Goal: Task Accomplishment & Management: Manage account settings

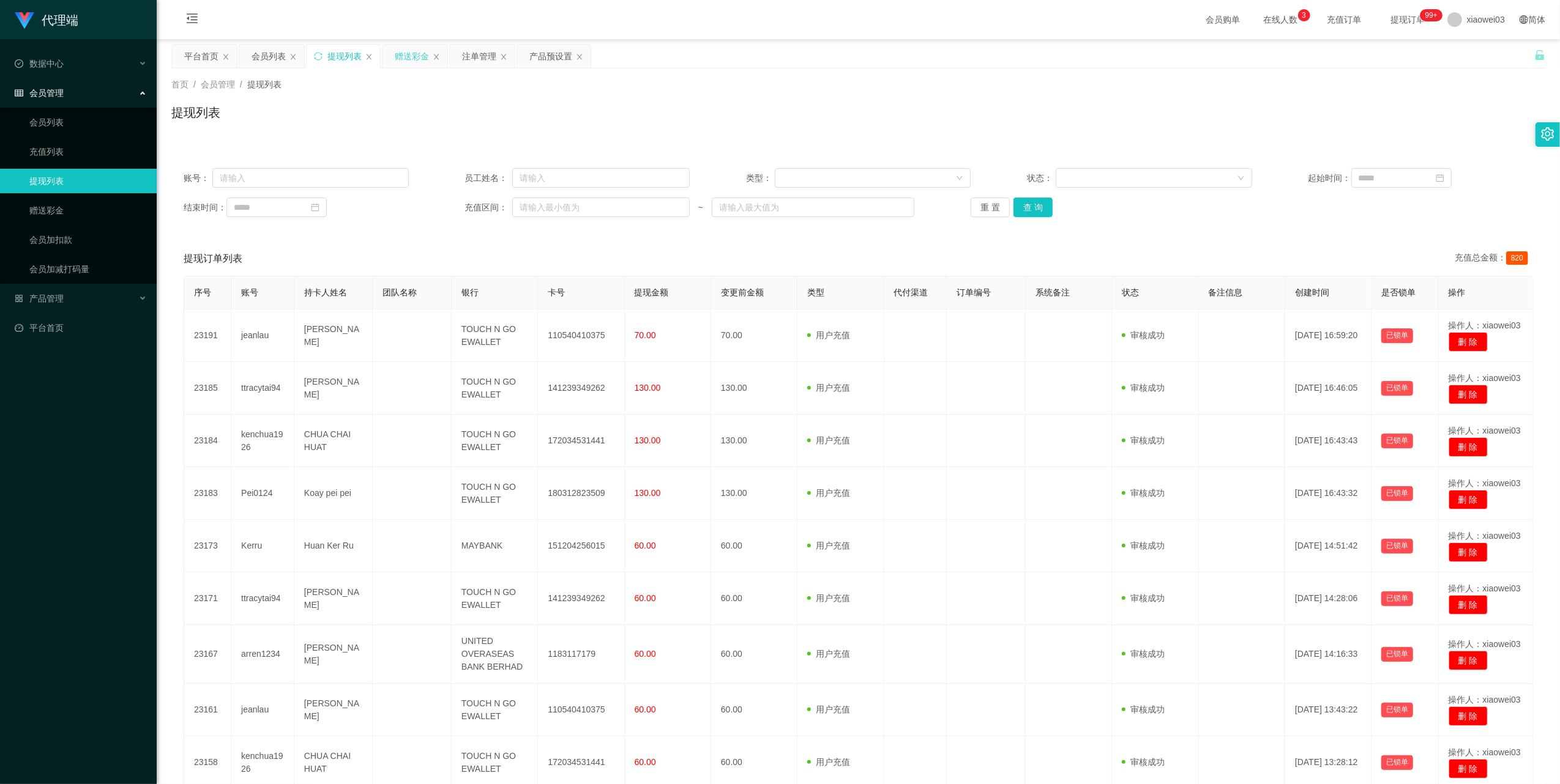
click at [413, 57] on div "赠送彩金" at bounding box center [412, 56] width 34 height 23
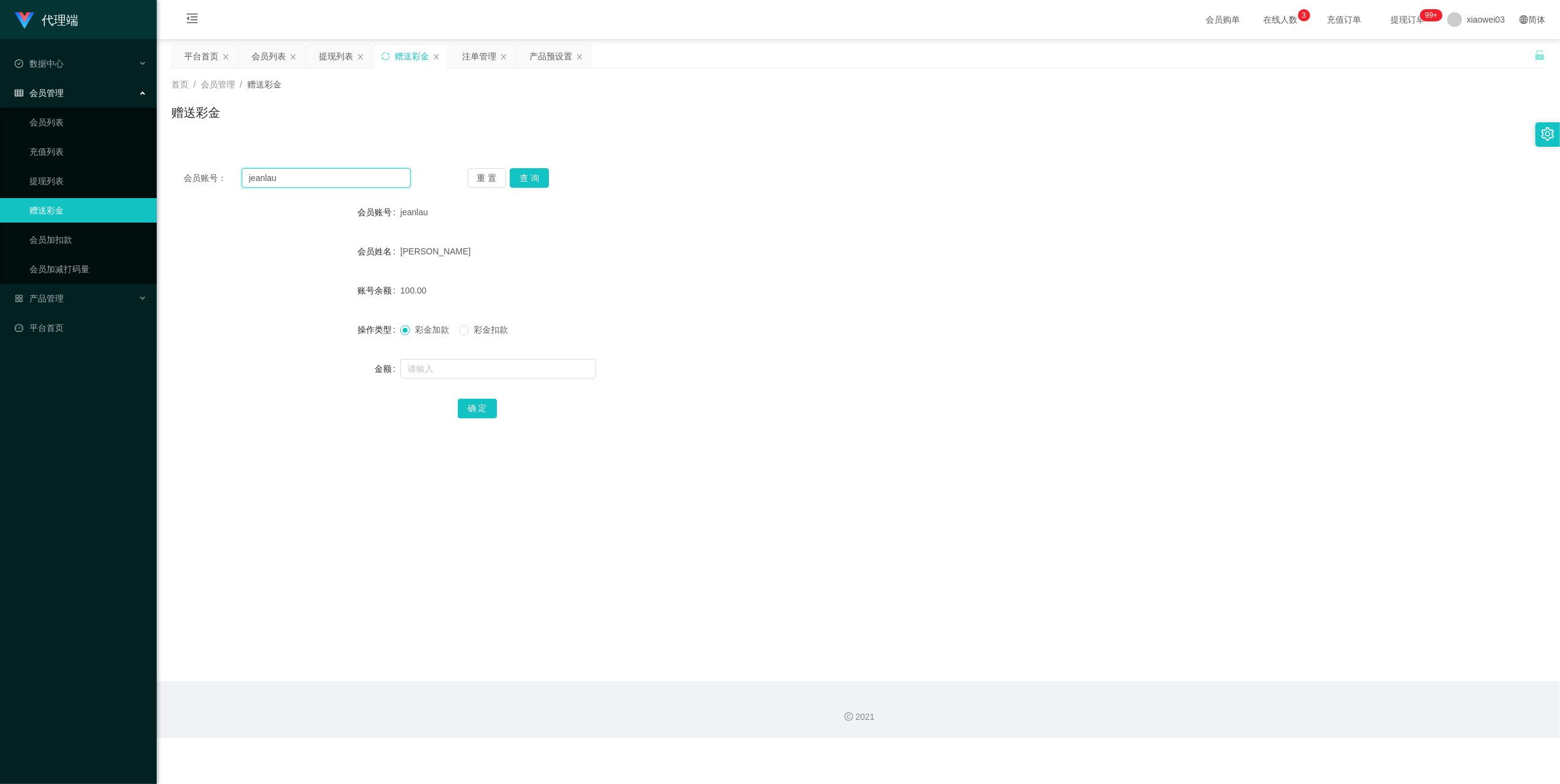
click at [364, 169] on input "jeanlau" at bounding box center [326, 178] width 169 height 20
paste input "0167439435"
type input "0167439435"
click at [525, 181] on button "查 询" at bounding box center [529, 178] width 39 height 20
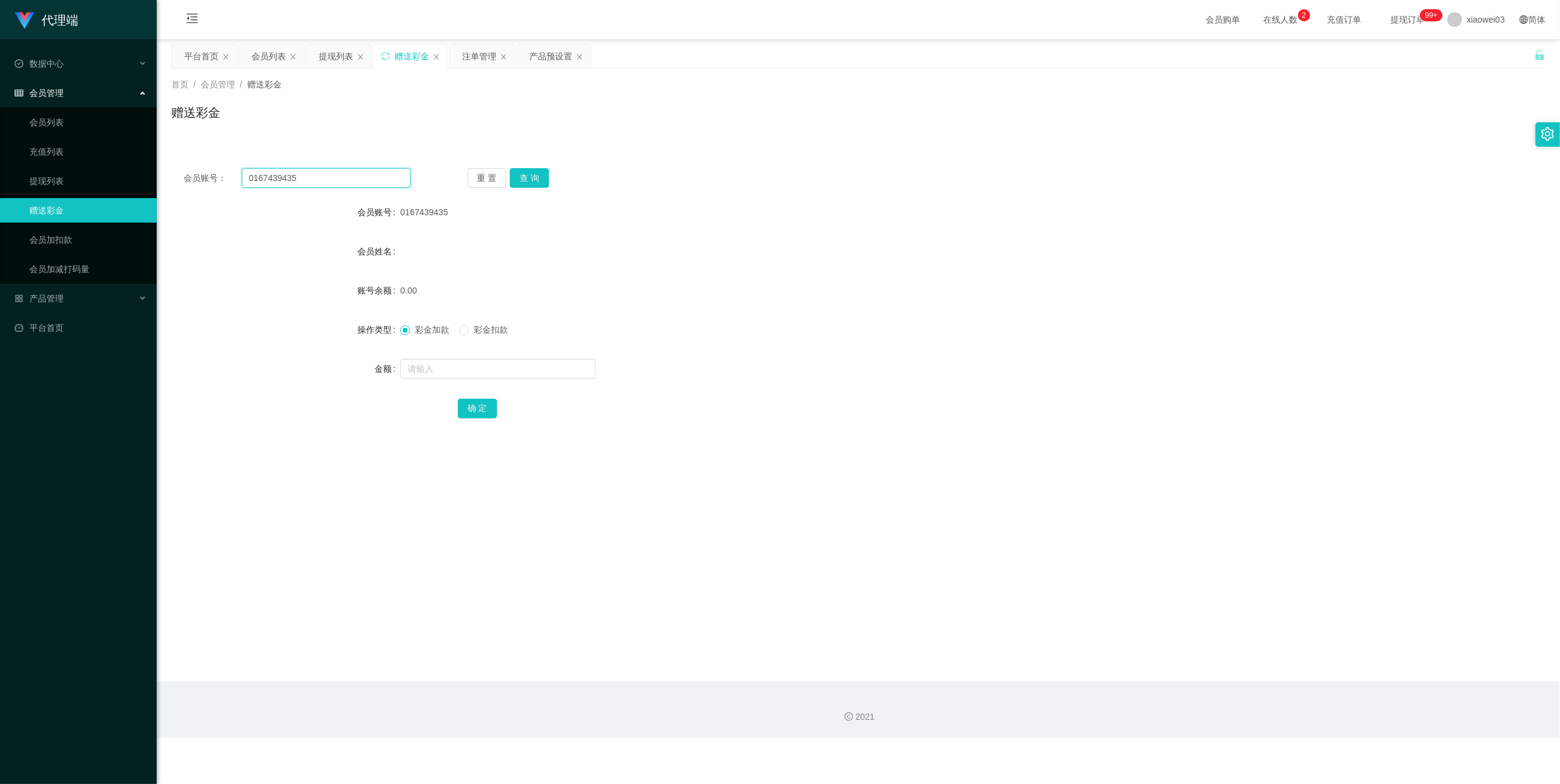
click at [348, 180] on input "0167439435" at bounding box center [326, 178] width 169 height 20
click at [532, 183] on button "查 询" at bounding box center [529, 178] width 39 height 20
click at [471, 367] on input "text" at bounding box center [498, 369] width 196 height 20
type input "30"
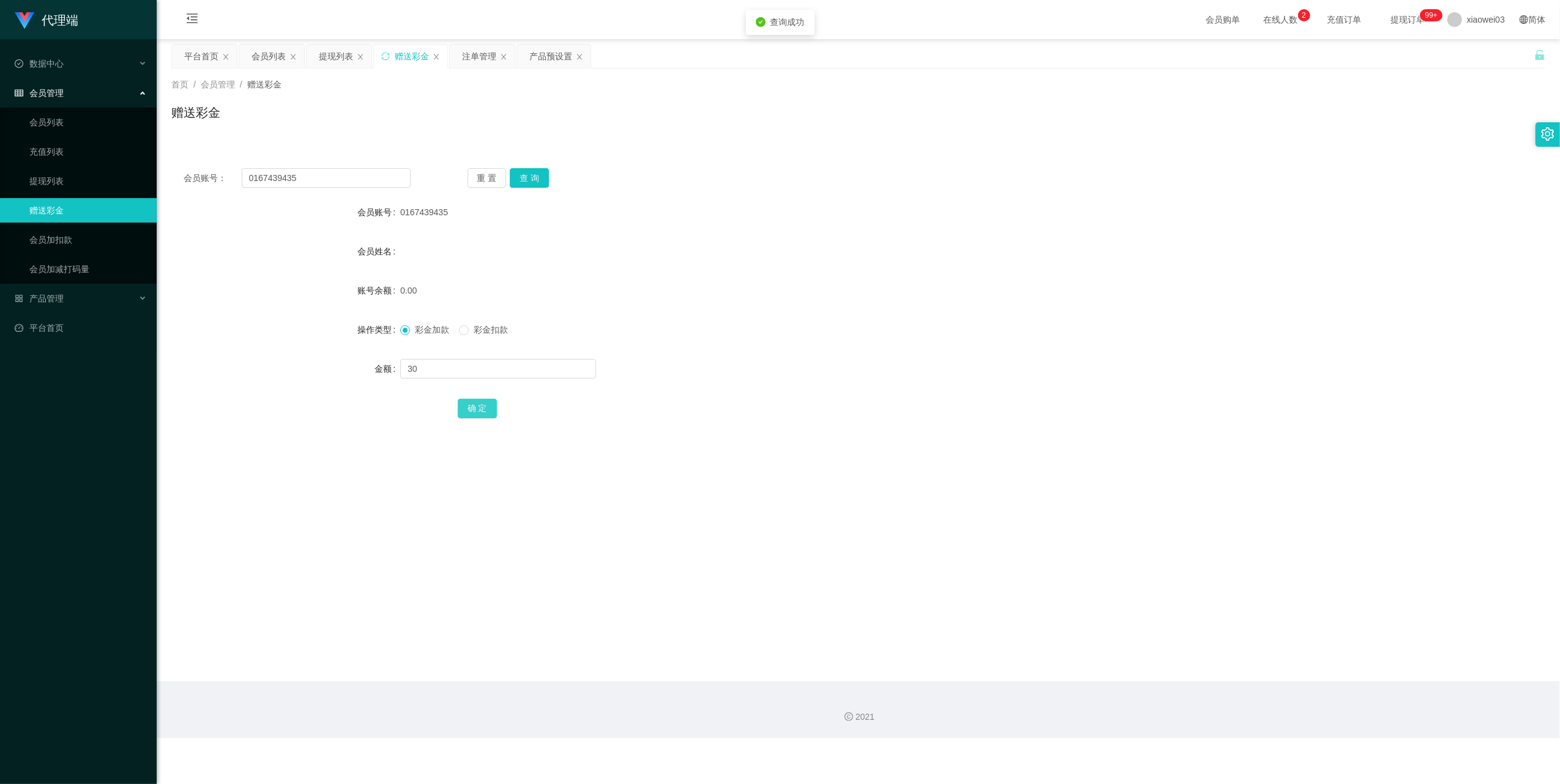
click at [475, 406] on button "确 定" at bounding box center [477, 408] width 39 height 20
click at [539, 60] on div "产品预设置" at bounding box center [551, 56] width 43 height 23
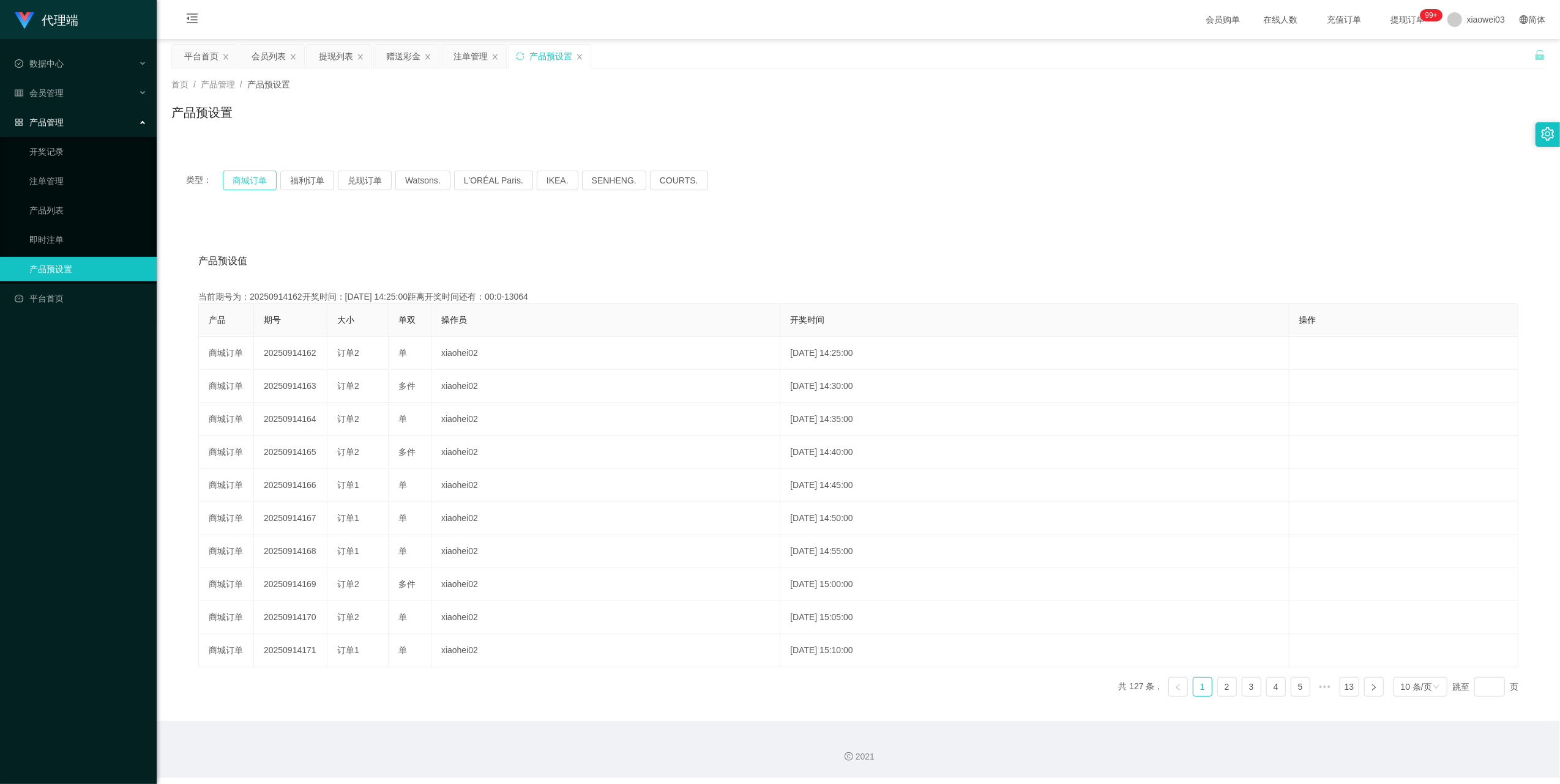
click at [246, 180] on button "商城订单" at bounding box center [249, 180] width 54 height 20
click at [246, 174] on button "商城订单" at bounding box center [249, 180] width 54 height 20
click at [525, 55] on icon "图标: sync" at bounding box center [520, 56] width 9 height 9
click at [251, 183] on button "商城订单" at bounding box center [249, 180] width 54 height 20
click at [257, 180] on button "商城订单" at bounding box center [249, 180] width 54 height 20
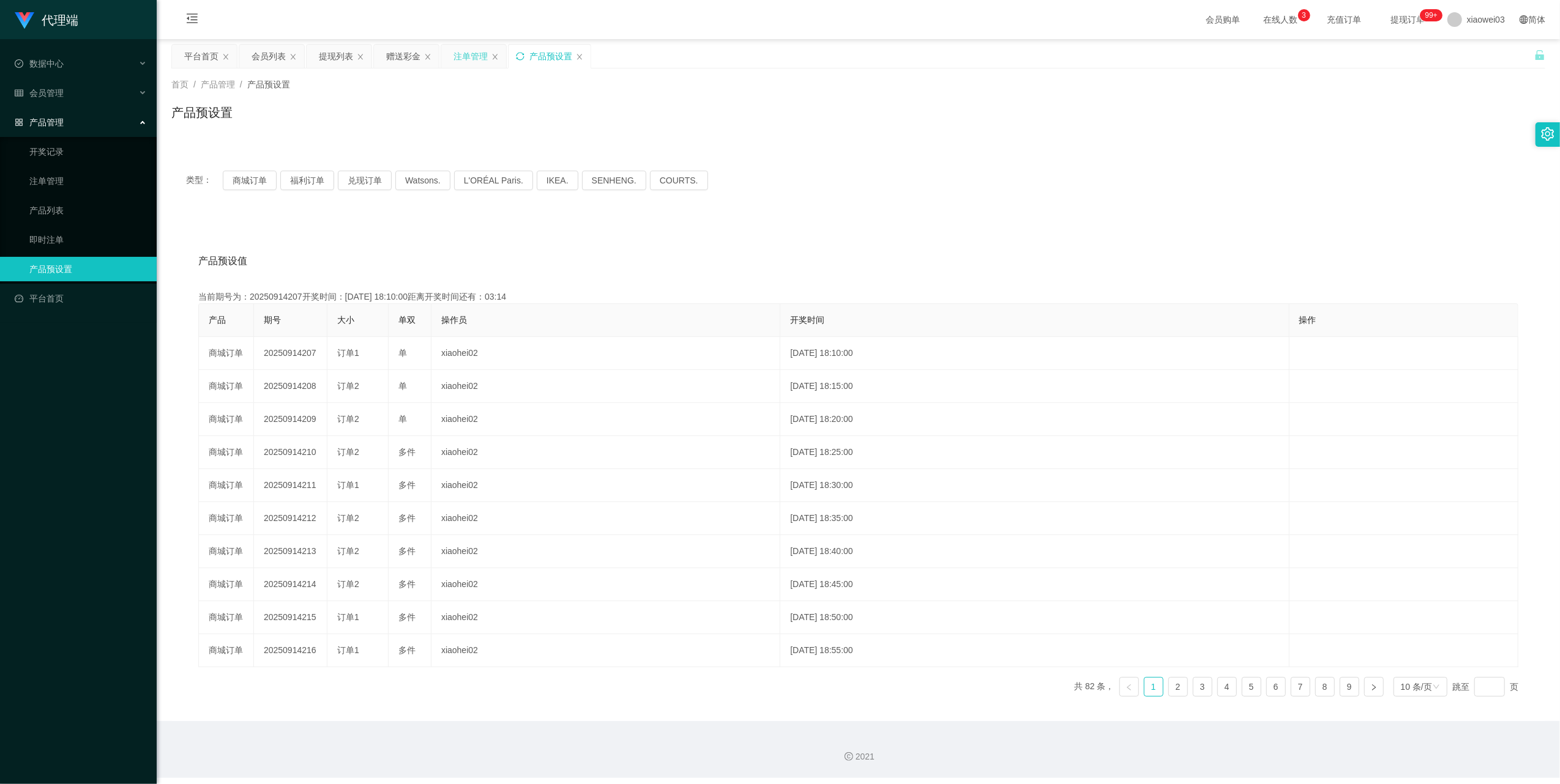
click at [466, 47] on div "注单管理" at bounding box center [471, 56] width 34 height 23
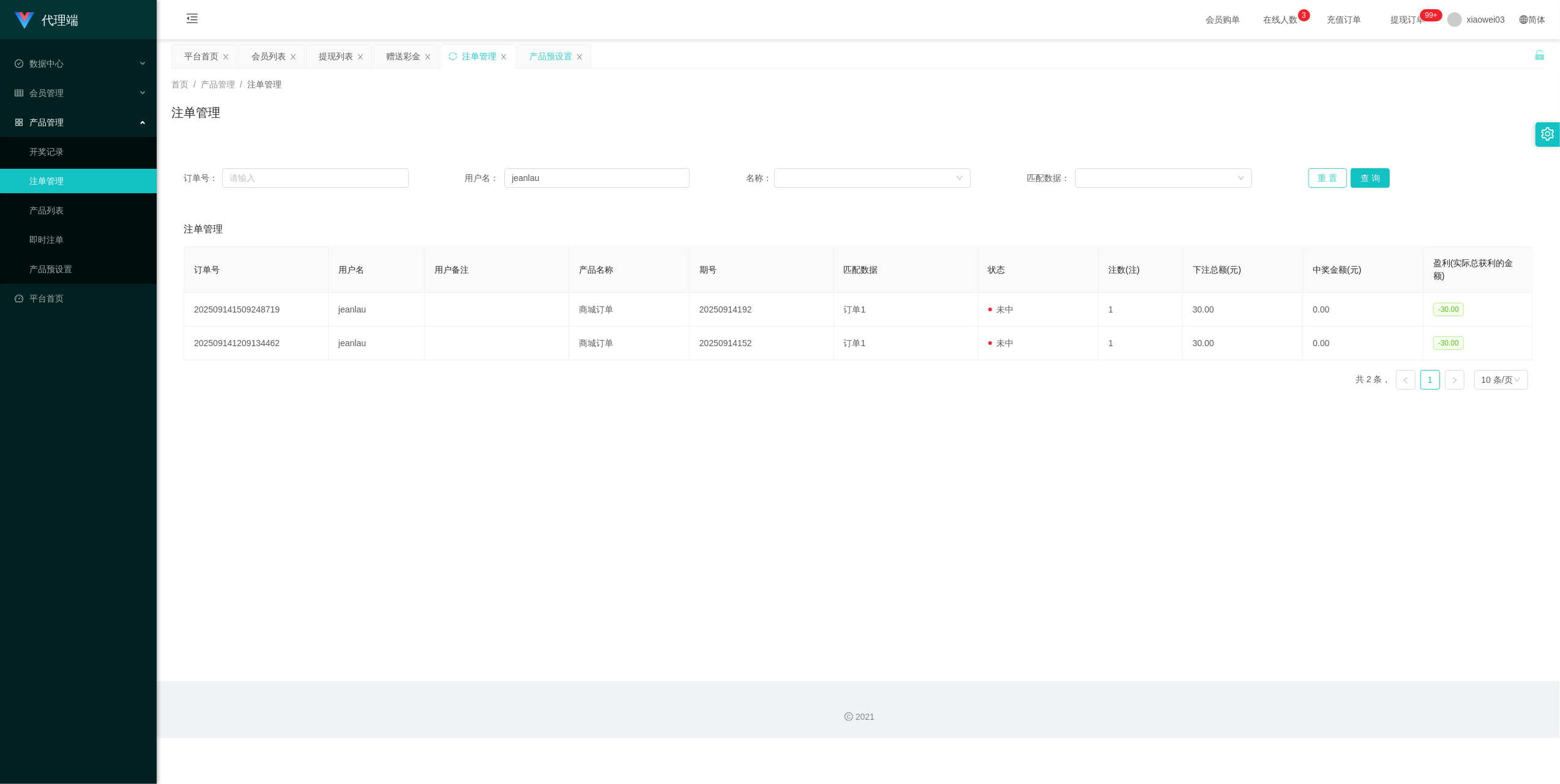
click at [1311, 170] on button "重 置" at bounding box center [1328, 178] width 39 height 20
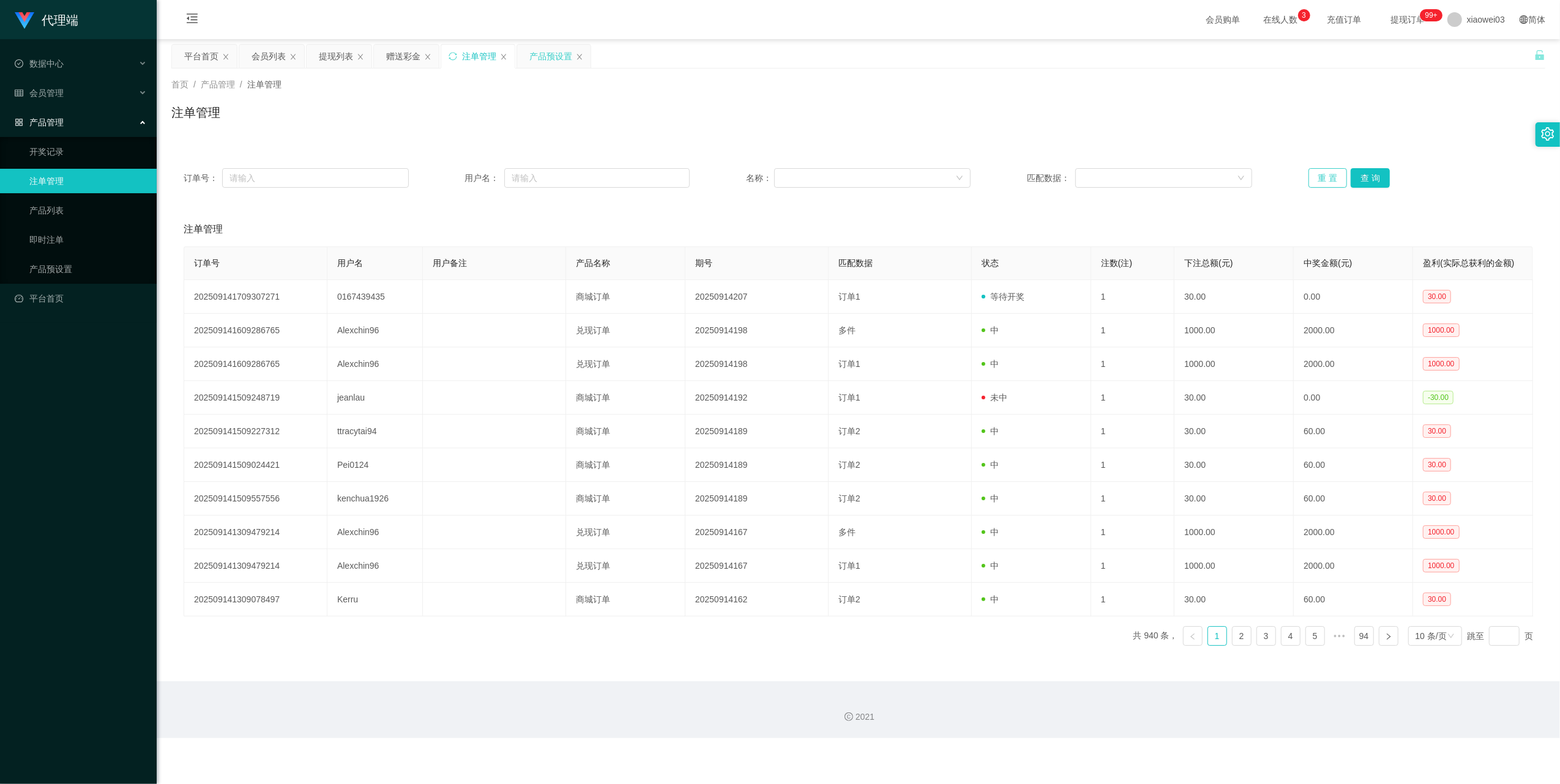
click at [1316, 177] on button "重 置" at bounding box center [1328, 178] width 39 height 20
click at [346, 58] on div "提现列表" at bounding box center [336, 56] width 34 height 23
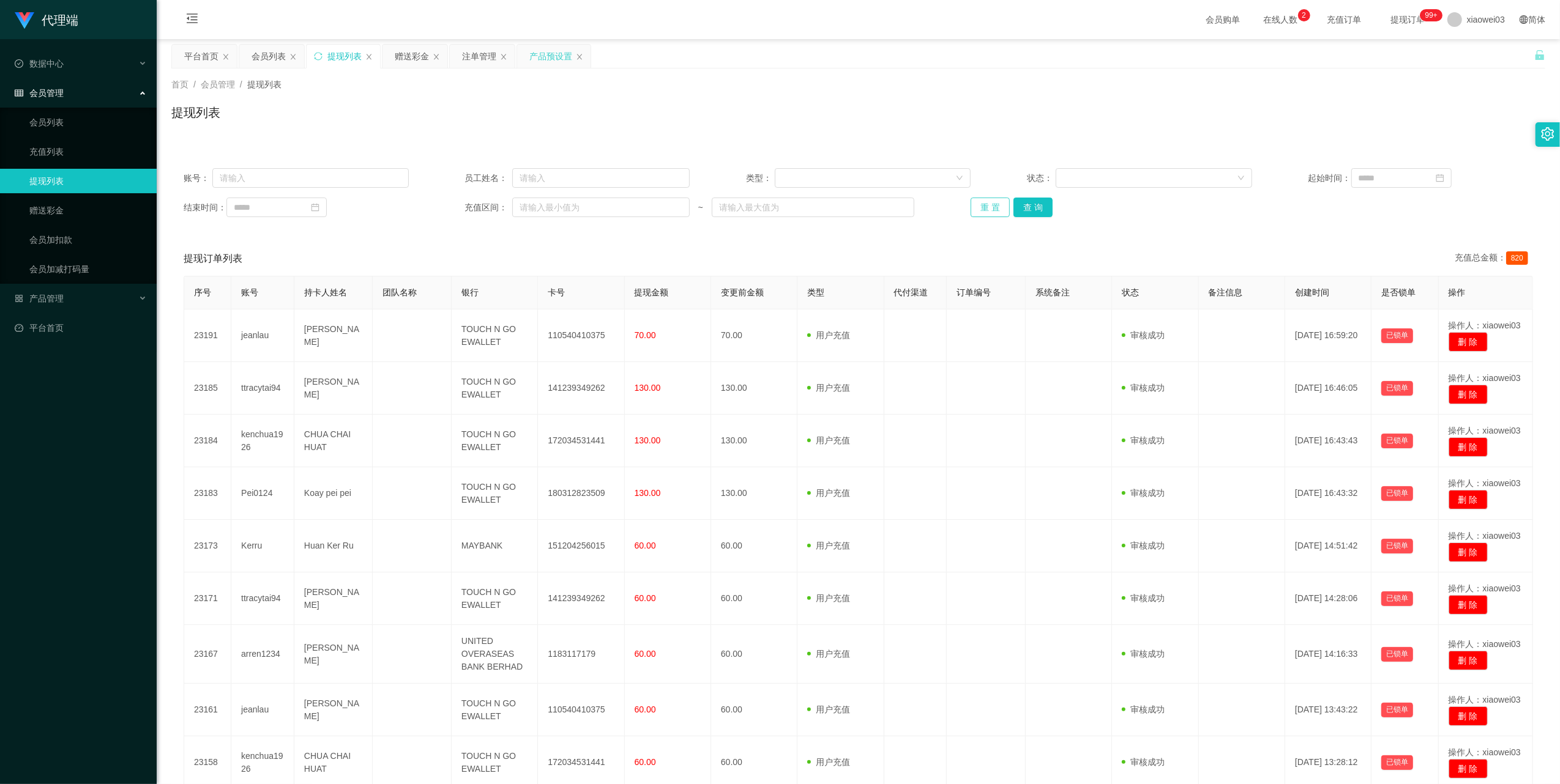
click at [983, 202] on button "重 置" at bounding box center [991, 207] width 39 height 20
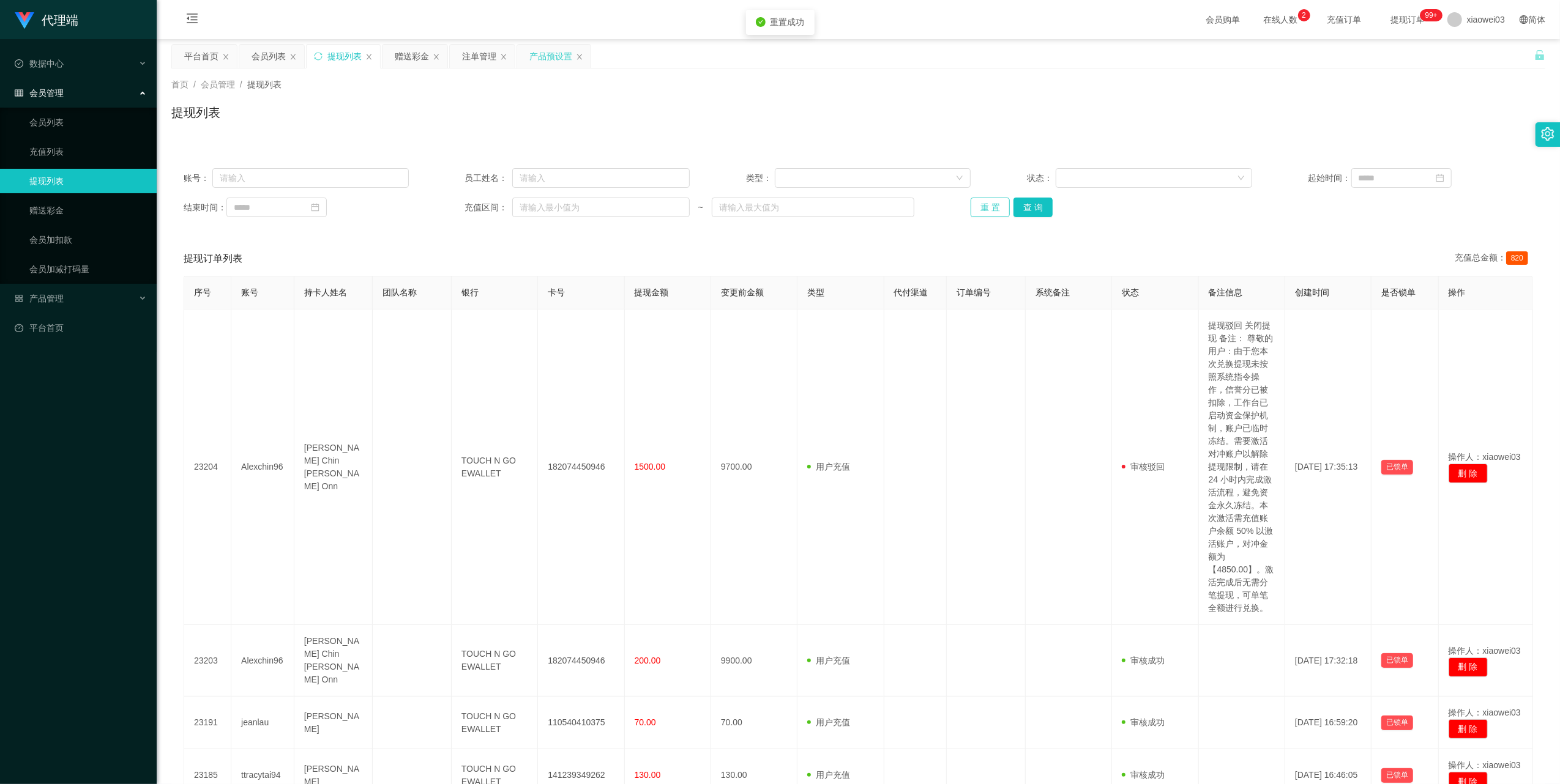
click at [980, 209] on button "重 置" at bounding box center [991, 207] width 39 height 20
click at [975, 209] on button "重 置" at bounding box center [991, 207] width 39 height 20
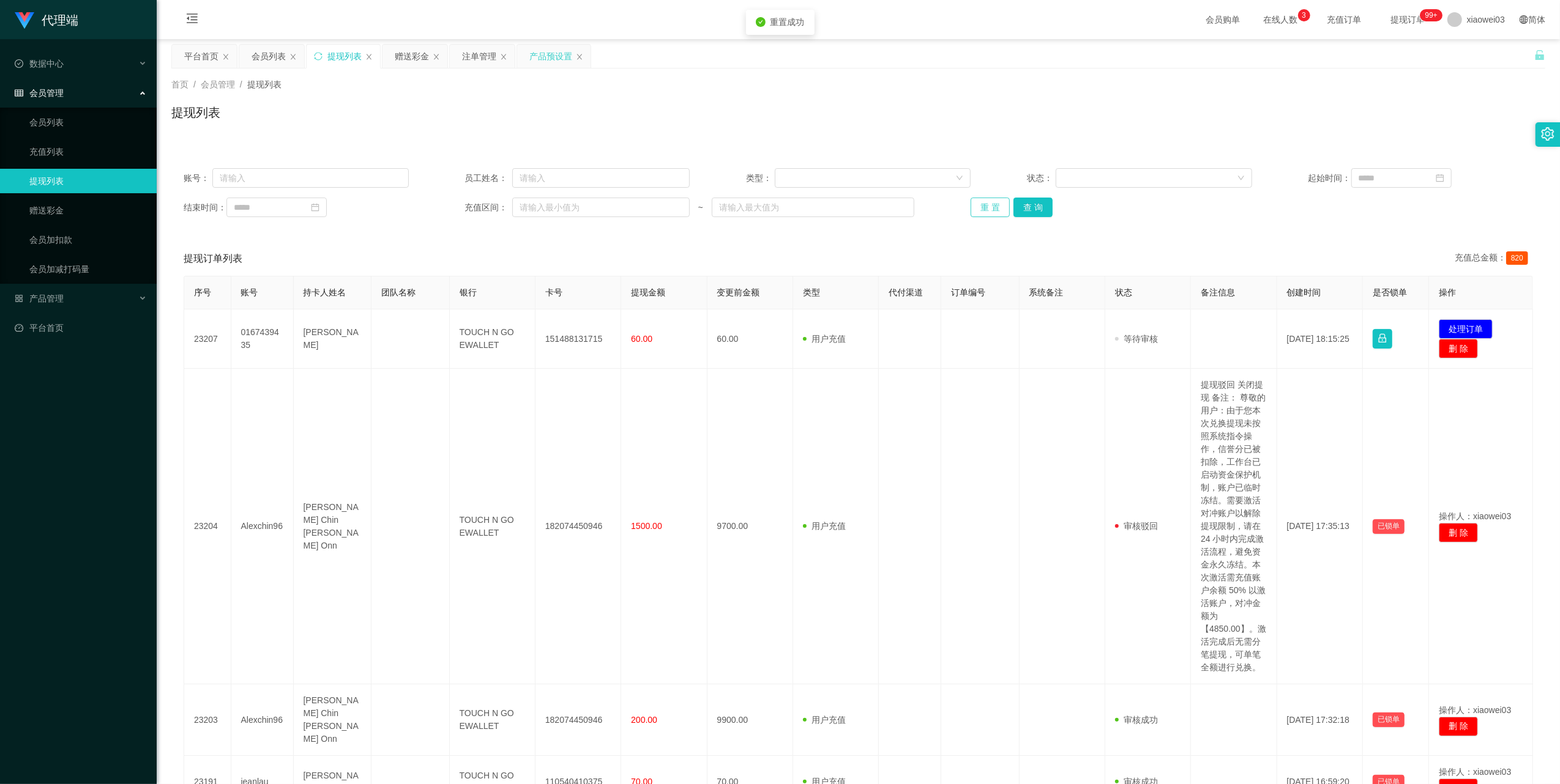
click at [975, 209] on button "重 置" at bounding box center [991, 207] width 39 height 20
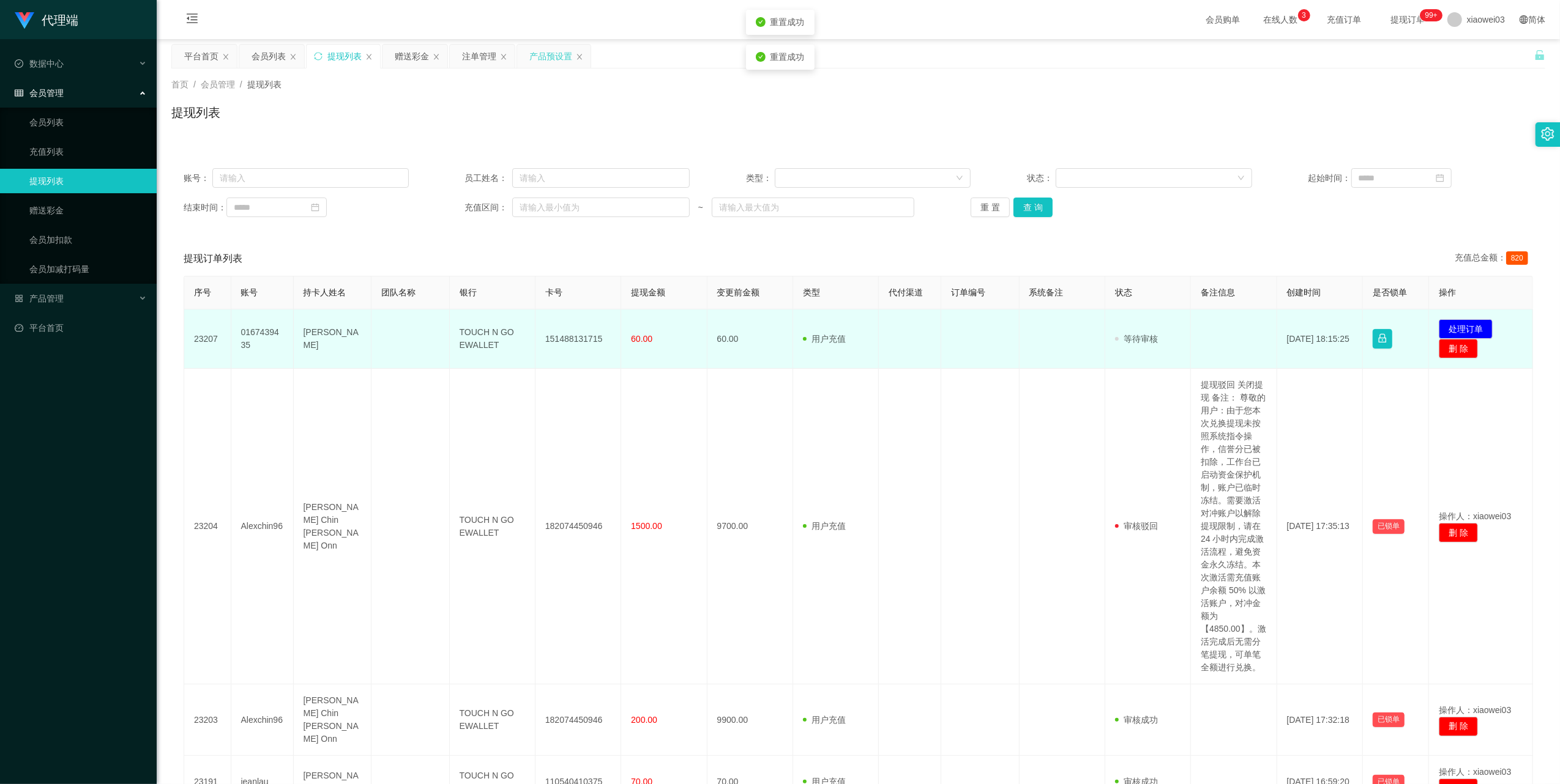
click at [578, 337] on td "151488131715" at bounding box center [578, 339] width 86 height 60
copy td "151488131715"
click at [481, 336] on td "TOUCH N GO EWALLET" at bounding box center [492, 339] width 86 height 60
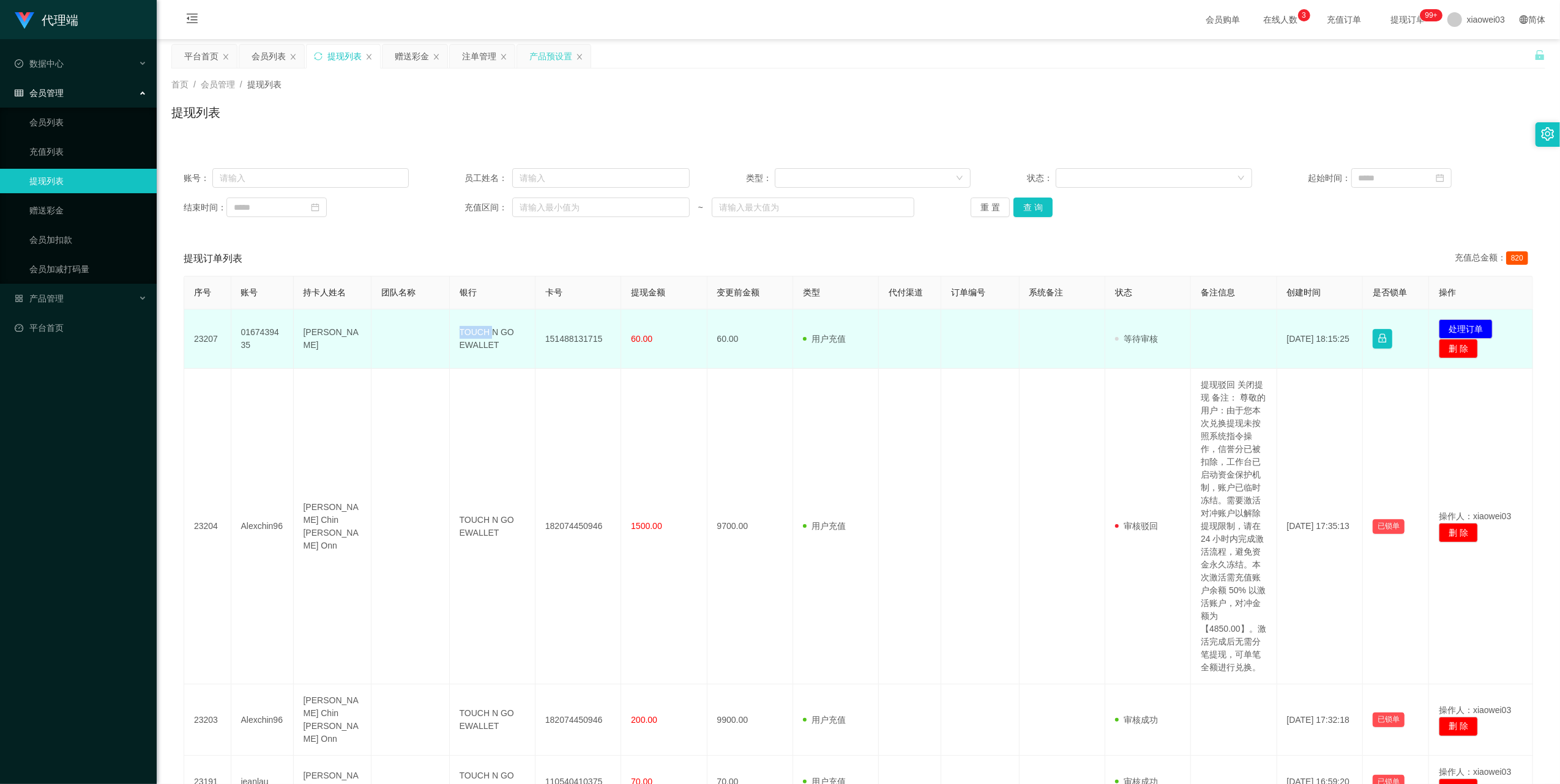
click at [481, 336] on td "TOUCH N GO EWALLET" at bounding box center [492, 339] width 86 height 60
copy td "TOUCH N GO EWALLET"
click at [1445, 323] on button "处理订单" at bounding box center [1465, 329] width 54 height 20
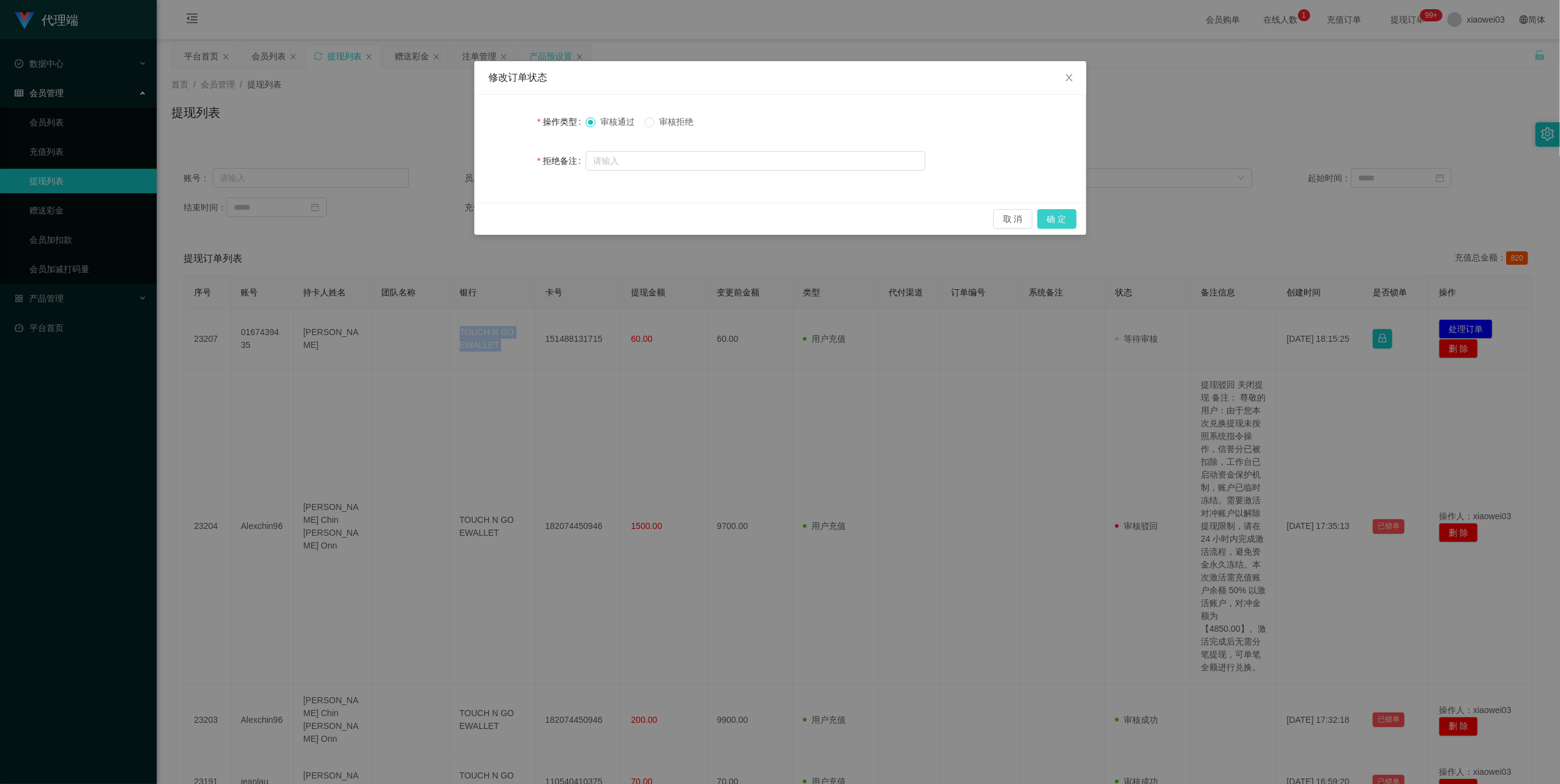
click at [1050, 218] on button "确 定" at bounding box center [1057, 219] width 39 height 20
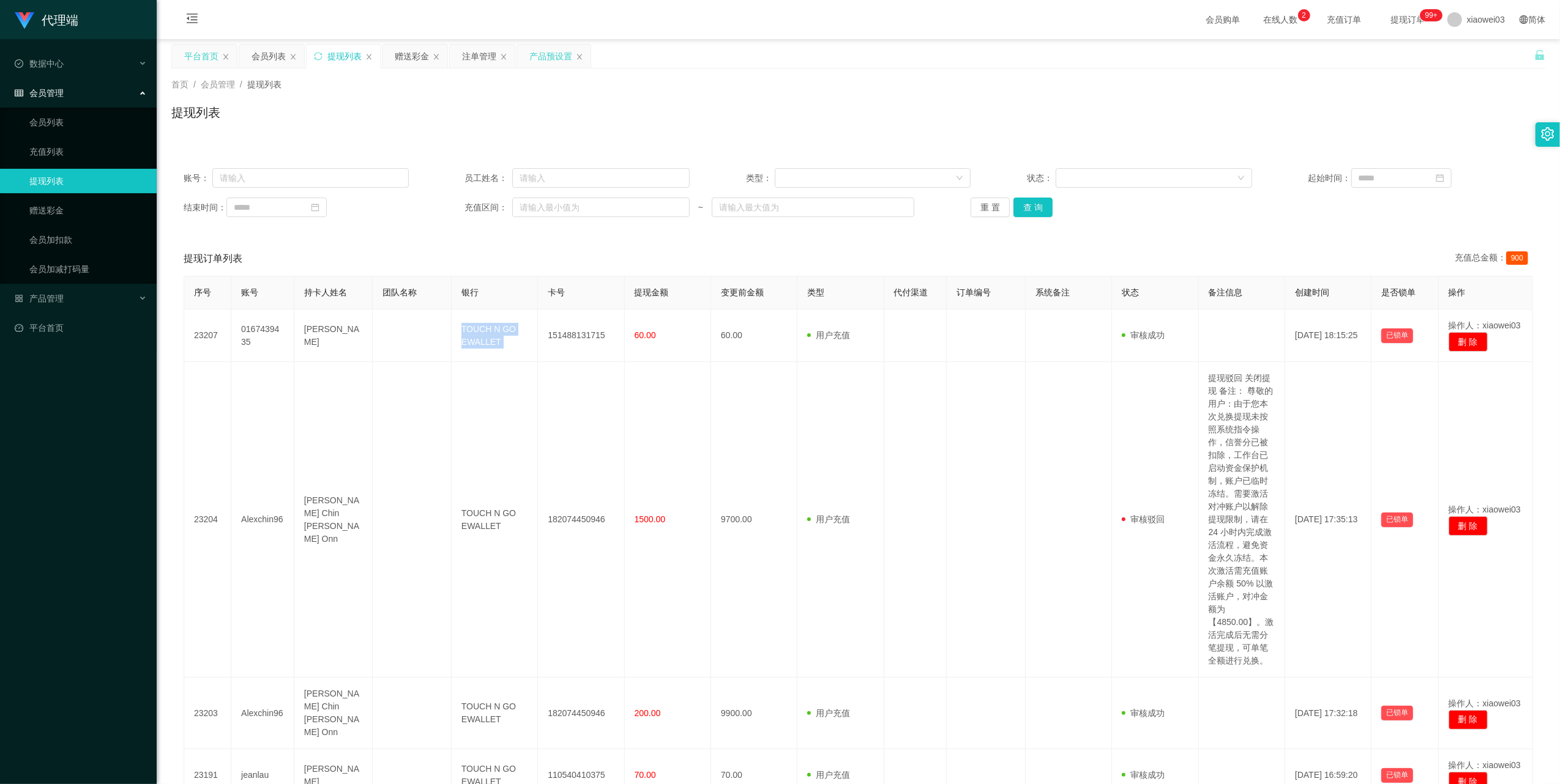
click at [192, 60] on div "平台首页" at bounding box center [201, 56] width 34 height 23
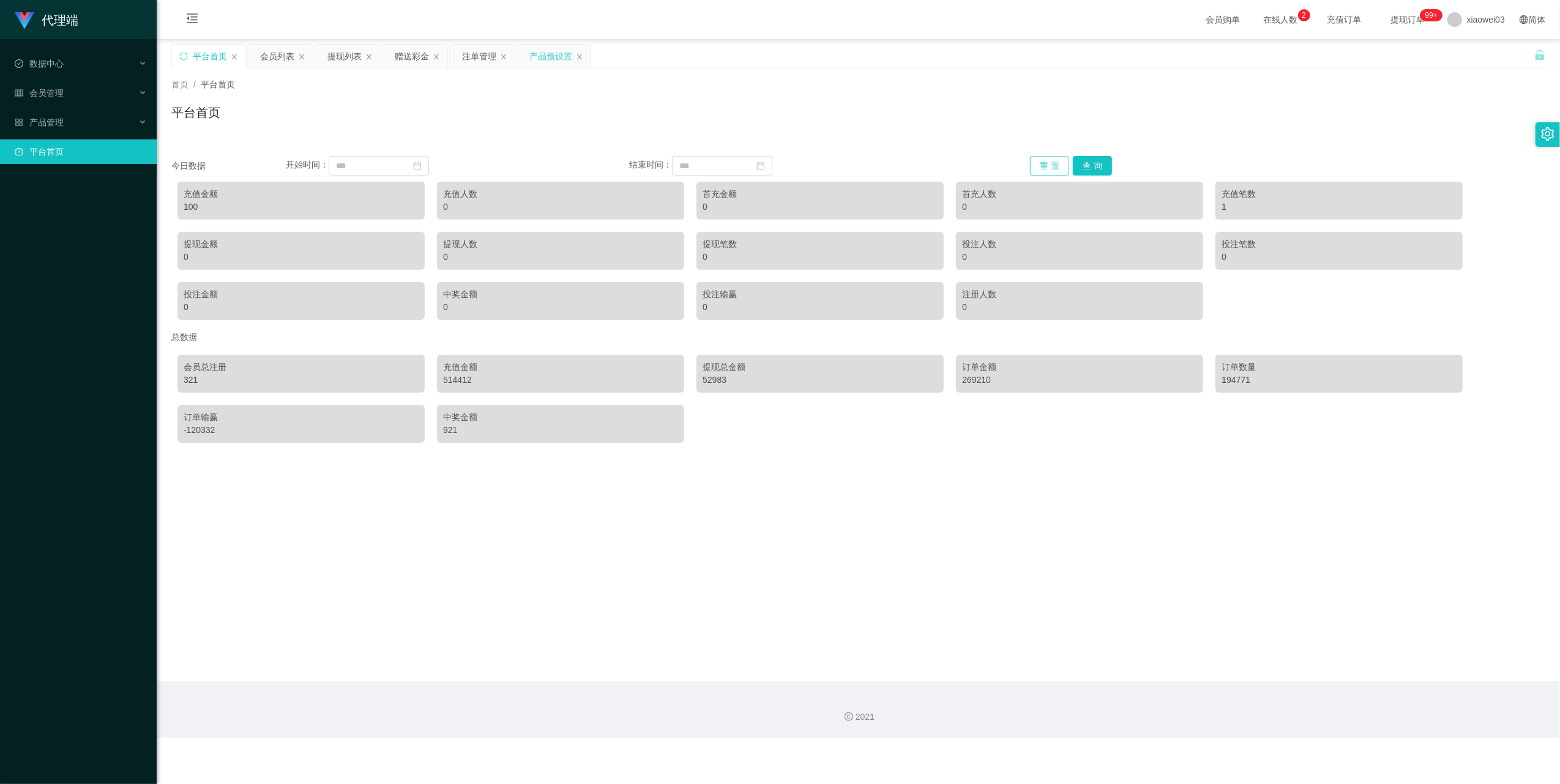
click at [1041, 169] on button "重 置" at bounding box center [1050, 166] width 39 height 20
click at [197, 204] on div "5510" at bounding box center [301, 207] width 235 height 13
copy div "5510"
click at [1046, 165] on button "重 置" at bounding box center [1050, 166] width 39 height 20
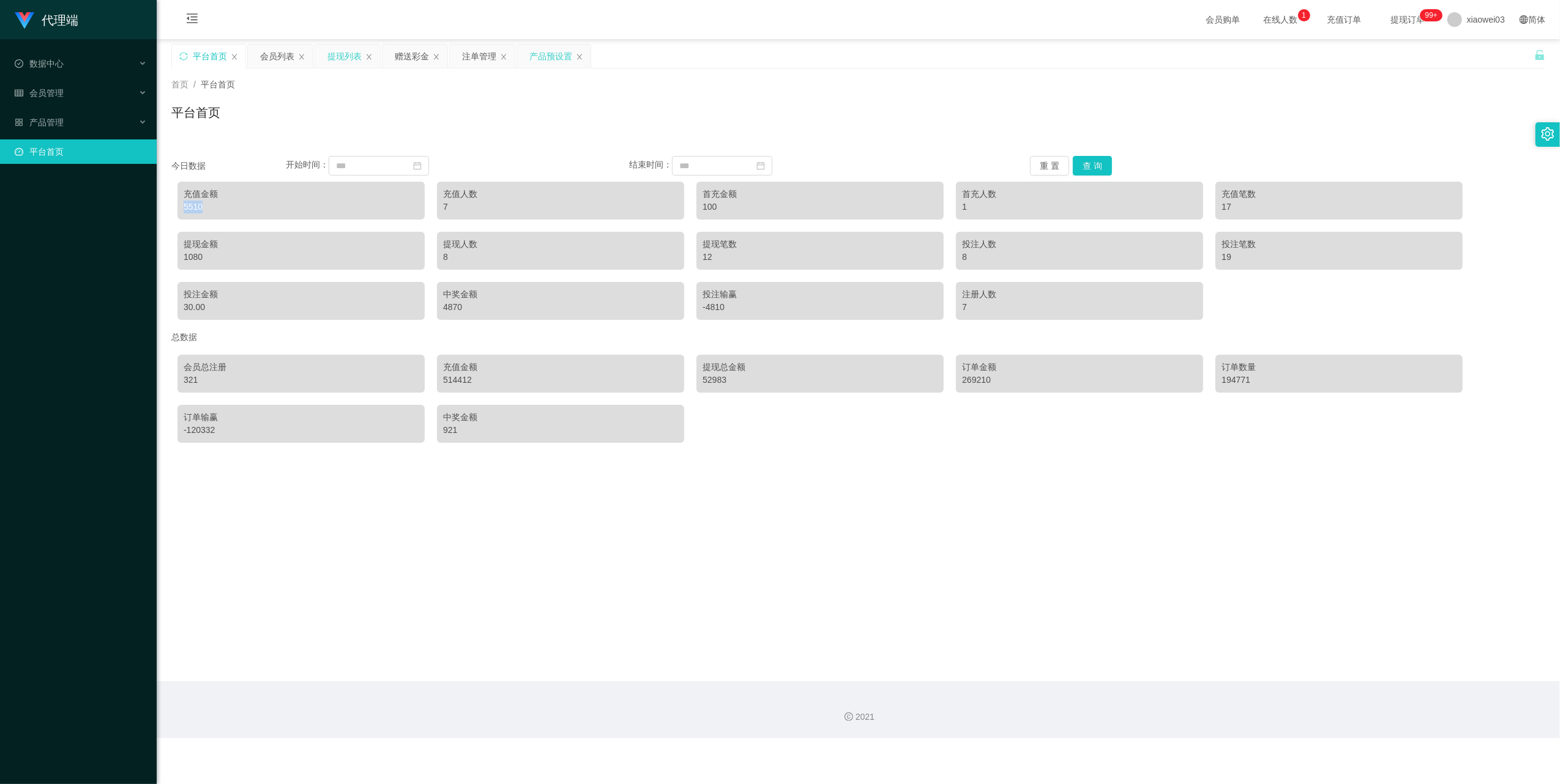
click at [344, 59] on div "提现列表" at bounding box center [345, 56] width 34 height 23
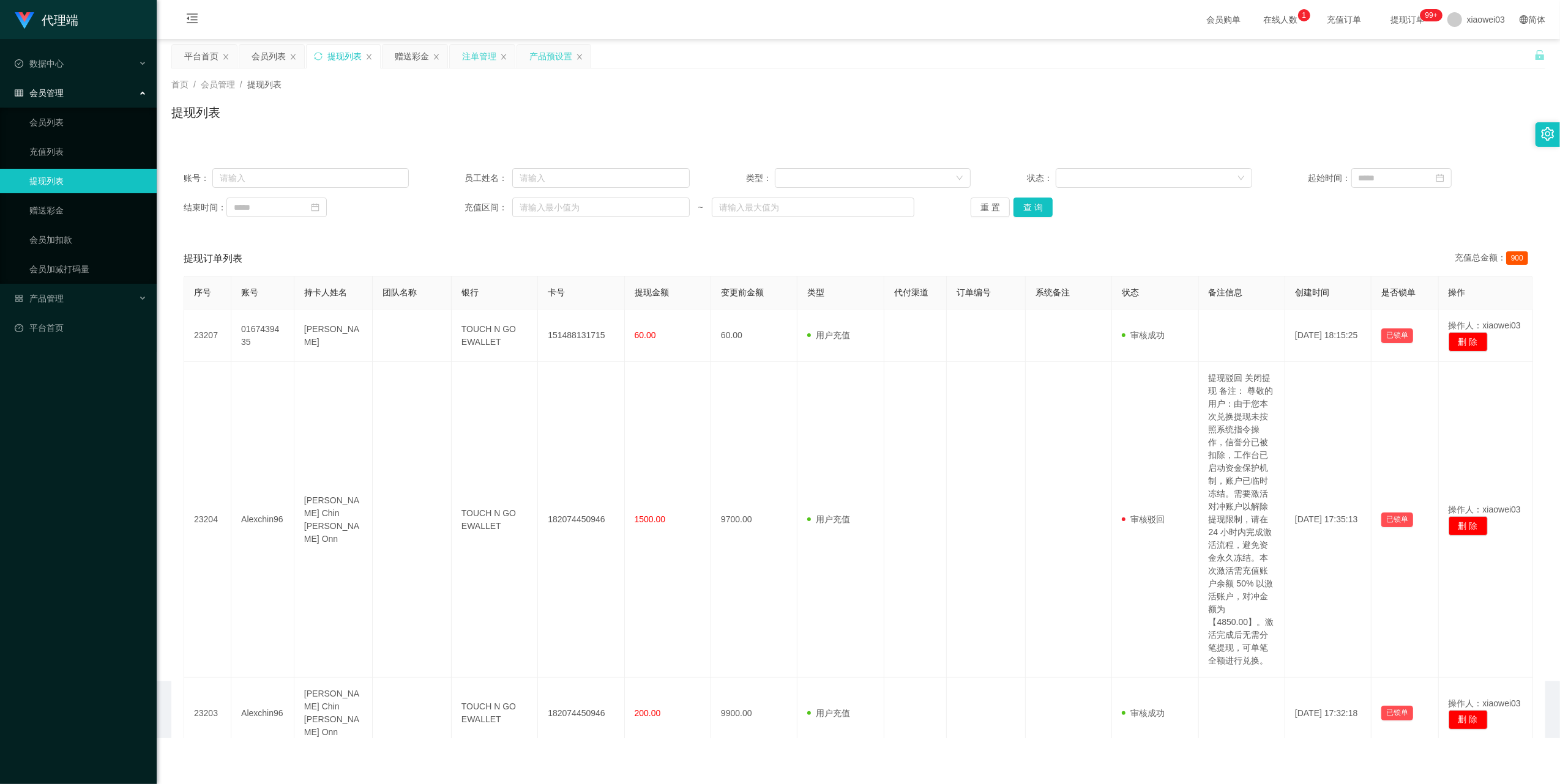
click at [481, 58] on div "注单管理" at bounding box center [479, 56] width 34 height 23
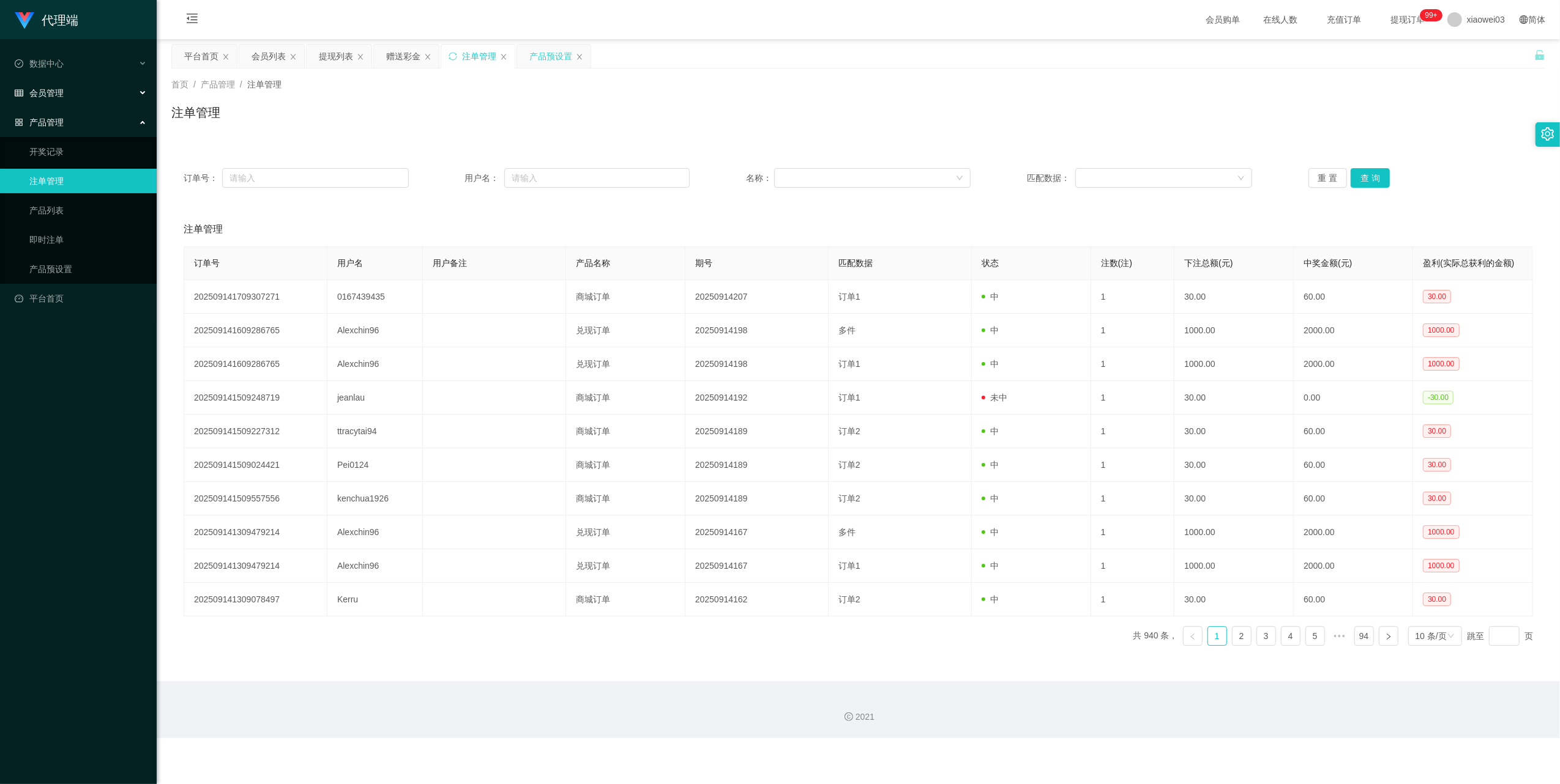
click at [77, 82] on div "会员管理" at bounding box center [78, 93] width 157 height 25
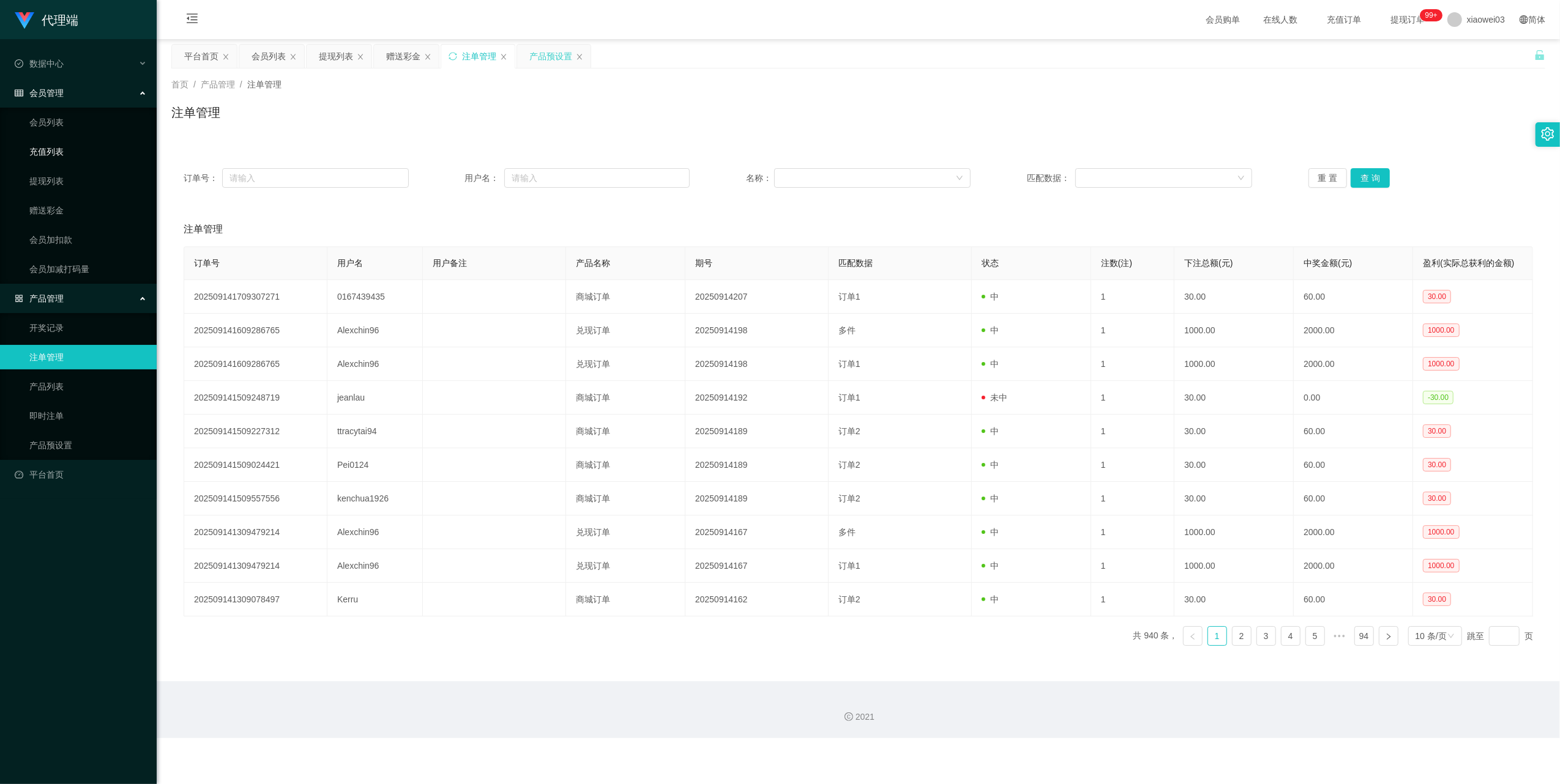
click at [56, 150] on link "充值列表" at bounding box center [88, 152] width 117 height 25
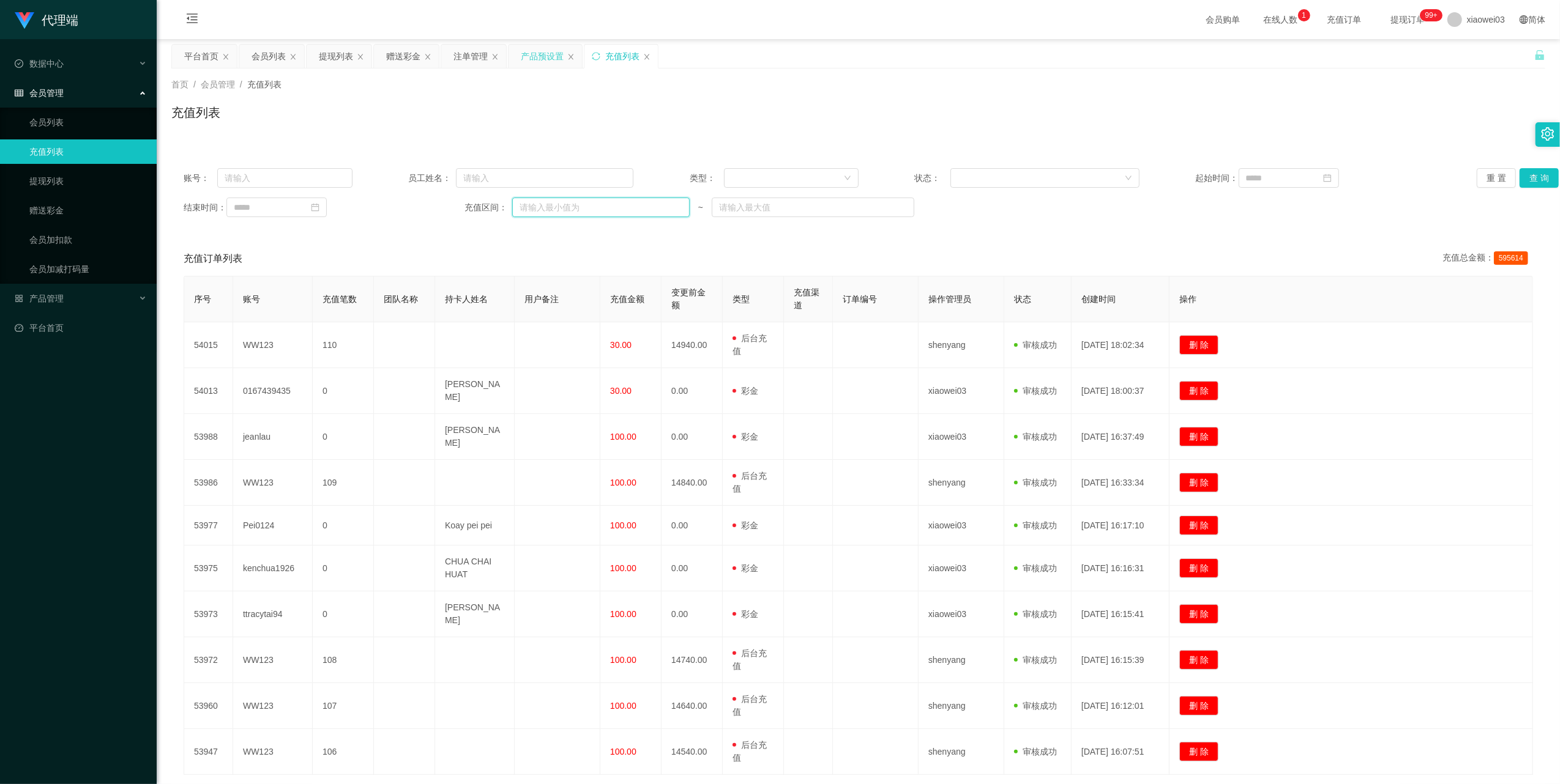
click at [604, 215] on input "text" at bounding box center [601, 207] width 178 height 20
type input "30"
drag, startPoint x: 1546, startPoint y: 174, endPoint x: 1406, endPoint y: 216, distance: 146.2
click at [1546, 174] on button "查 询" at bounding box center [1540, 178] width 39 height 20
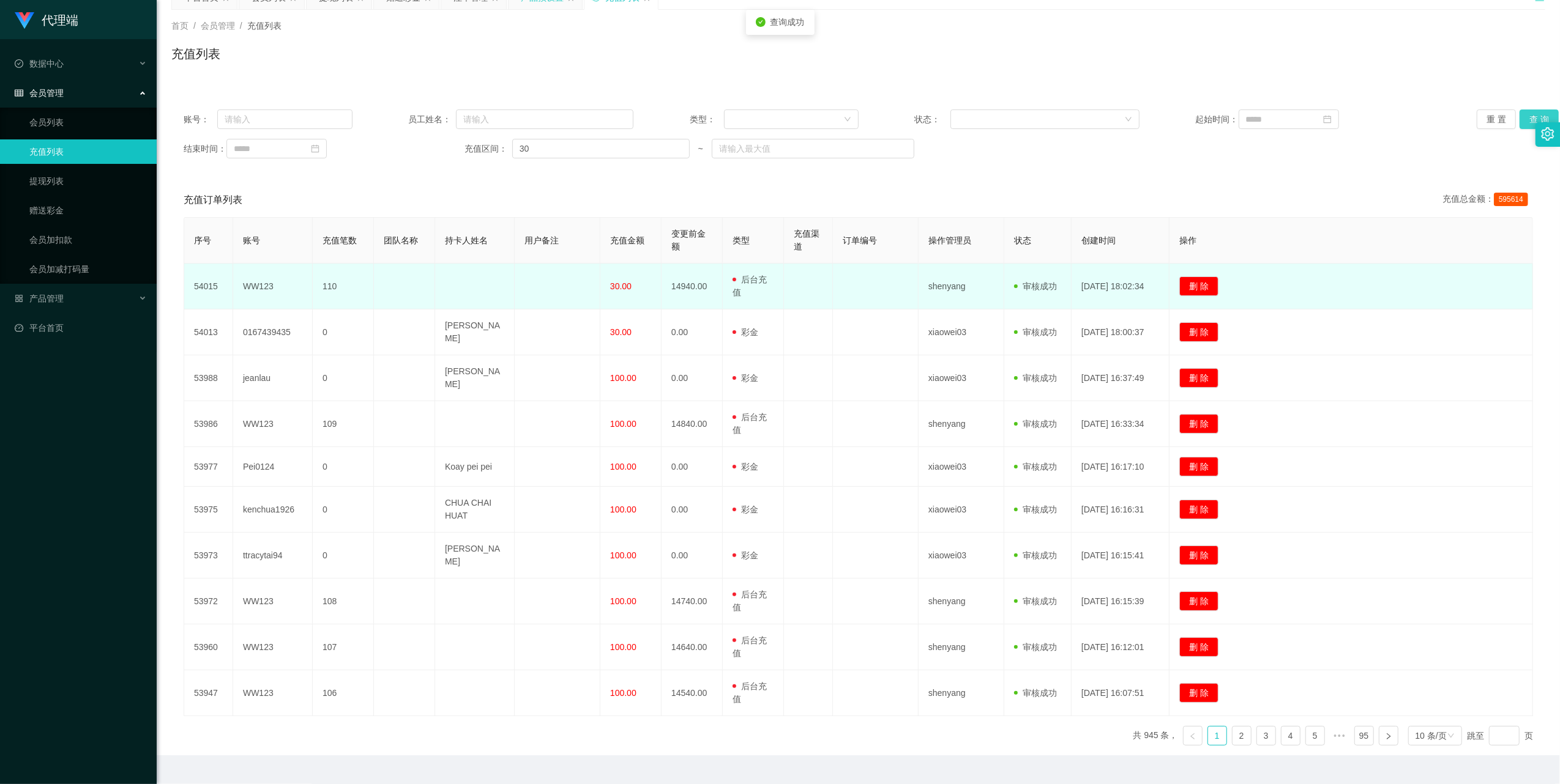
scroll to position [81, 0]
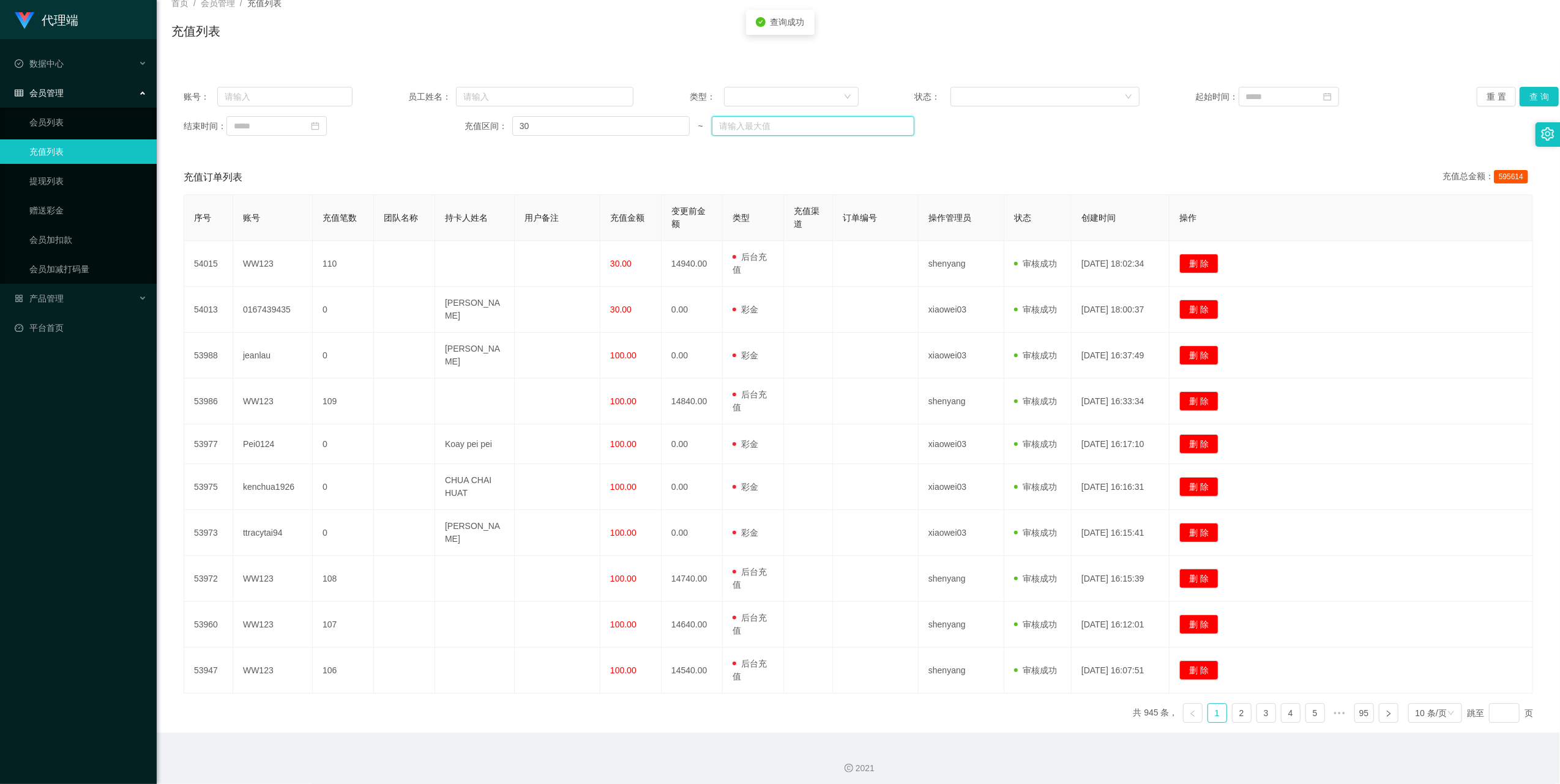
click at [774, 132] on input "text" at bounding box center [814, 126] width 203 height 20
type input "30"
click at [1526, 96] on button "查 询" at bounding box center [1540, 96] width 39 height 20
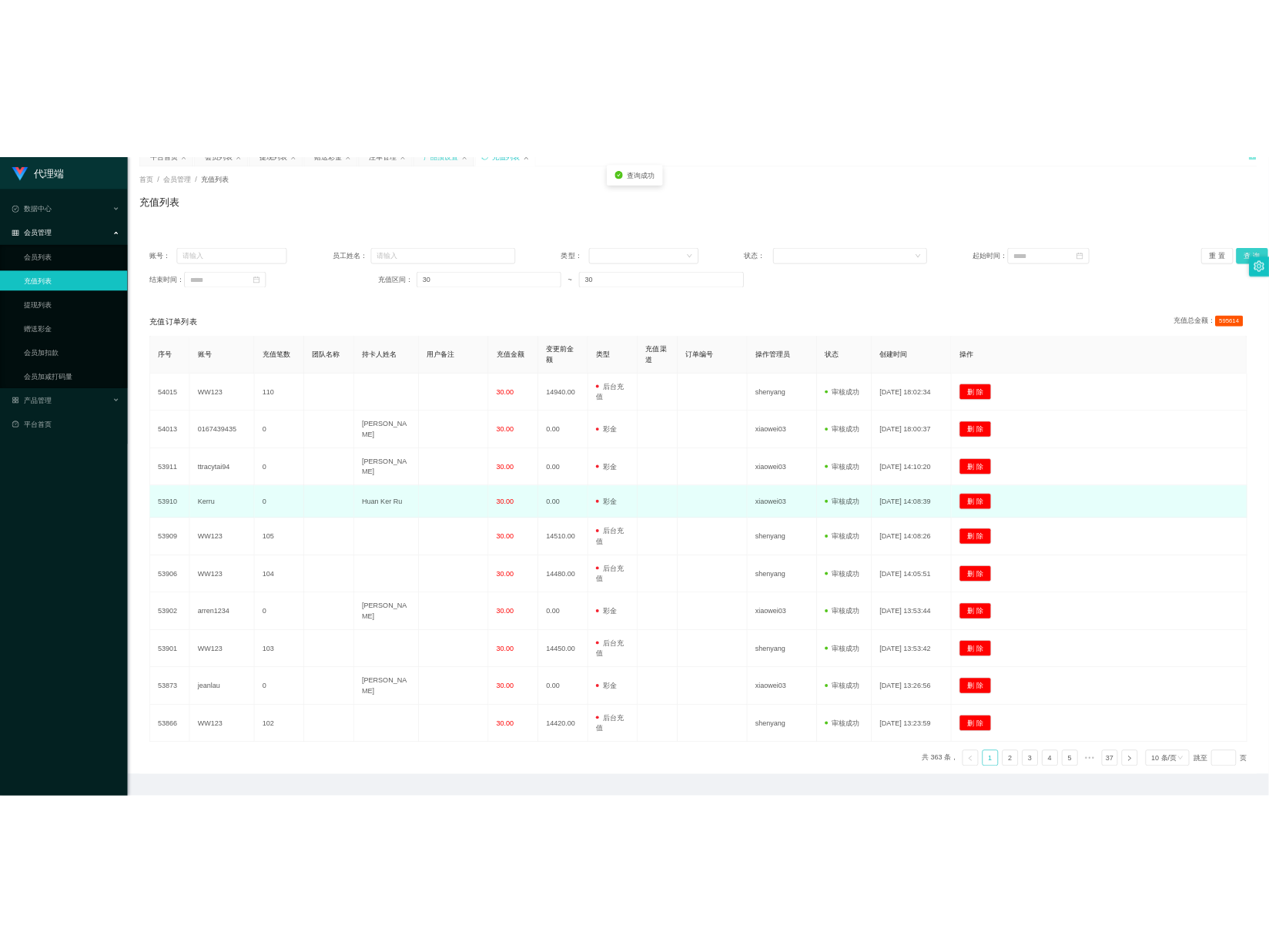
scroll to position [120, 0]
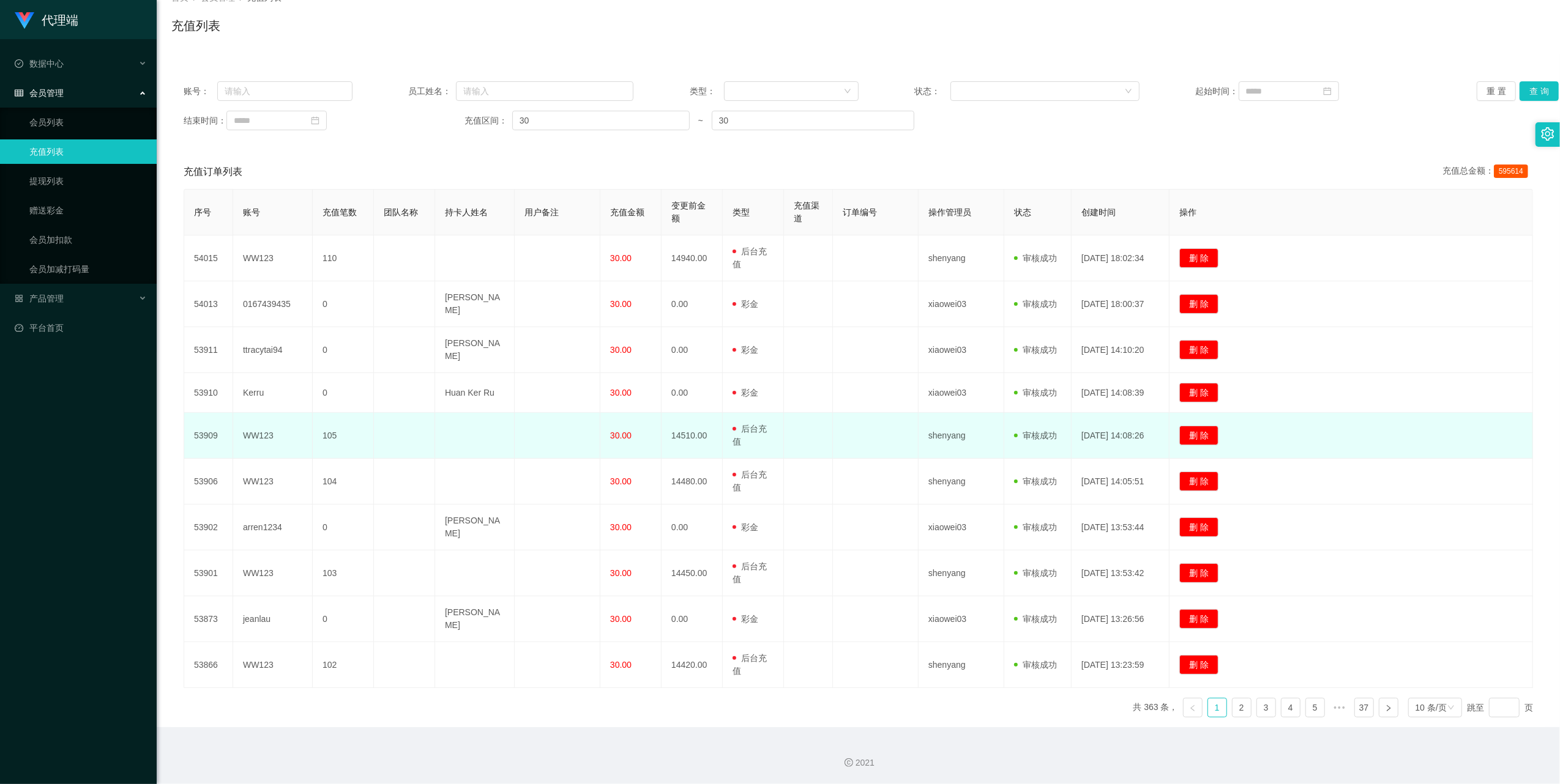
click at [267, 434] on td "WW123" at bounding box center [272, 436] width 79 height 46
copy td "WW123"
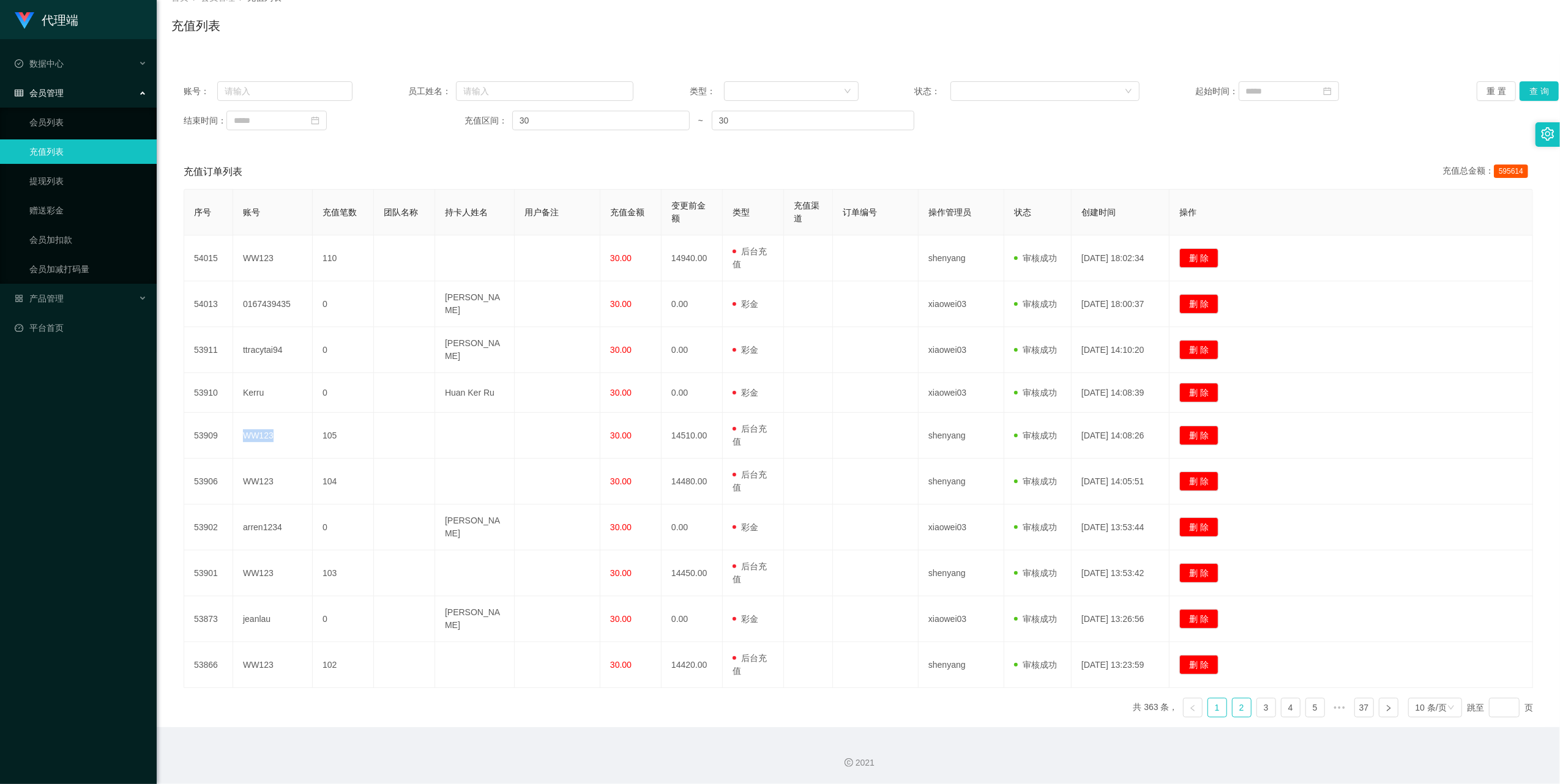
click at [1241, 710] on link "2" at bounding box center [1241, 707] width 18 height 18
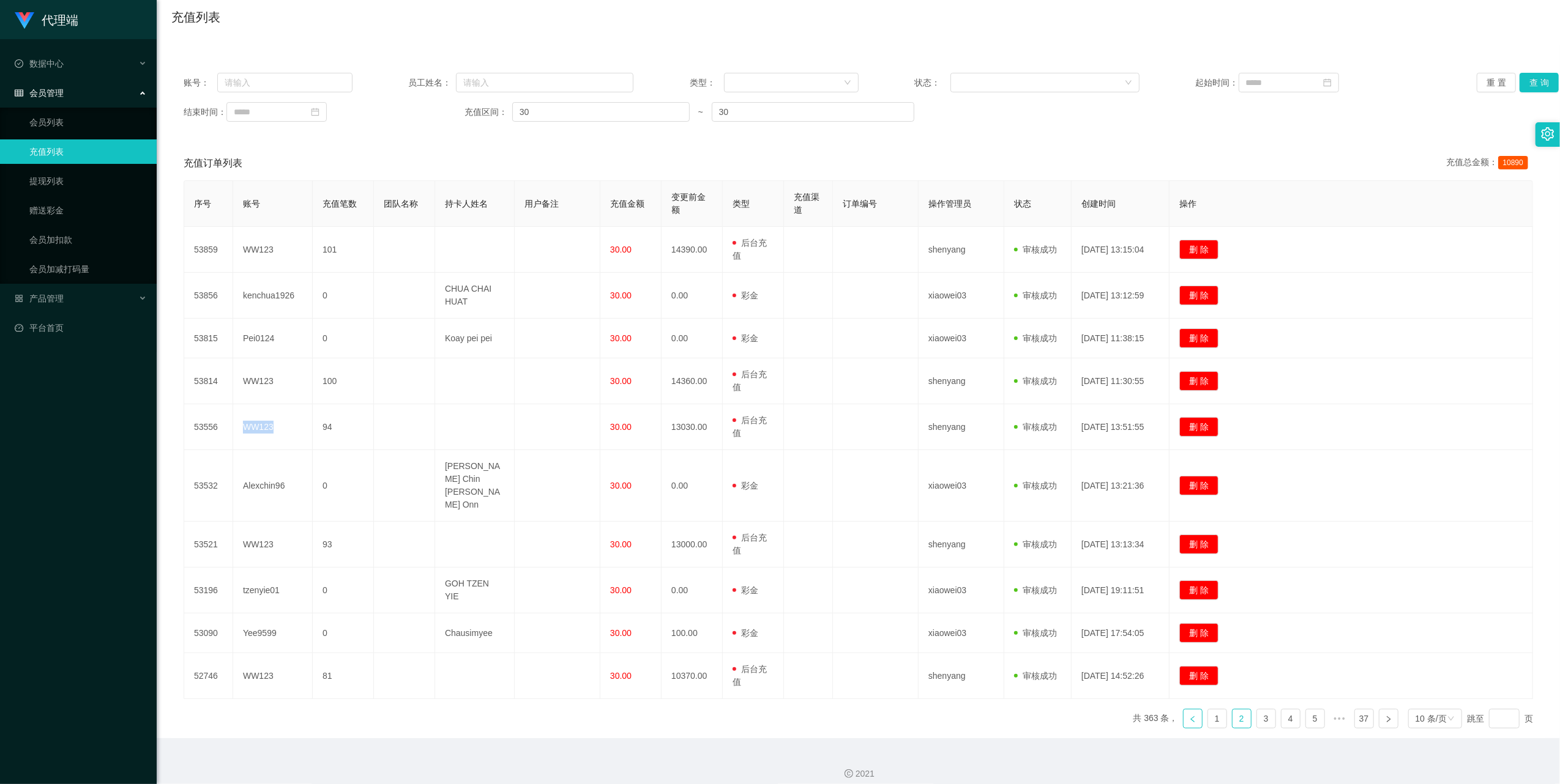
click at [1190, 709] on link at bounding box center [1193, 719] width 20 height 20
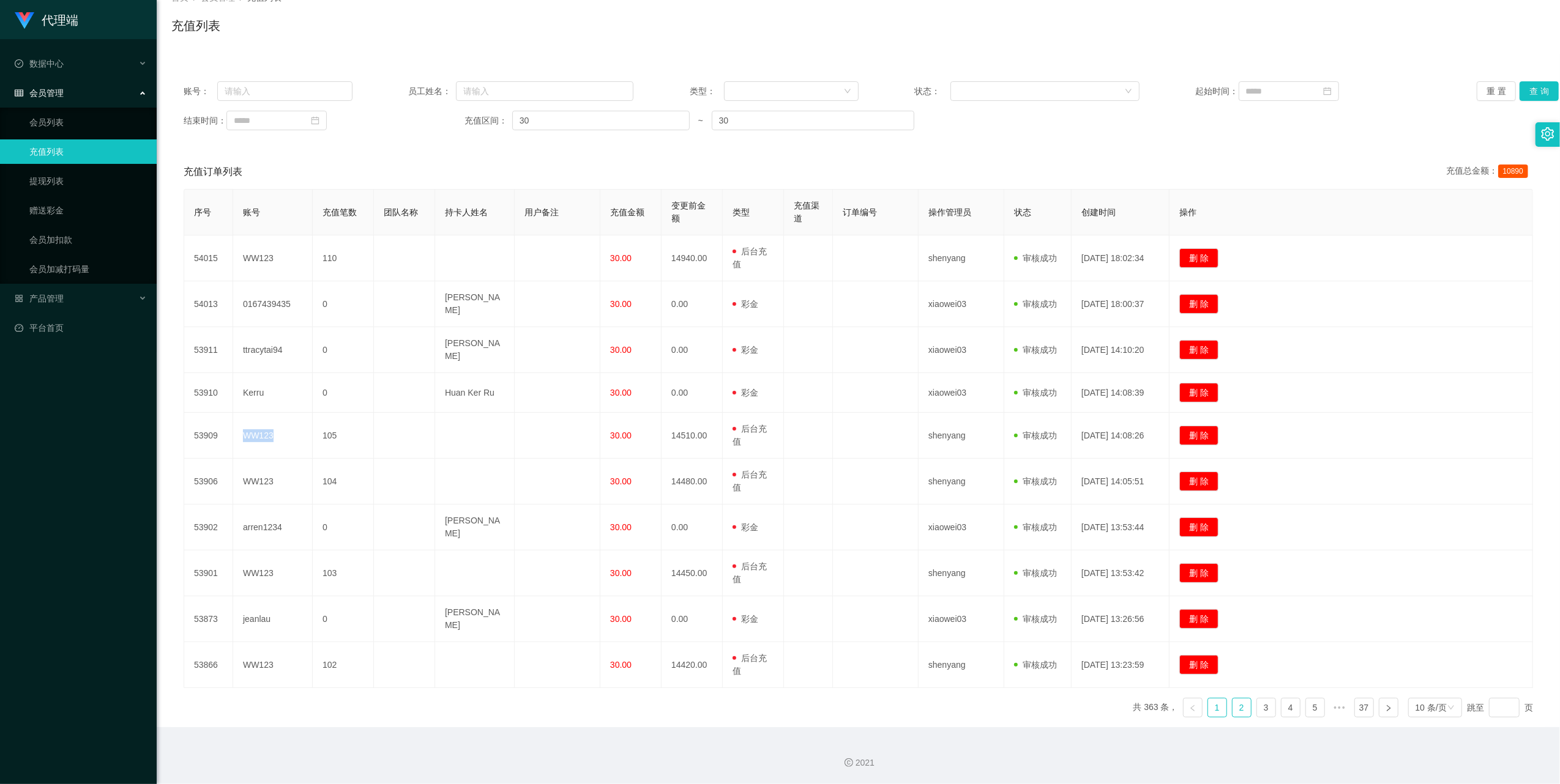
click at [1233, 705] on link "2" at bounding box center [1241, 707] width 18 height 18
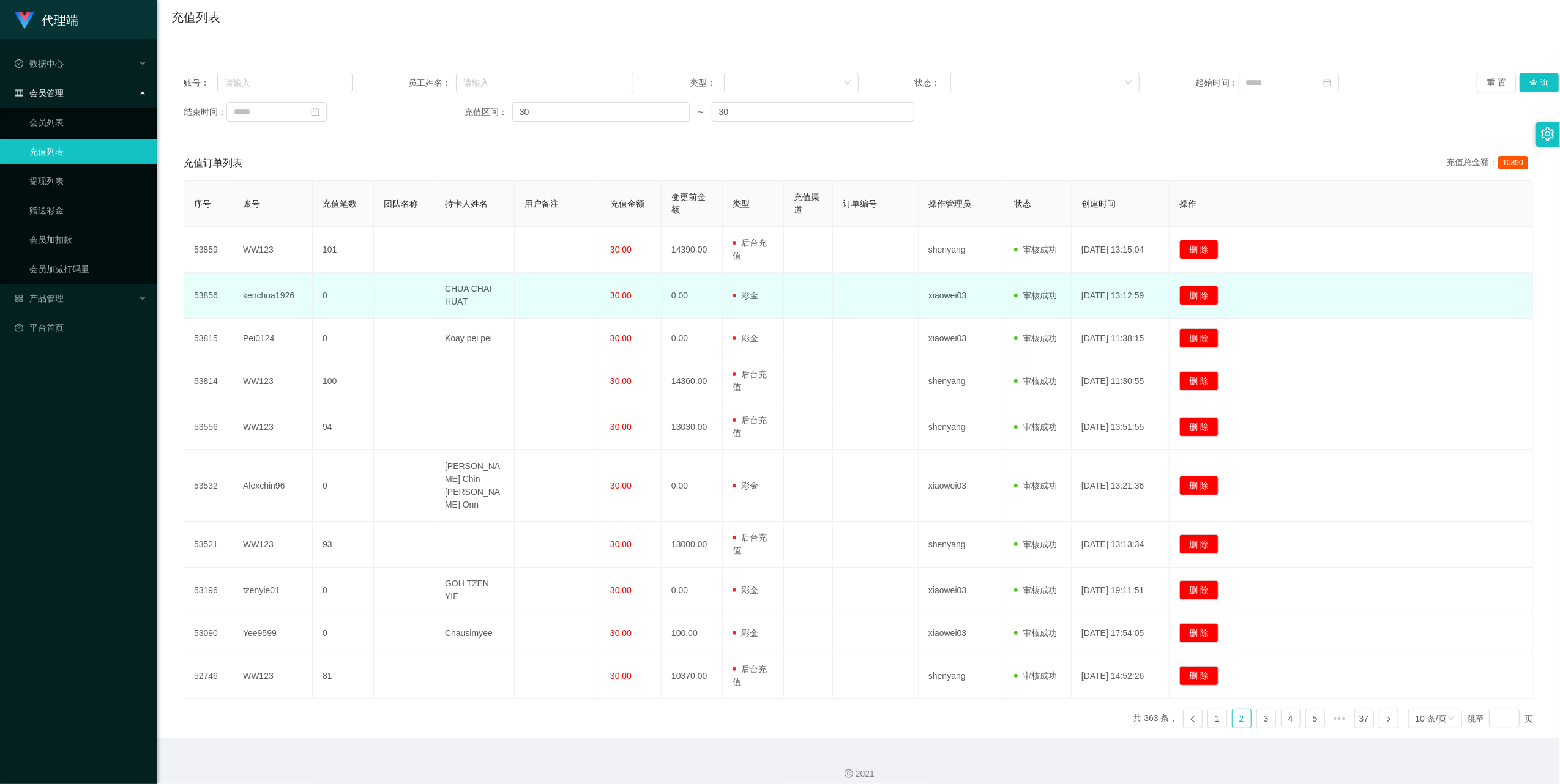
click at [284, 297] on td "kenchua1926" at bounding box center [272, 296] width 79 height 46
copy td "kenchua1926"
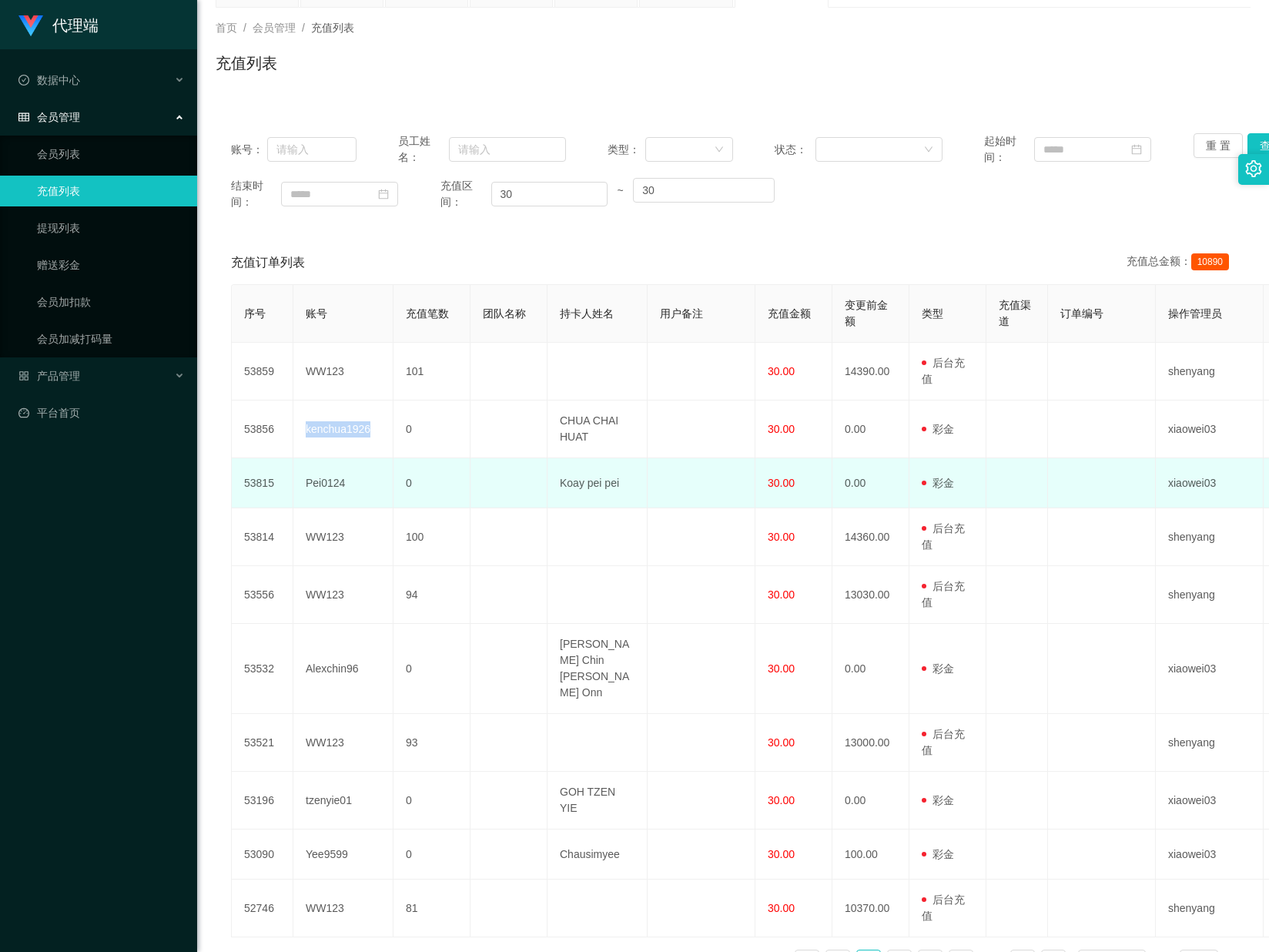
scroll to position [69, 0]
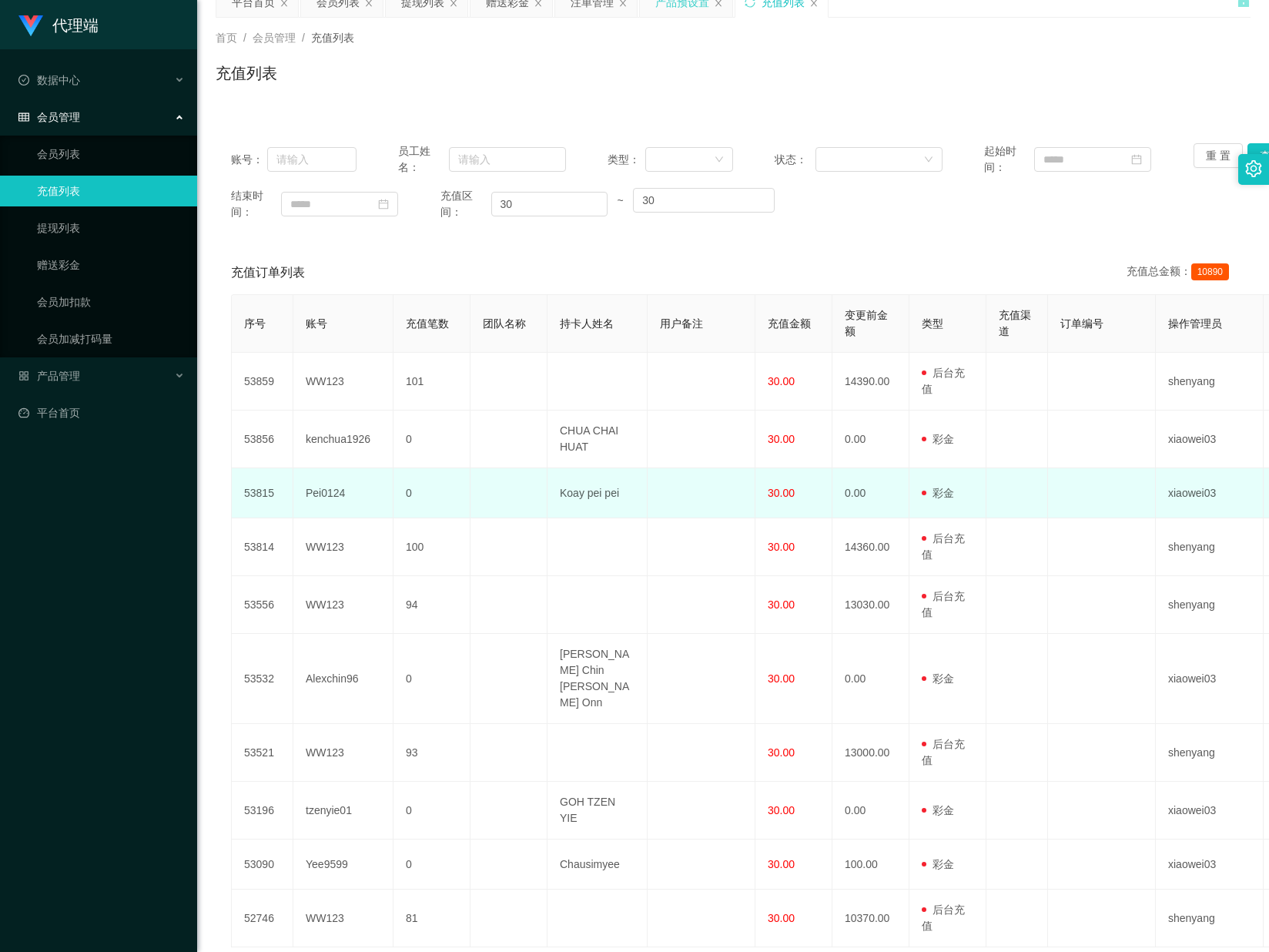
click at [327, 497] on td "Pei0124" at bounding box center [343, 493] width 100 height 50
copy td "Pei0124"
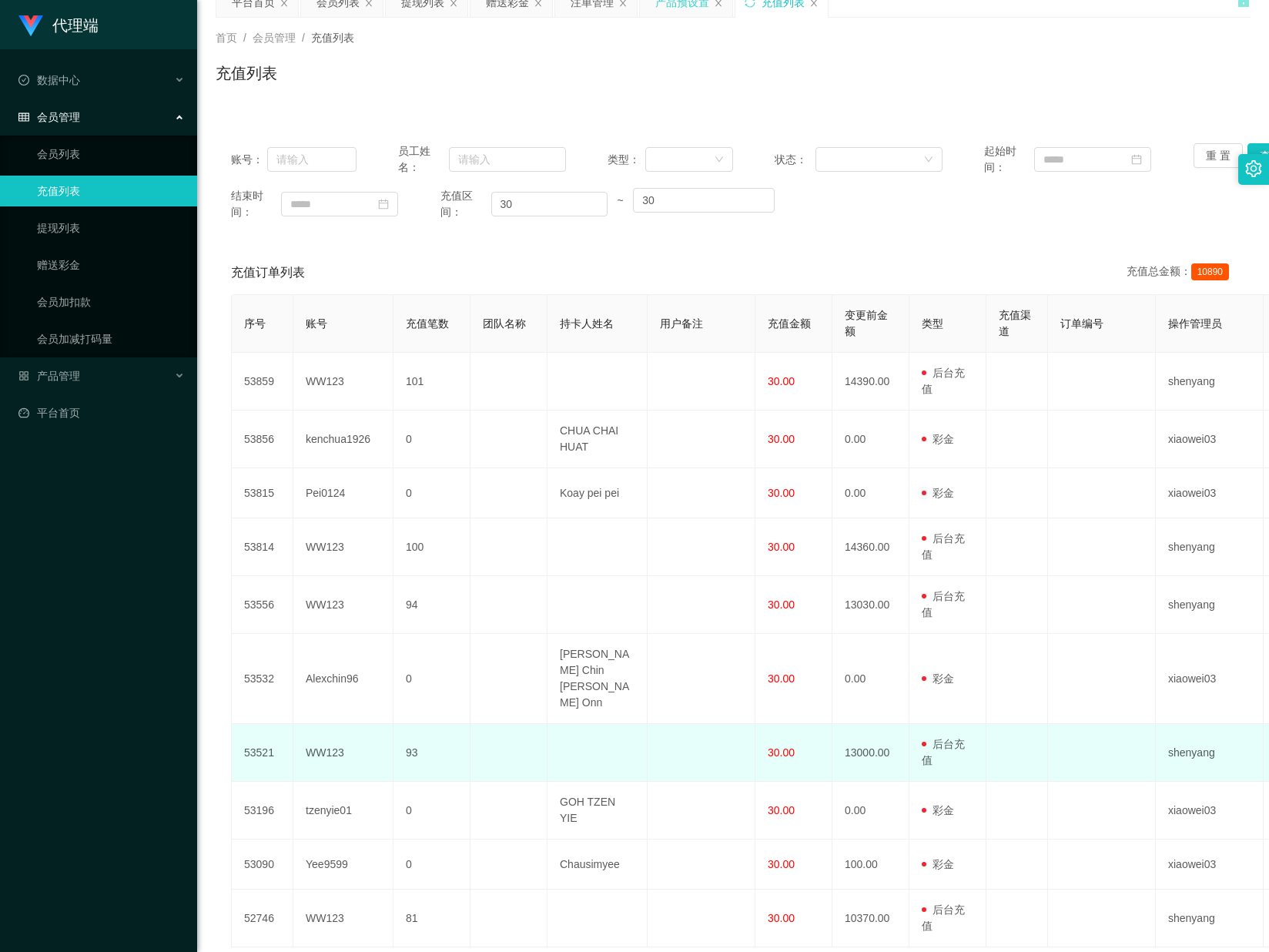
click at [1146, 752] on td at bounding box center [1102, 753] width 108 height 58
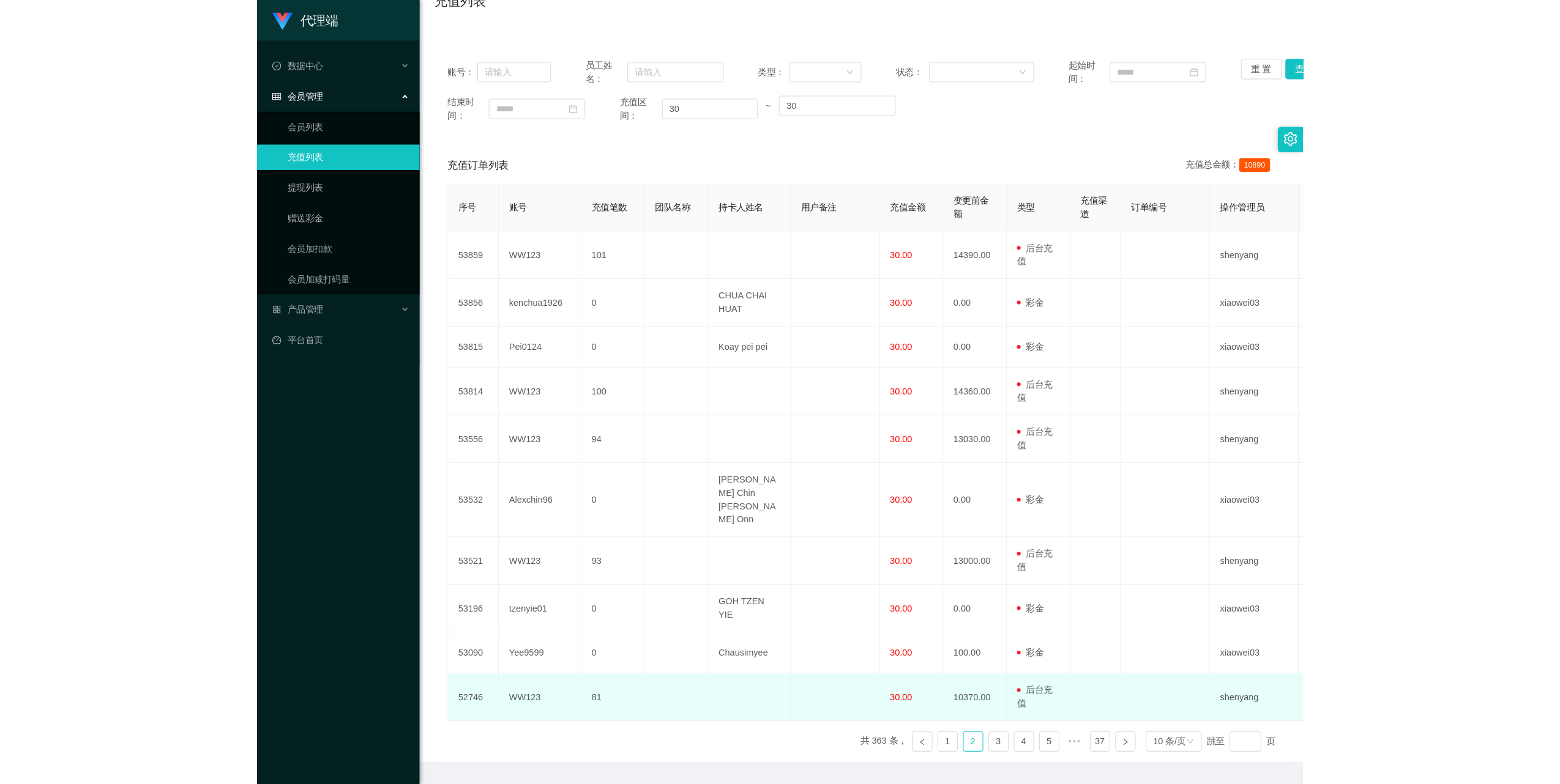
scroll to position [136, 0]
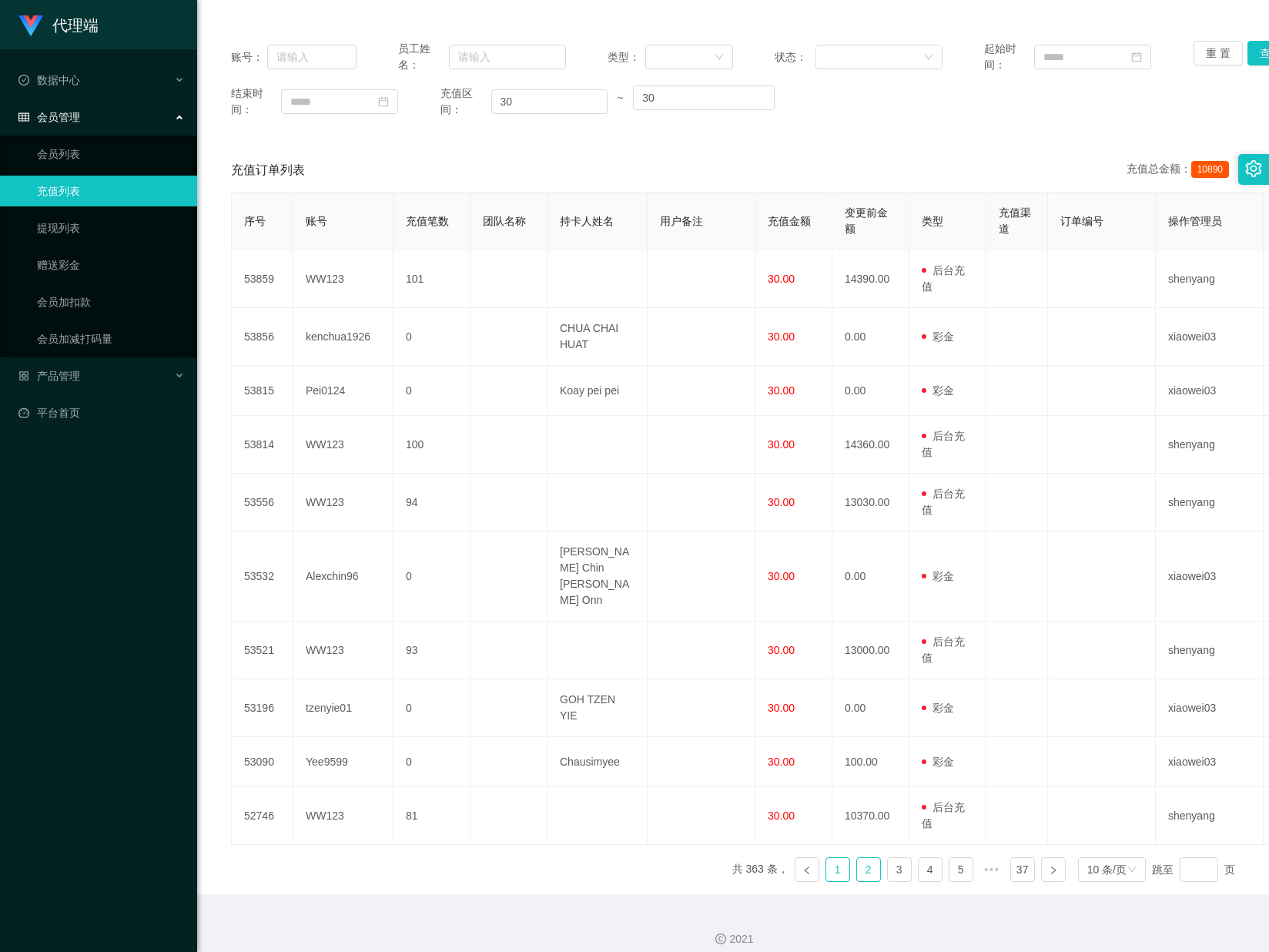
click at [827, 858] on link "1" at bounding box center [838, 869] width 23 height 23
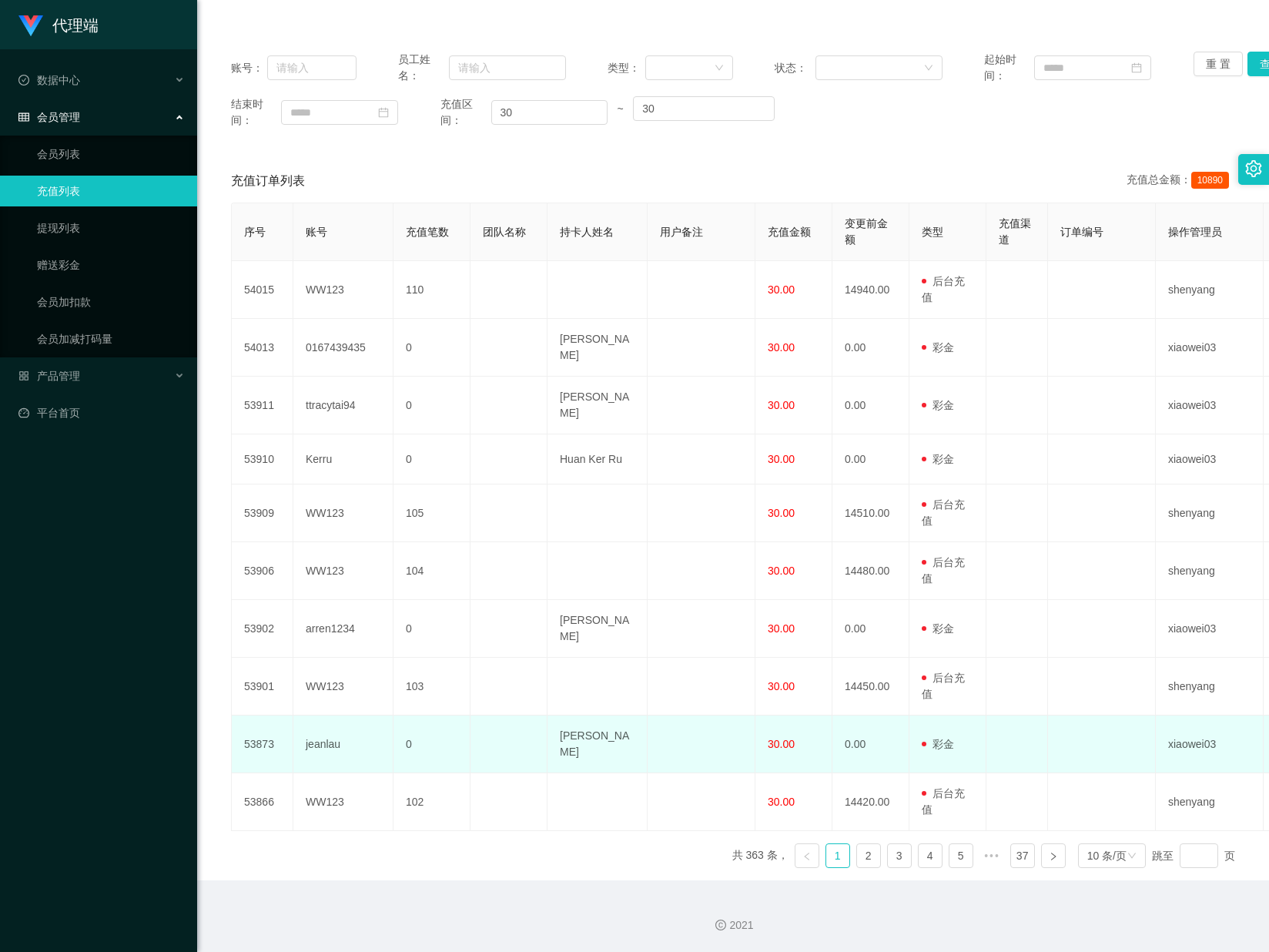
click at [324, 740] on td "jeanlau" at bounding box center [343, 744] width 100 height 58
drag, startPoint x: 324, startPoint y: 740, endPoint x: 300, endPoint y: 720, distance: 31.2
click at [324, 740] on td "jeanlau" at bounding box center [343, 744] width 100 height 58
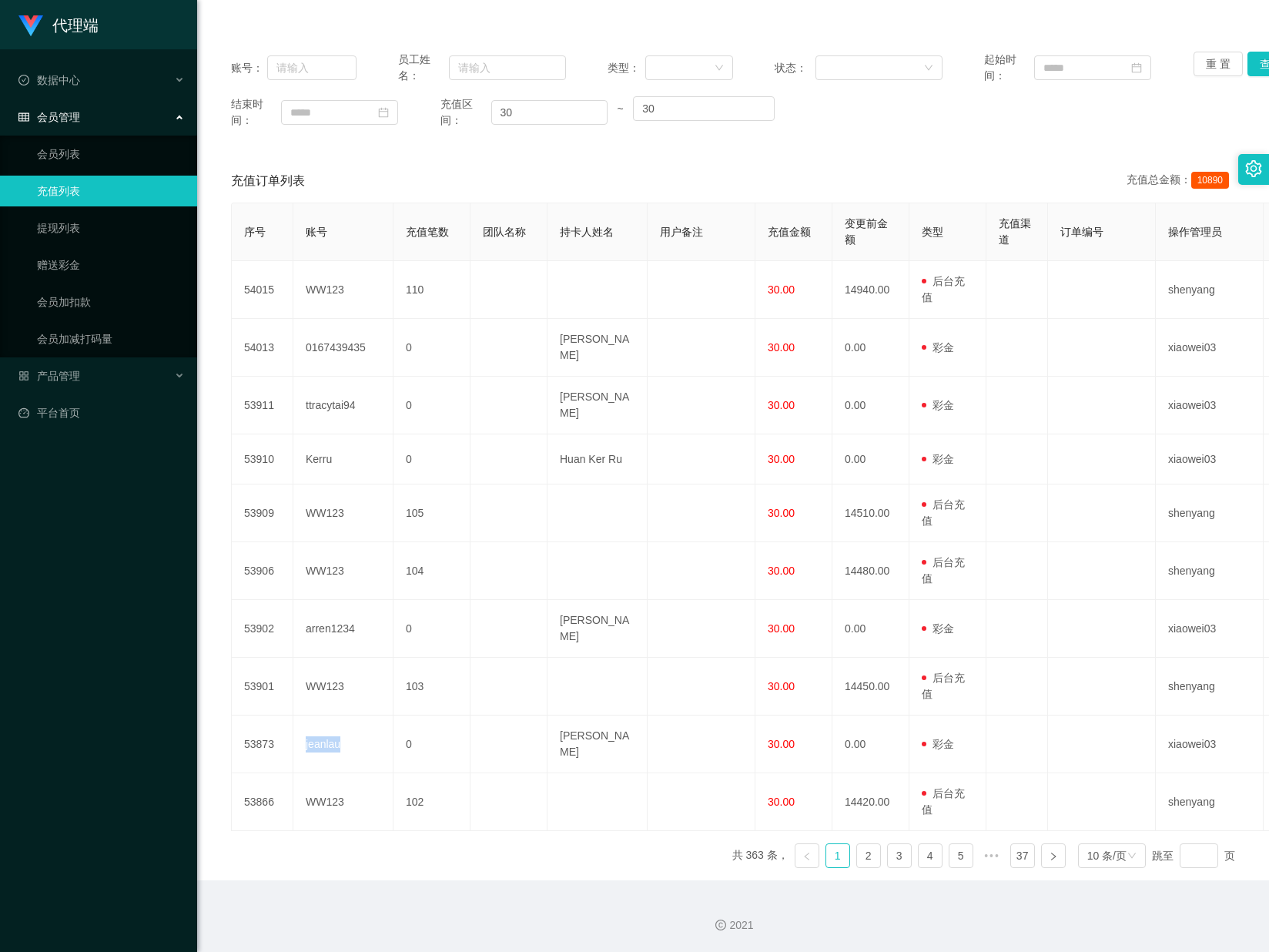
copy td "jeanlau"
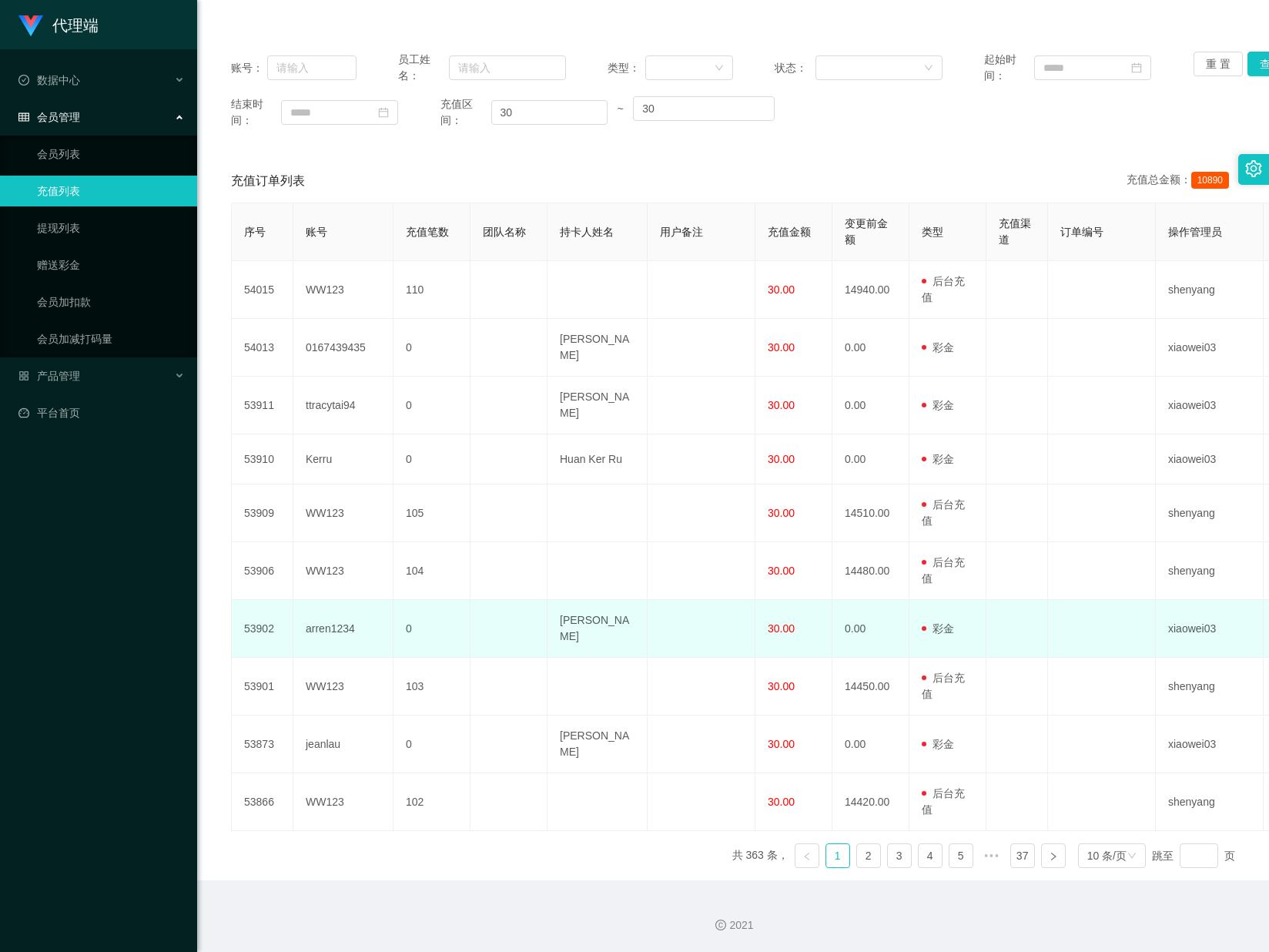
click at [343, 625] on td "arren1234" at bounding box center [343, 629] width 100 height 58
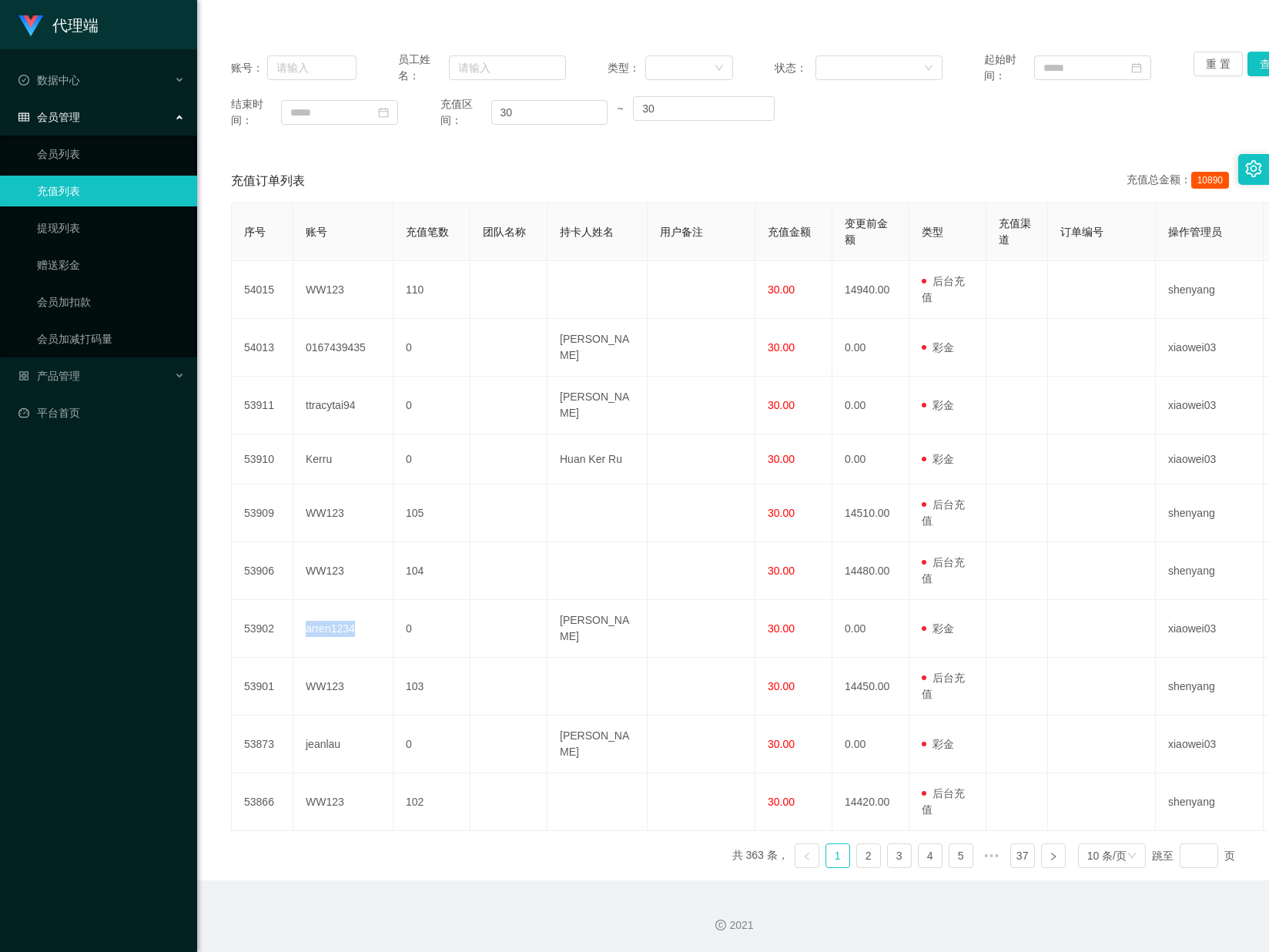
copy td "arren1234"
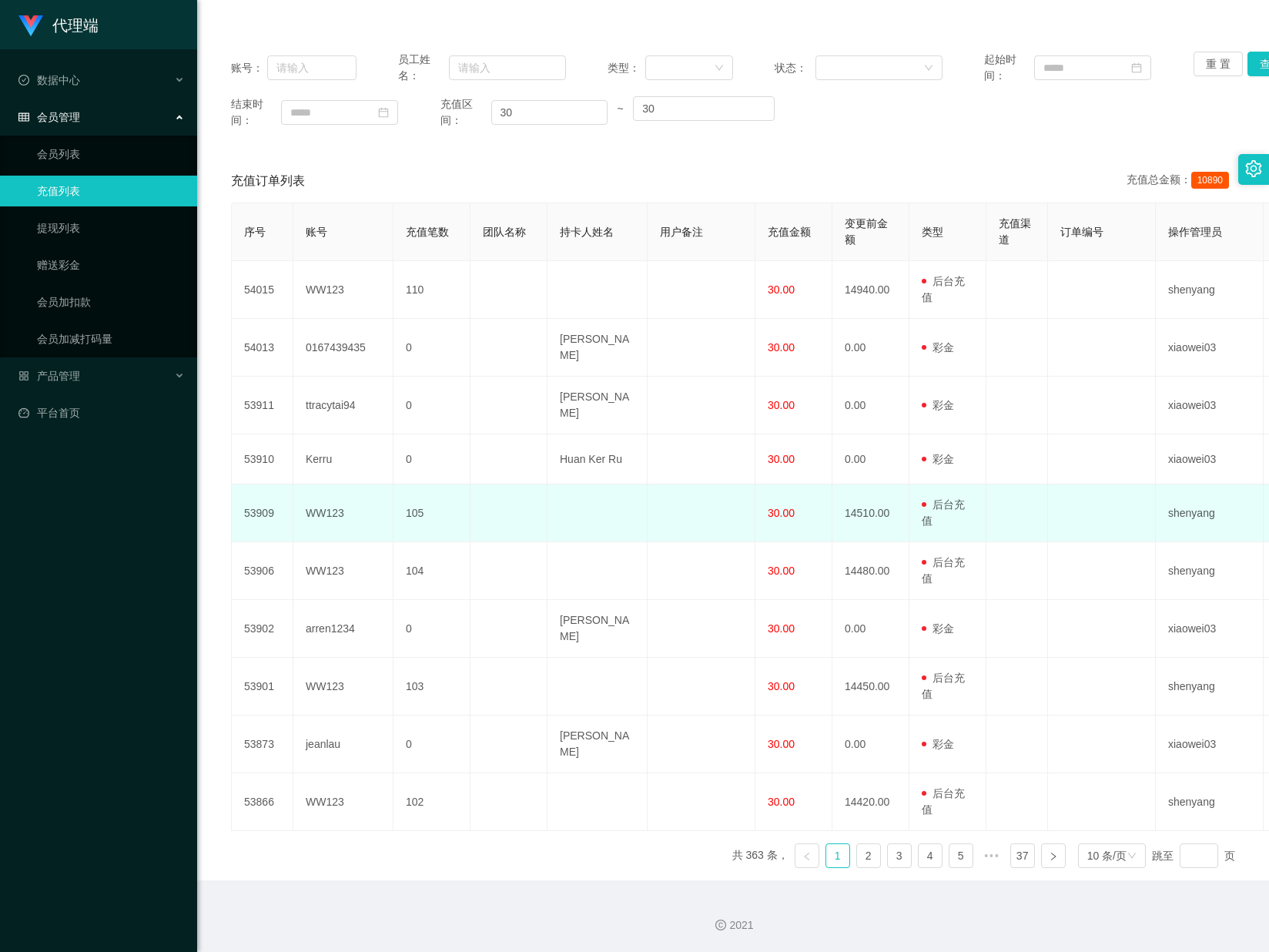
click at [461, 516] on td "105" at bounding box center [432, 514] width 77 height 58
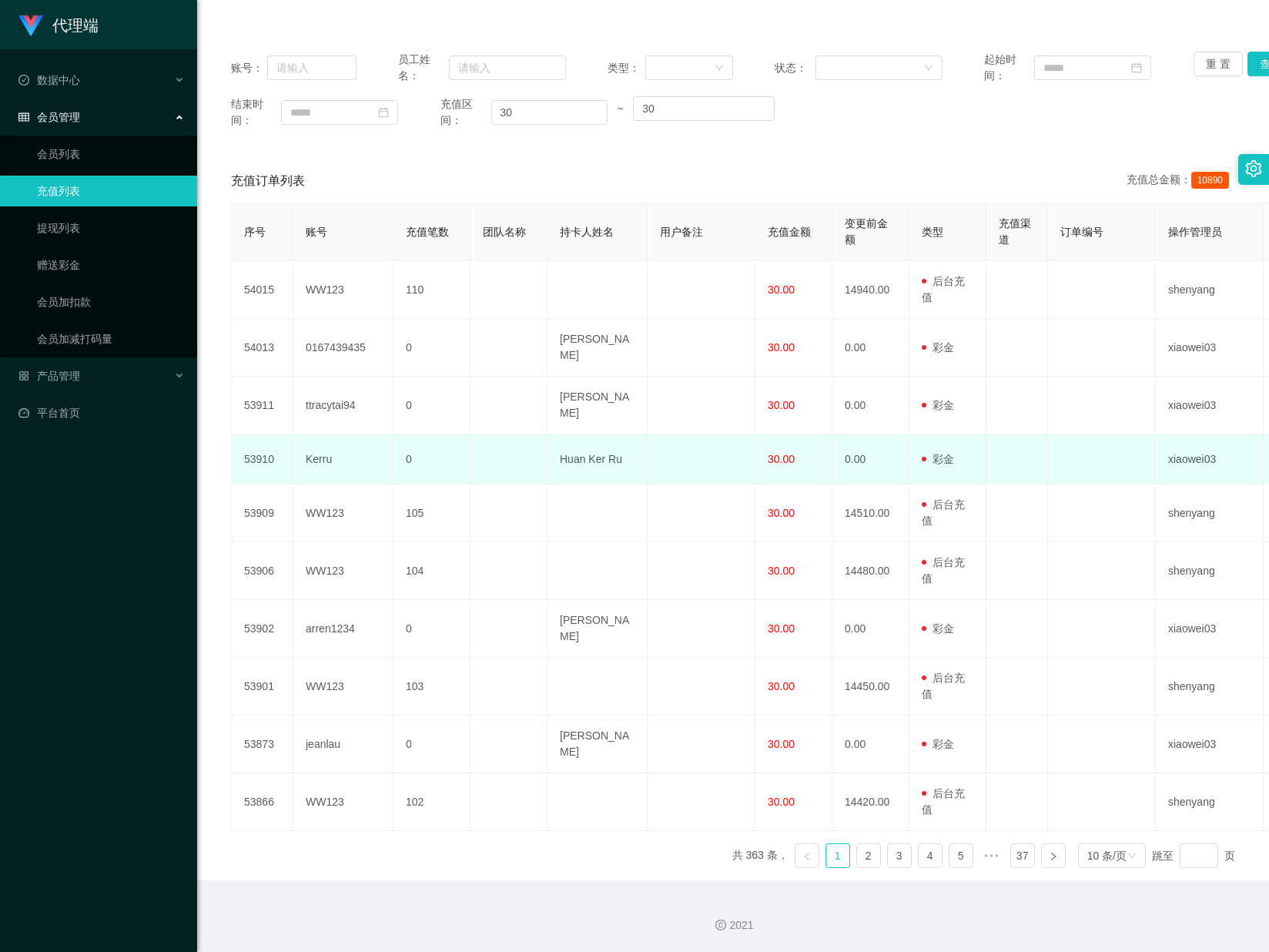
click at [323, 454] on td "Kerru" at bounding box center [343, 459] width 100 height 50
copy td "Kerru"
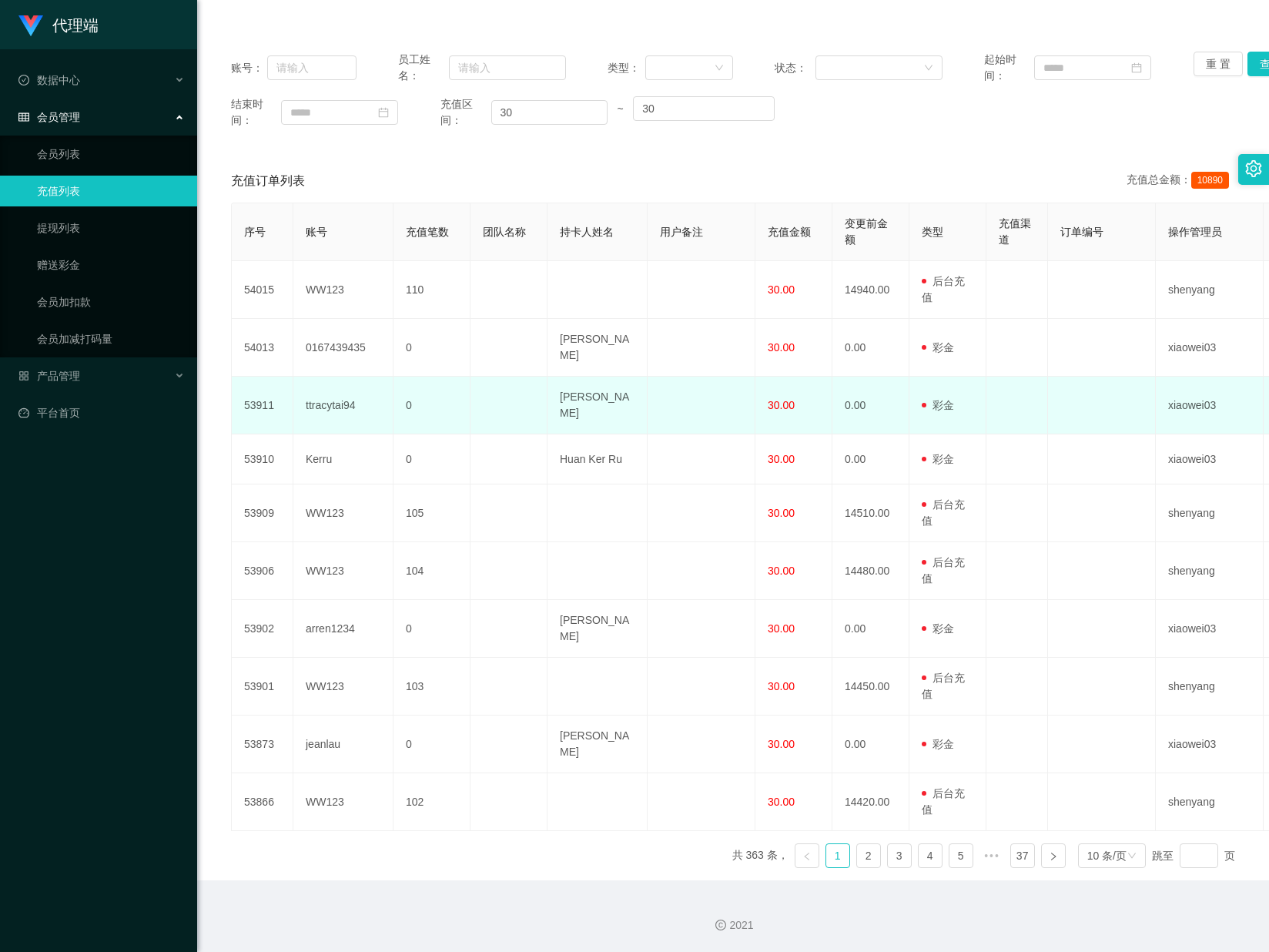
click at [347, 398] on td "ttracytai94" at bounding box center [343, 406] width 100 height 58
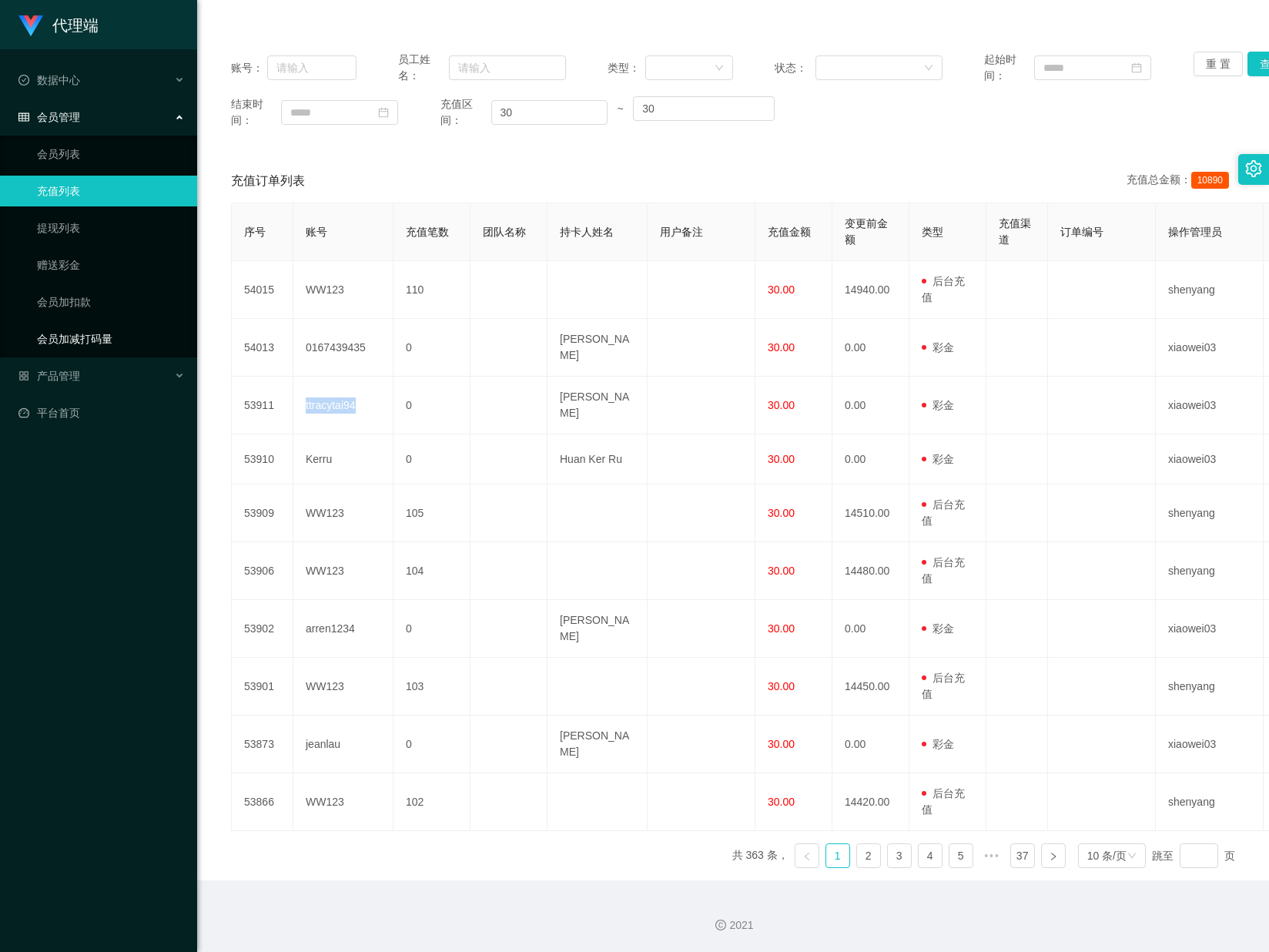
copy td "ttracytai94"
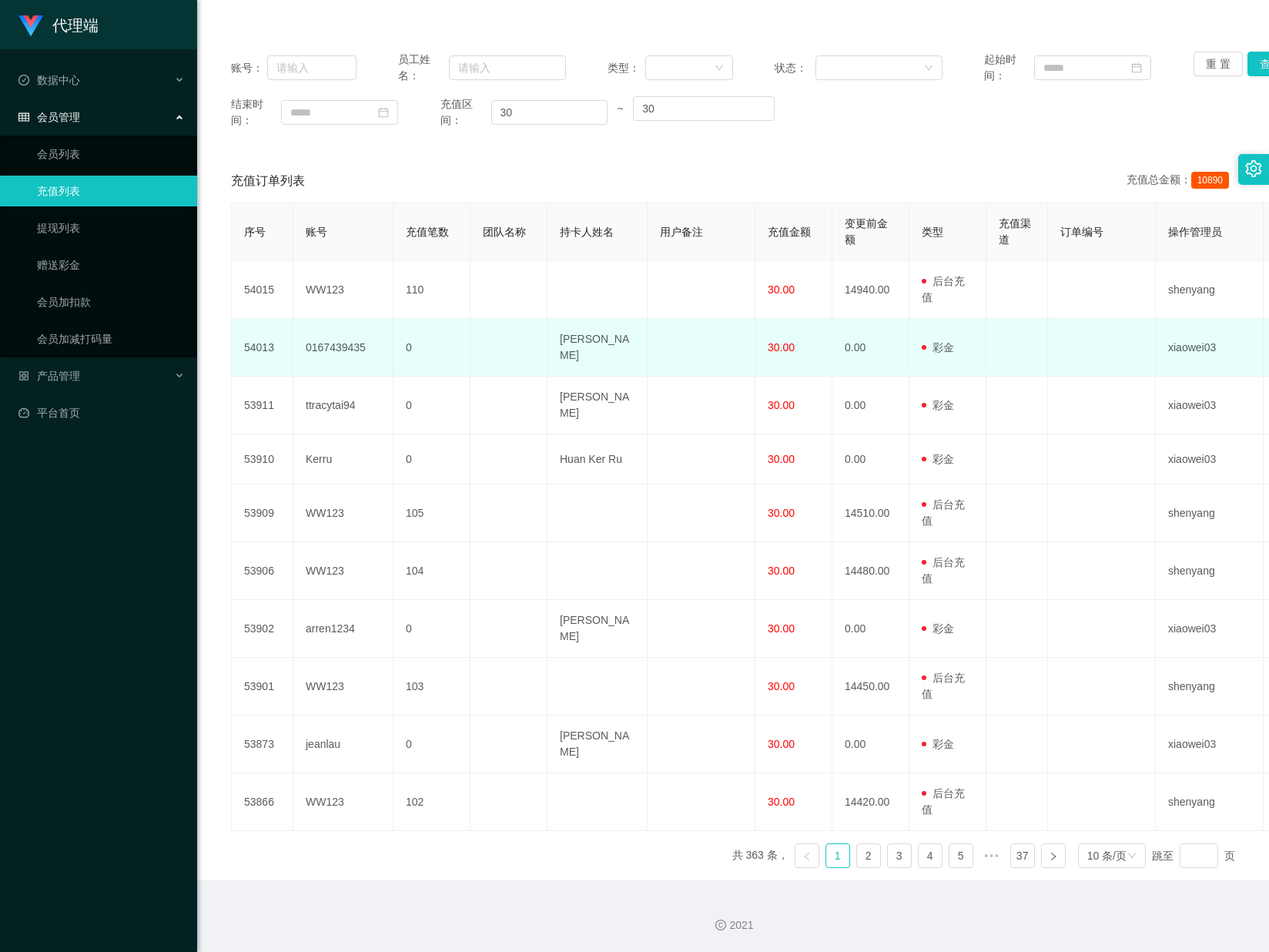
click at [342, 325] on td "0167439435" at bounding box center [343, 347] width 100 height 58
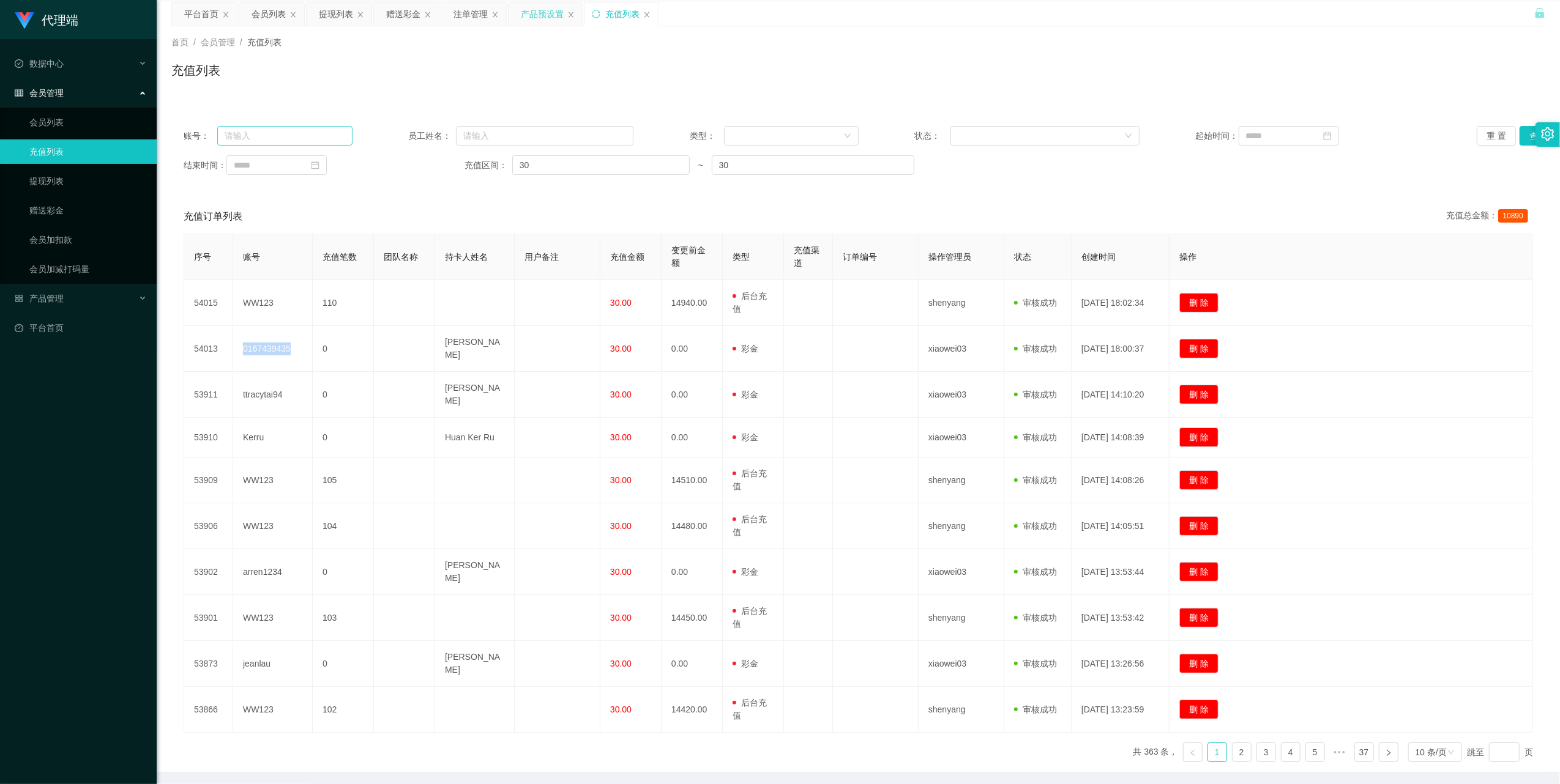
scroll to position [0, 0]
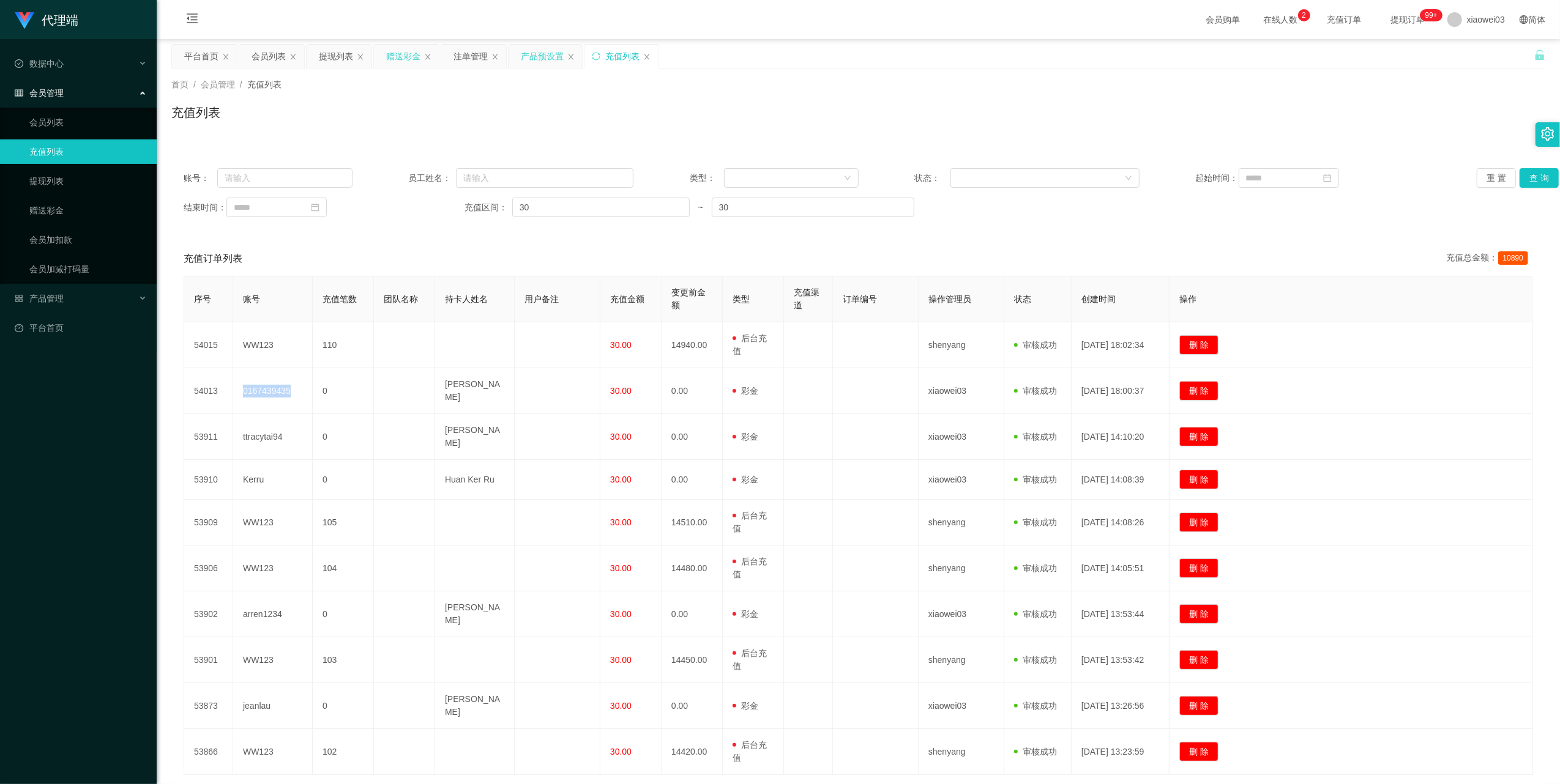
click at [400, 55] on div "赠送彩金" at bounding box center [404, 56] width 34 height 23
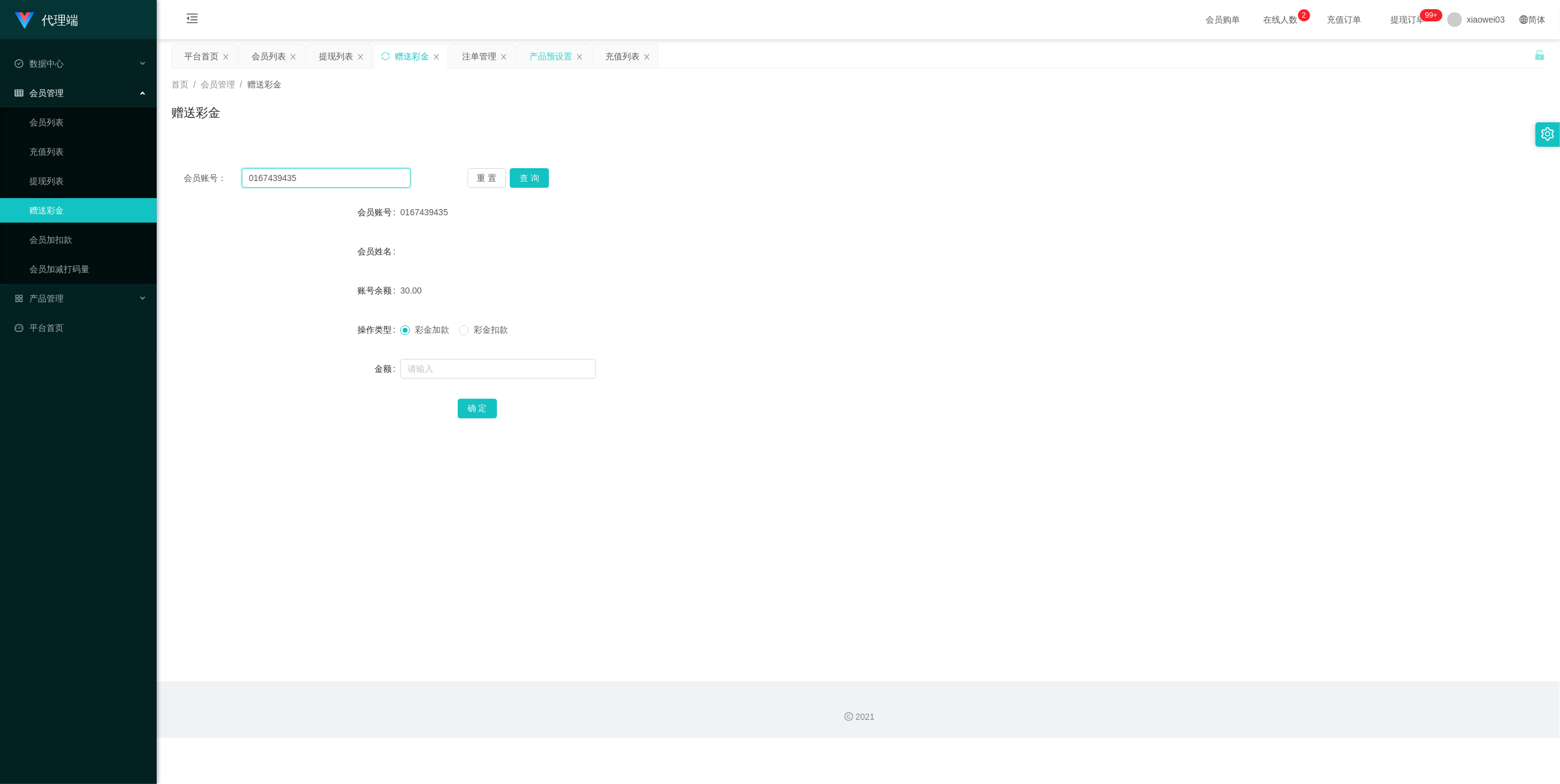
click at [354, 175] on input "0167439435" at bounding box center [326, 178] width 169 height 20
click at [538, 183] on button "查 询" at bounding box center [529, 178] width 39 height 20
click at [506, 382] on form "会员账号 0167439435 会员姓名 Lee Ann Qing 账号余额 0.00 操作类型 彩金加款 彩金扣款 金额 确 定" at bounding box center [858, 310] width 1374 height 220
click at [503, 377] on input "text" at bounding box center [498, 369] width 196 height 20
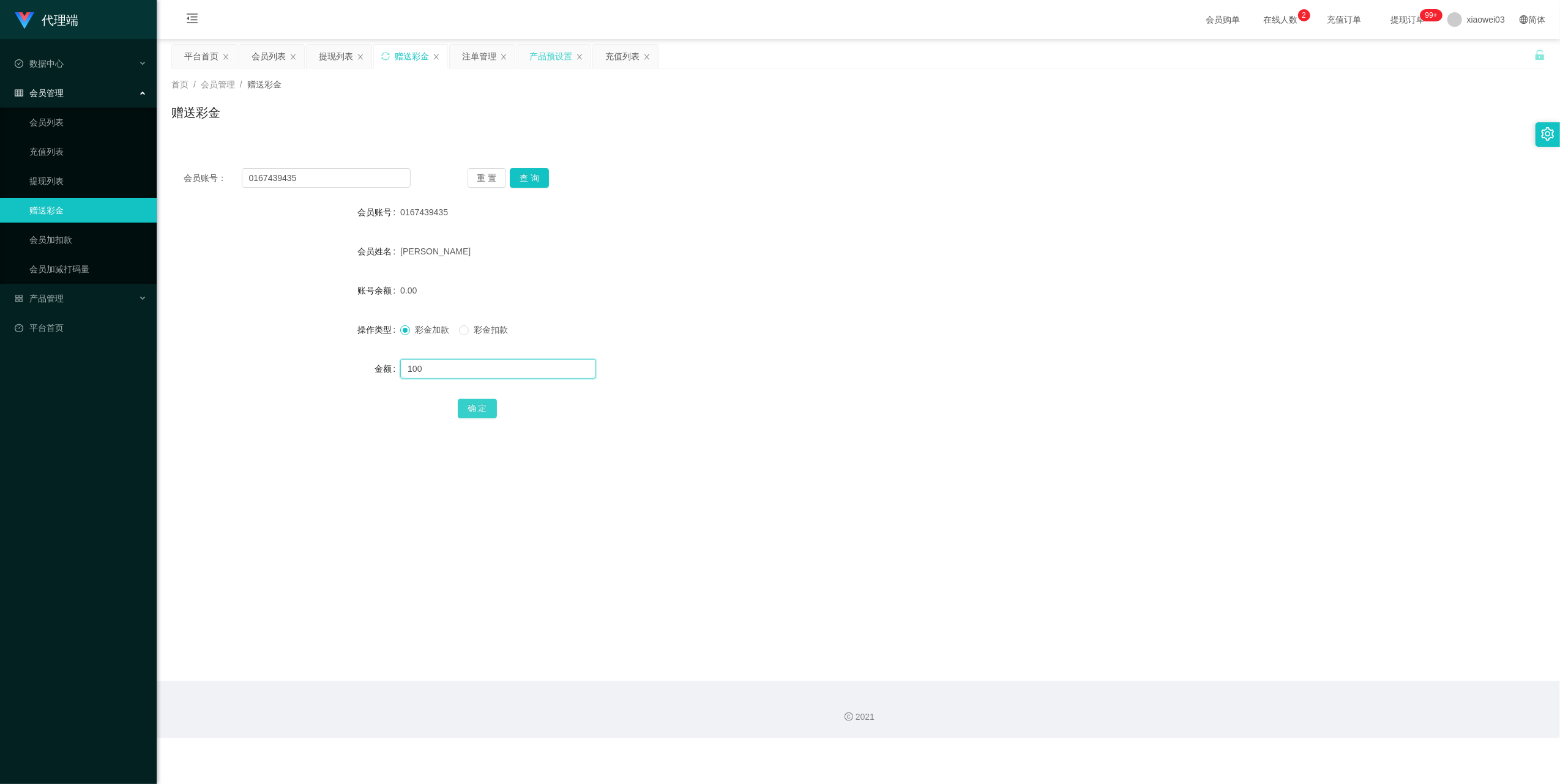
type input "100"
click at [476, 412] on button "确 定" at bounding box center [477, 408] width 39 height 20
click at [197, 49] on div "平台首页" at bounding box center [201, 56] width 34 height 23
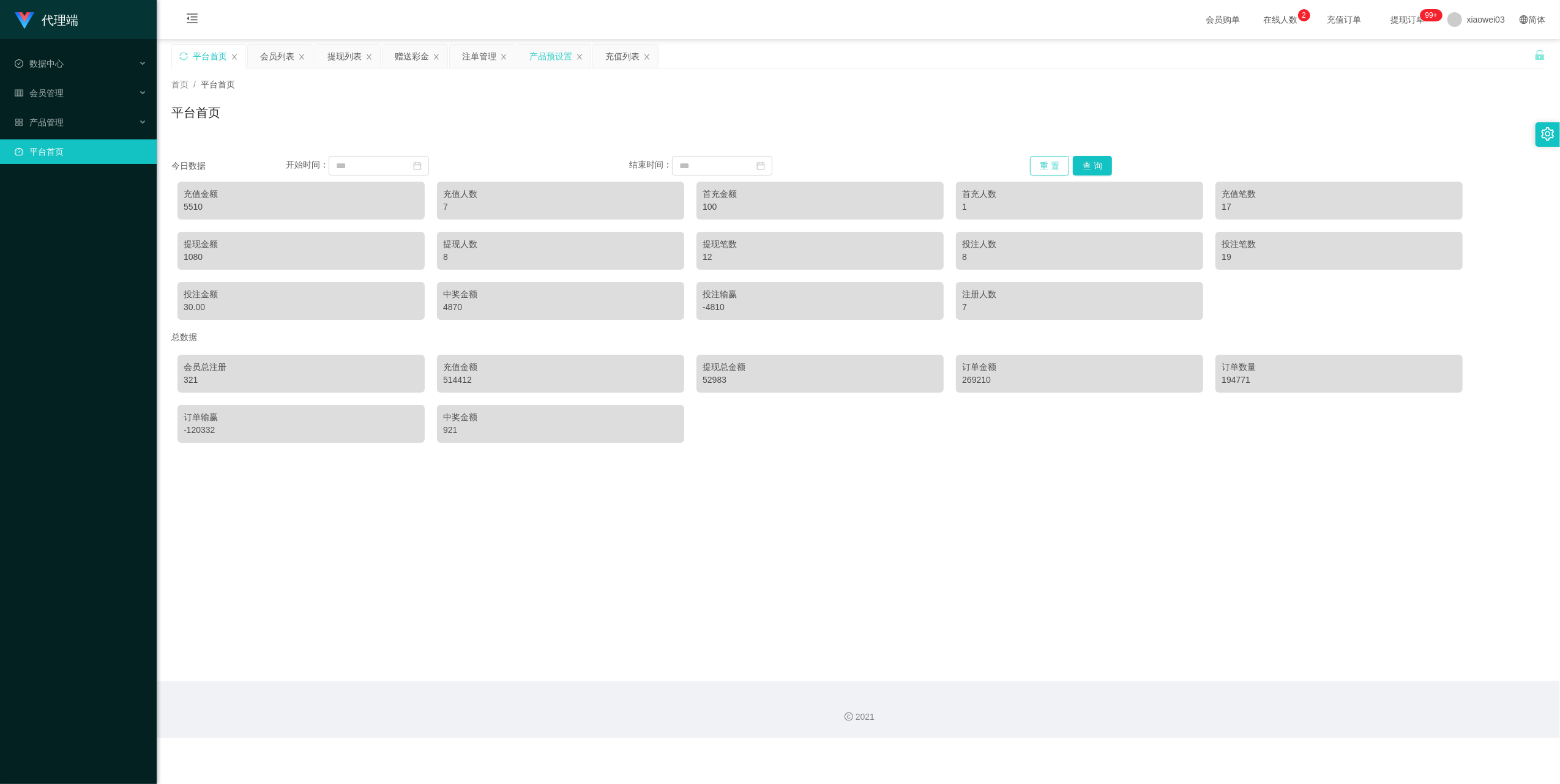
click at [1031, 163] on button "重 置" at bounding box center [1050, 166] width 39 height 20
click at [192, 206] on div "5610" at bounding box center [301, 207] width 235 height 13
click at [184, 213] on div "5610" at bounding box center [301, 207] width 235 height 13
click at [192, 209] on div "5610" at bounding box center [301, 207] width 235 height 13
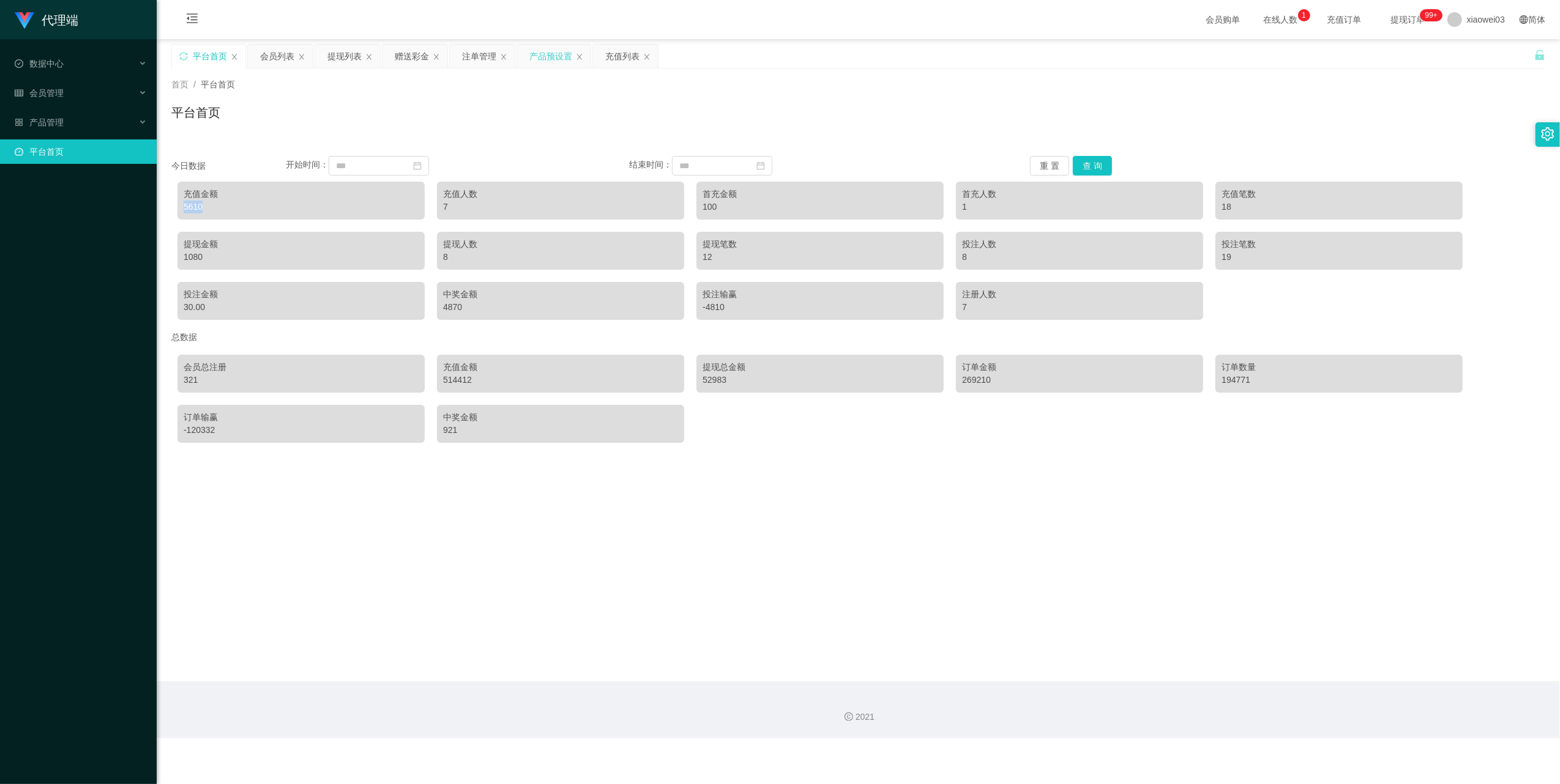
click at [192, 209] on div "5610" at bounding box center [301, 207] width 235 height 13
click at [1055, 158] on button "重 置" at bounding box center [1050, 166] width 39 height 20
click at [345, 59] on div "提现列表" at bounding box center [345, 56] width 34 height 23
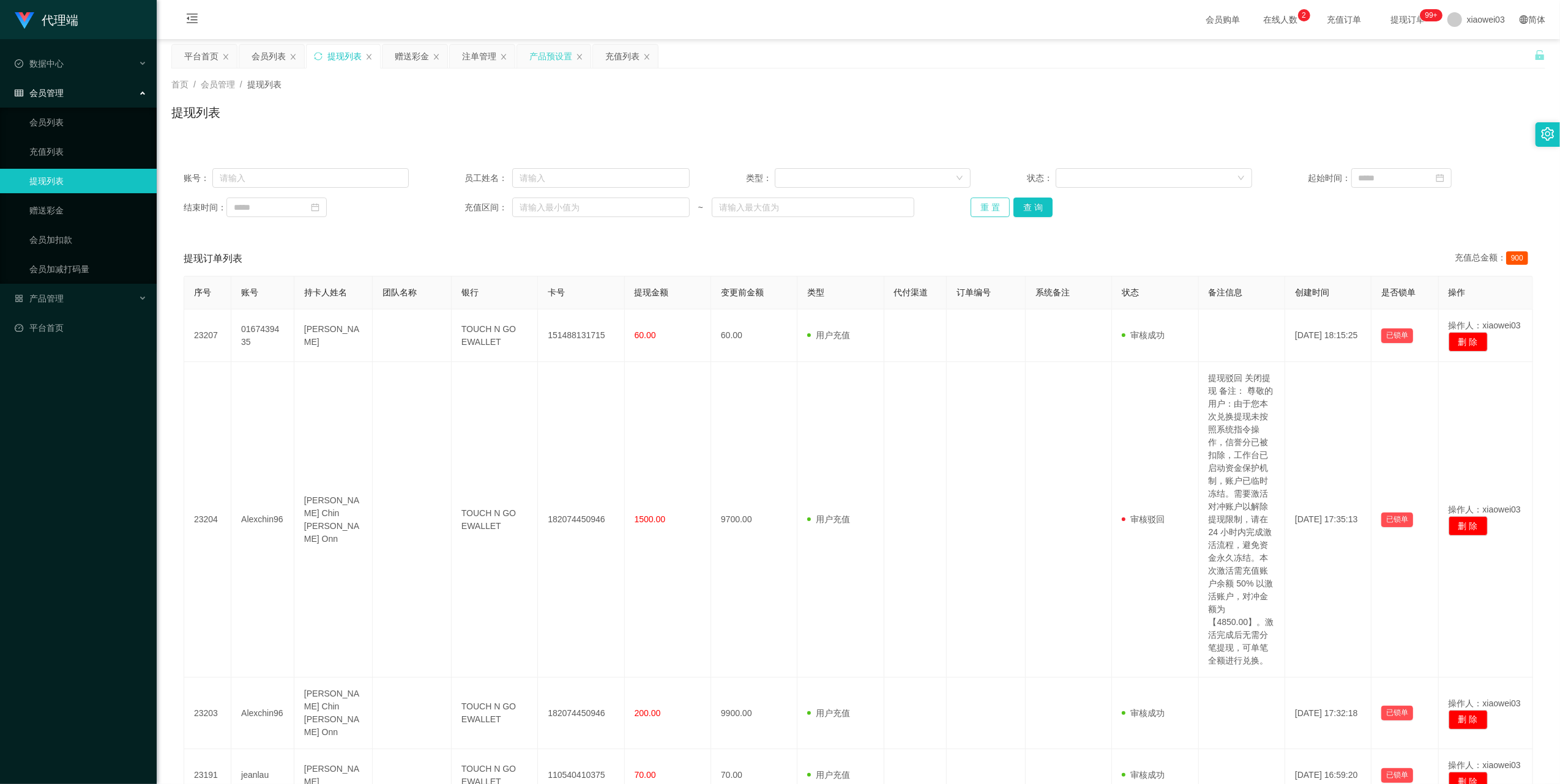
click at [980, 207] on button "重 置" at bounding box center [991, 207] width 39 height 20
click at [400, 60] on div "赠送彩金" at bounding box center [412, 56] width 34 height 23
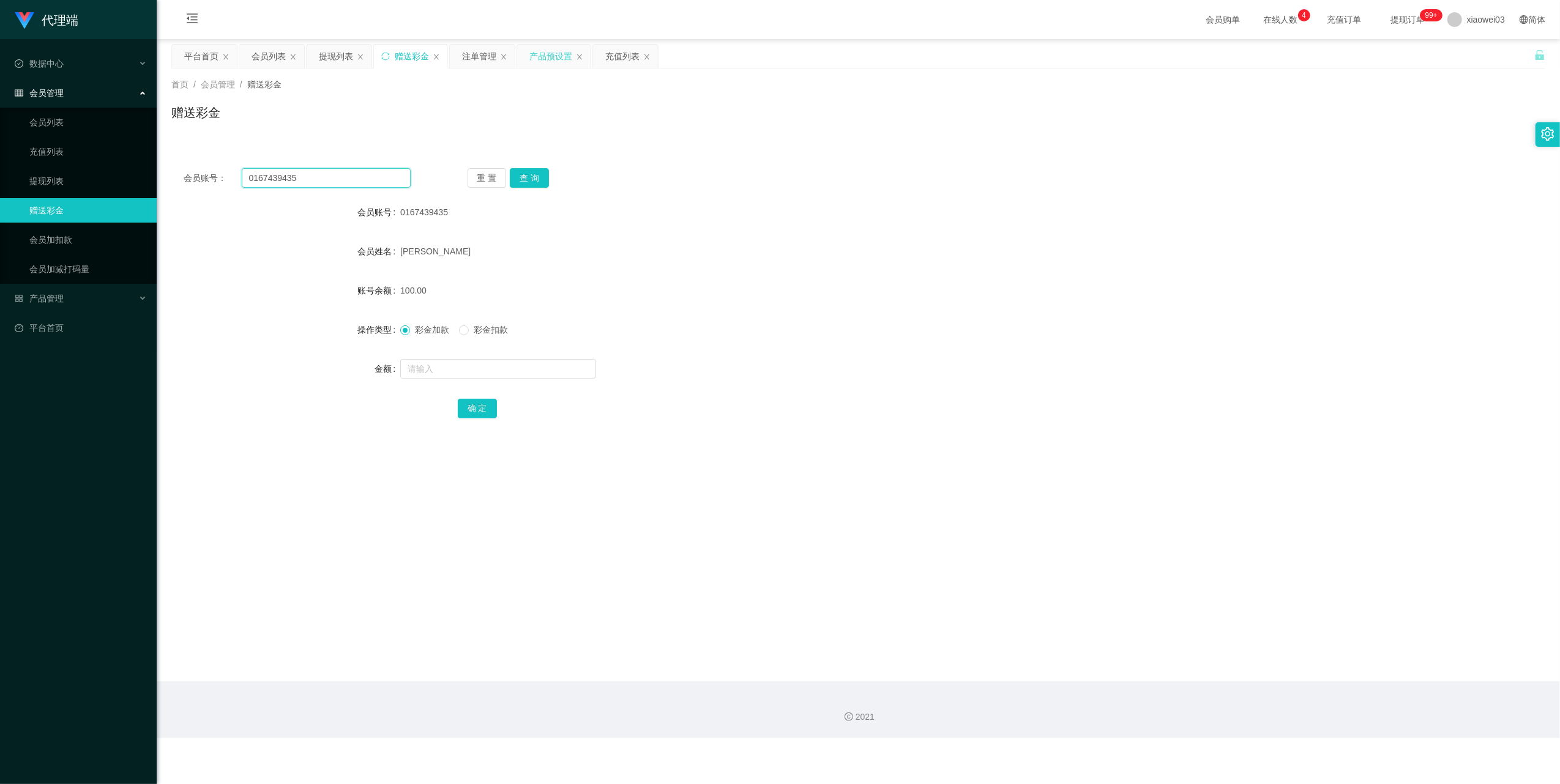
click at [383, 173] on input "0167439435" at bounding box center [326, 178] width 169 height 20
click at [534, 178] on button "查 询" at bounding box center [529, 178] width 39 height 20
click at [505, 370] on input "text" at bounding box center [498, 369] width 196 height 20
type input "30"
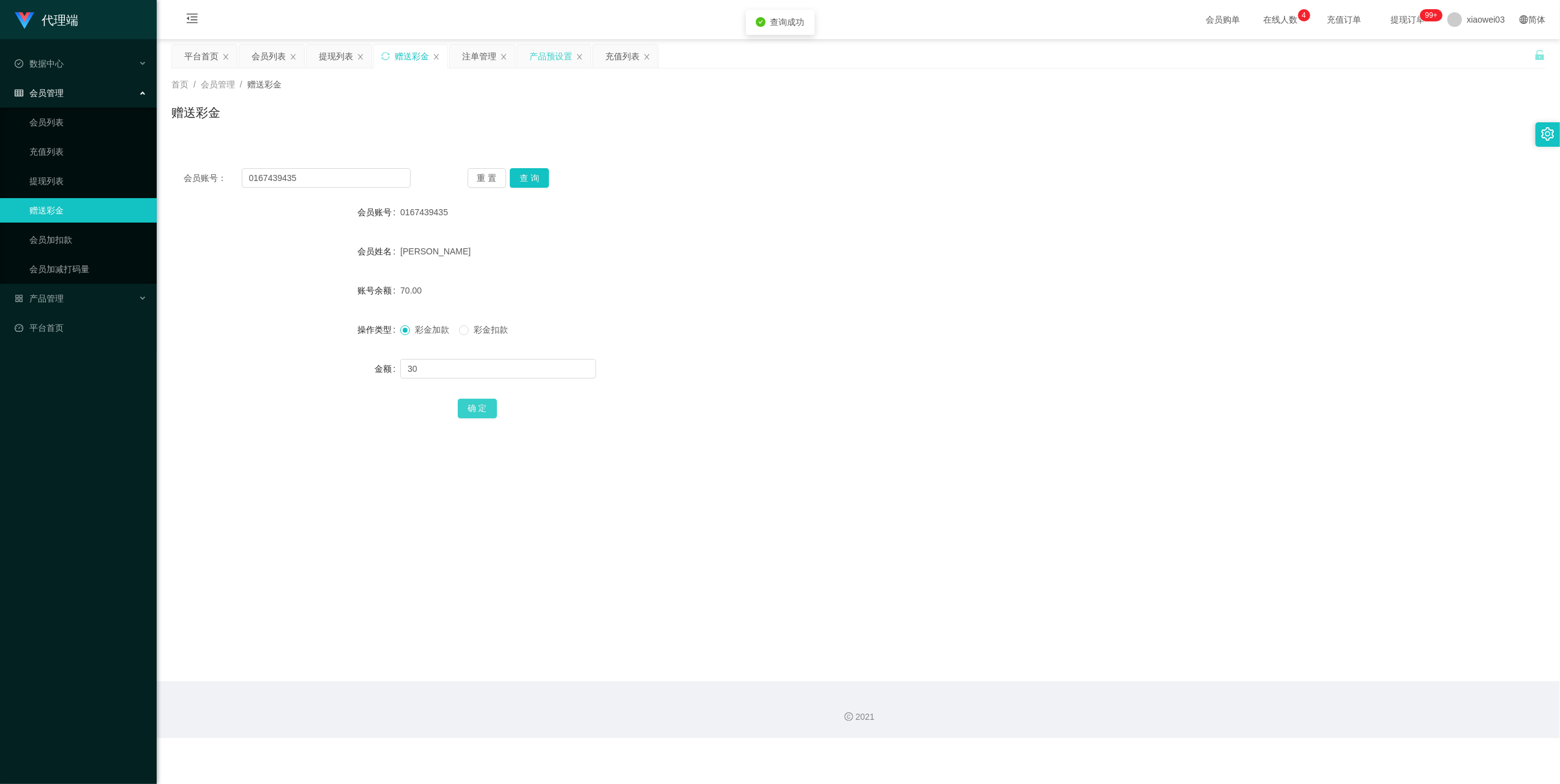
click at [475, 405] on button "确 定" at bounding box center [477, 408] width 39 height 20
drag, startPoint x: 666, startPoint y: 417, endPoint x: 762, endPoint y: 358, distance: 112.7
click at [666, 417] on div "确 定" at bounding box center [858, 408] width 802 height 25
click at [326, 55] on div "提现列表" at bounding box center [336, 56] width 34 height 23
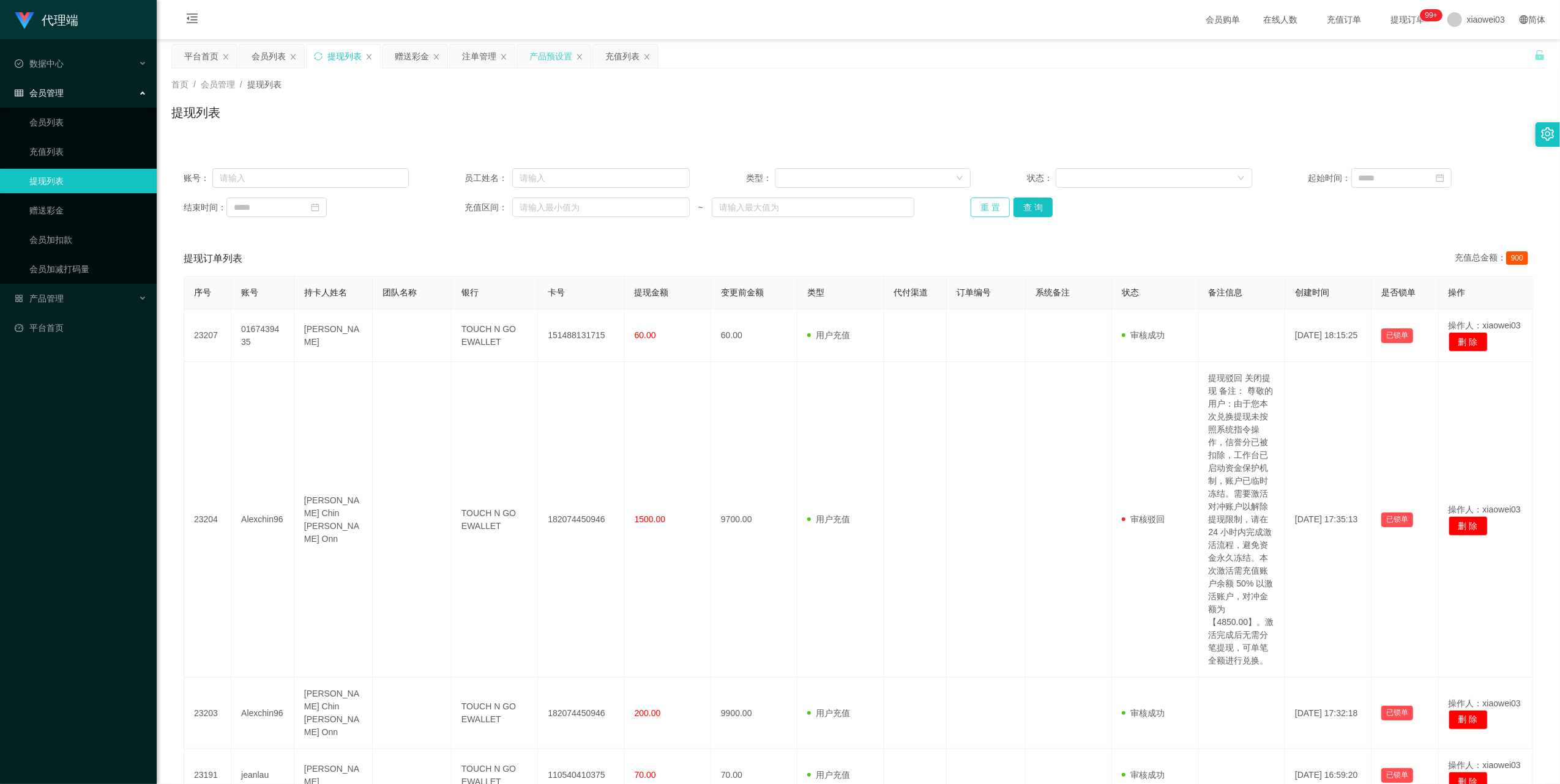
click at [986, 198] on button "重 置" at bounding box center [991, 207] width 39 height 20
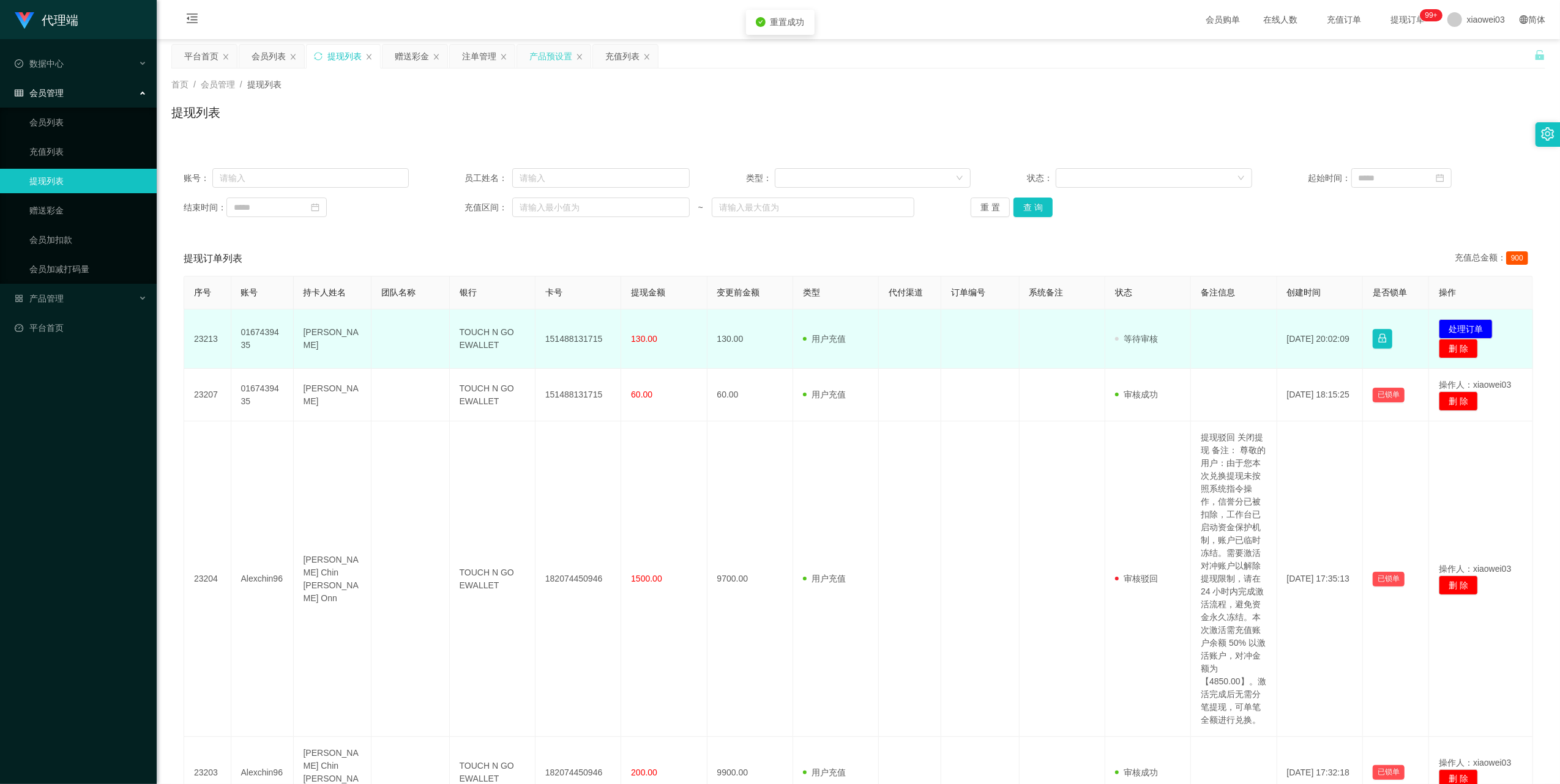
click at [576, 341] on td "151488131715" at bounding box center [578, 339] width 86 height 60
click at [477, 333] on td "TOUCH N GO EWALLET" at bounding box center [492, 339] width 86 height 60
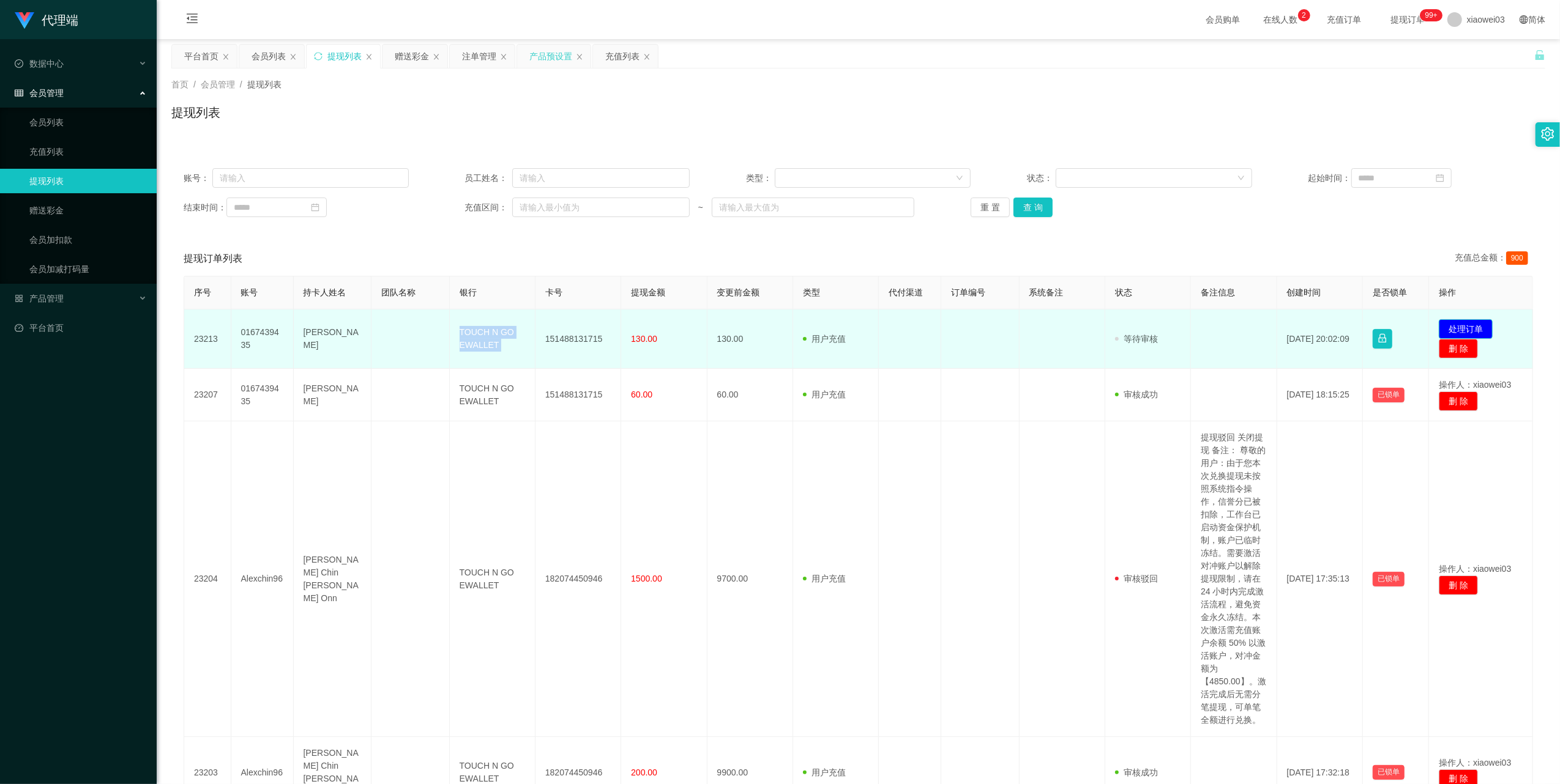
click at [1450, 322] on button "处理订单" at bounding box center [1465, 329] width 54 height 20
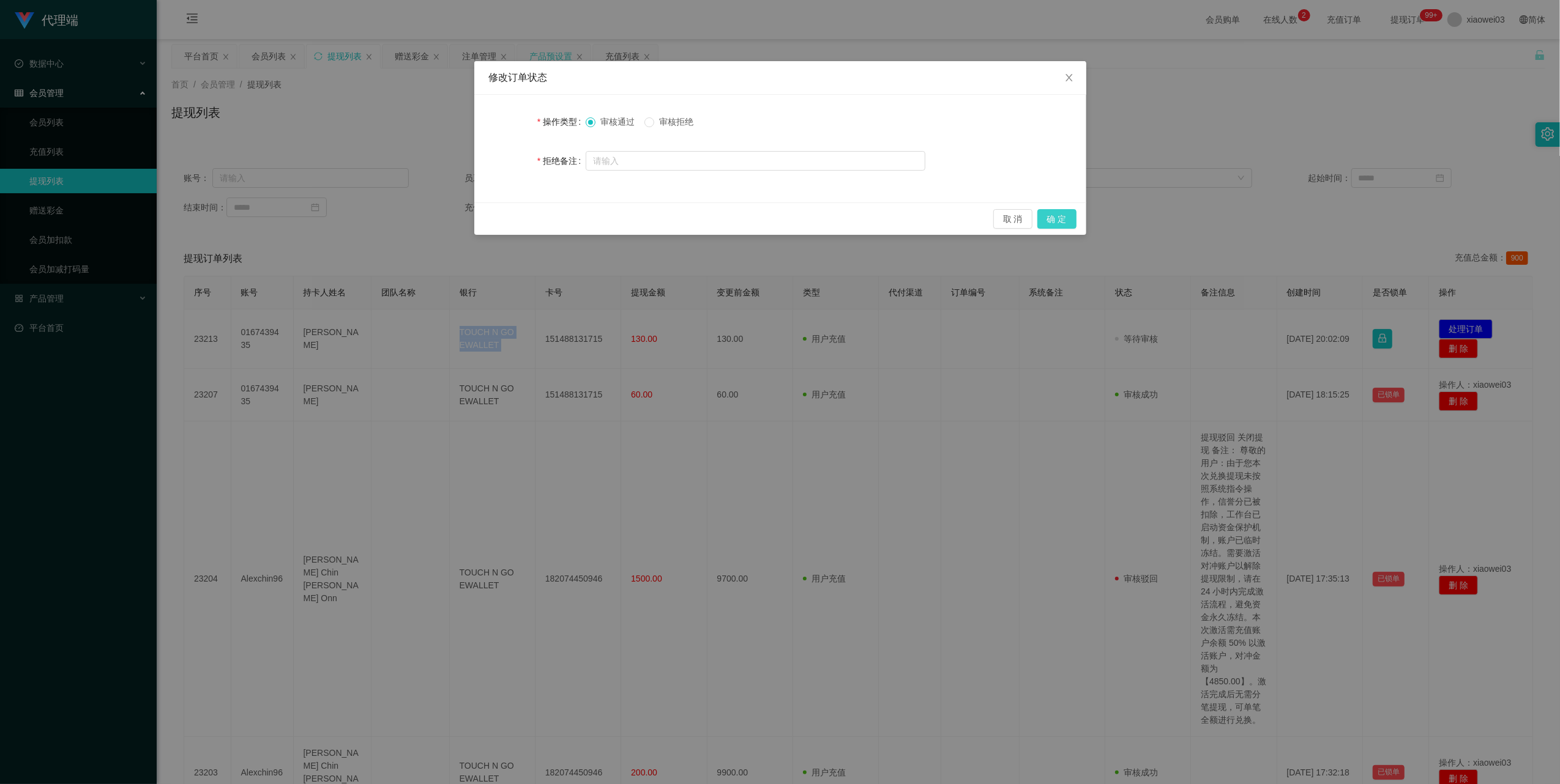
click at [1068, 221] on button "确 定" at bounding box center [1057, 219] width 39 height 20
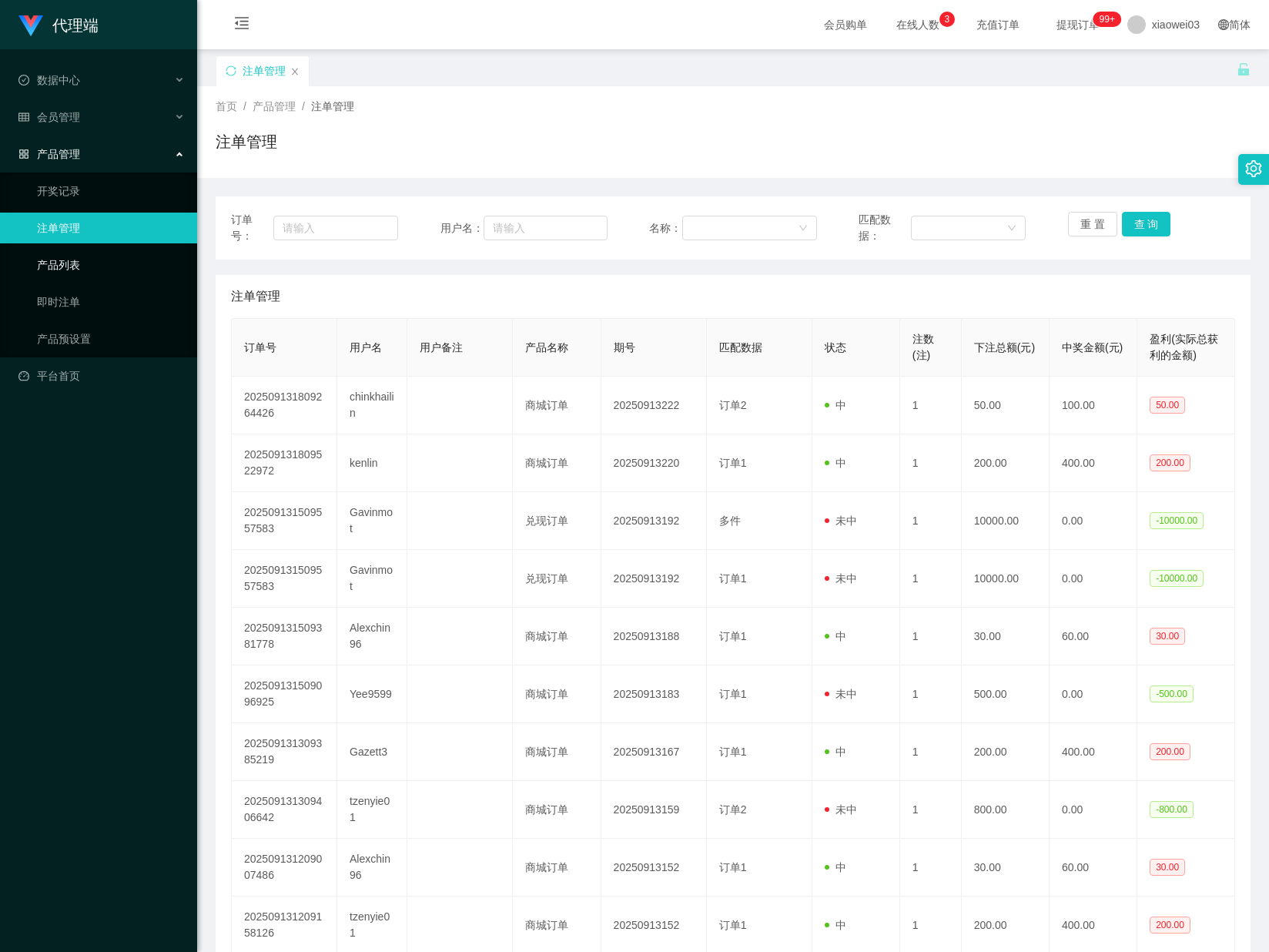
drag, startPoint x: 63, startPoint y: 260, endPoint x: 105, endPoint y: 277, distance: 45.3
click at [63, 260] on link "产品列表" at bounding box center [110, 264] width 148 height 31
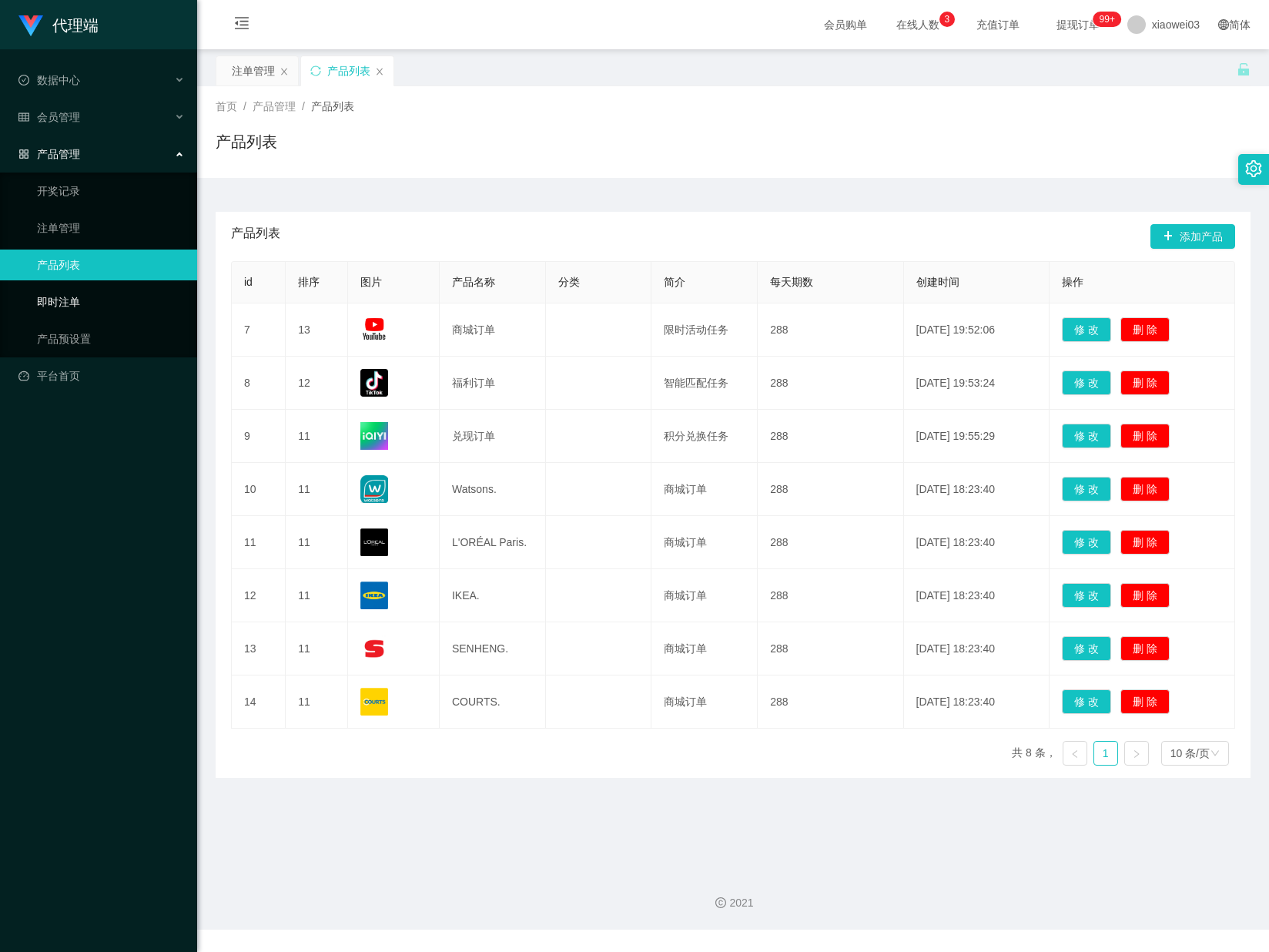
click at [74, 303] on link "即时注单" at bounding box center [110, 302] width 148 height 31
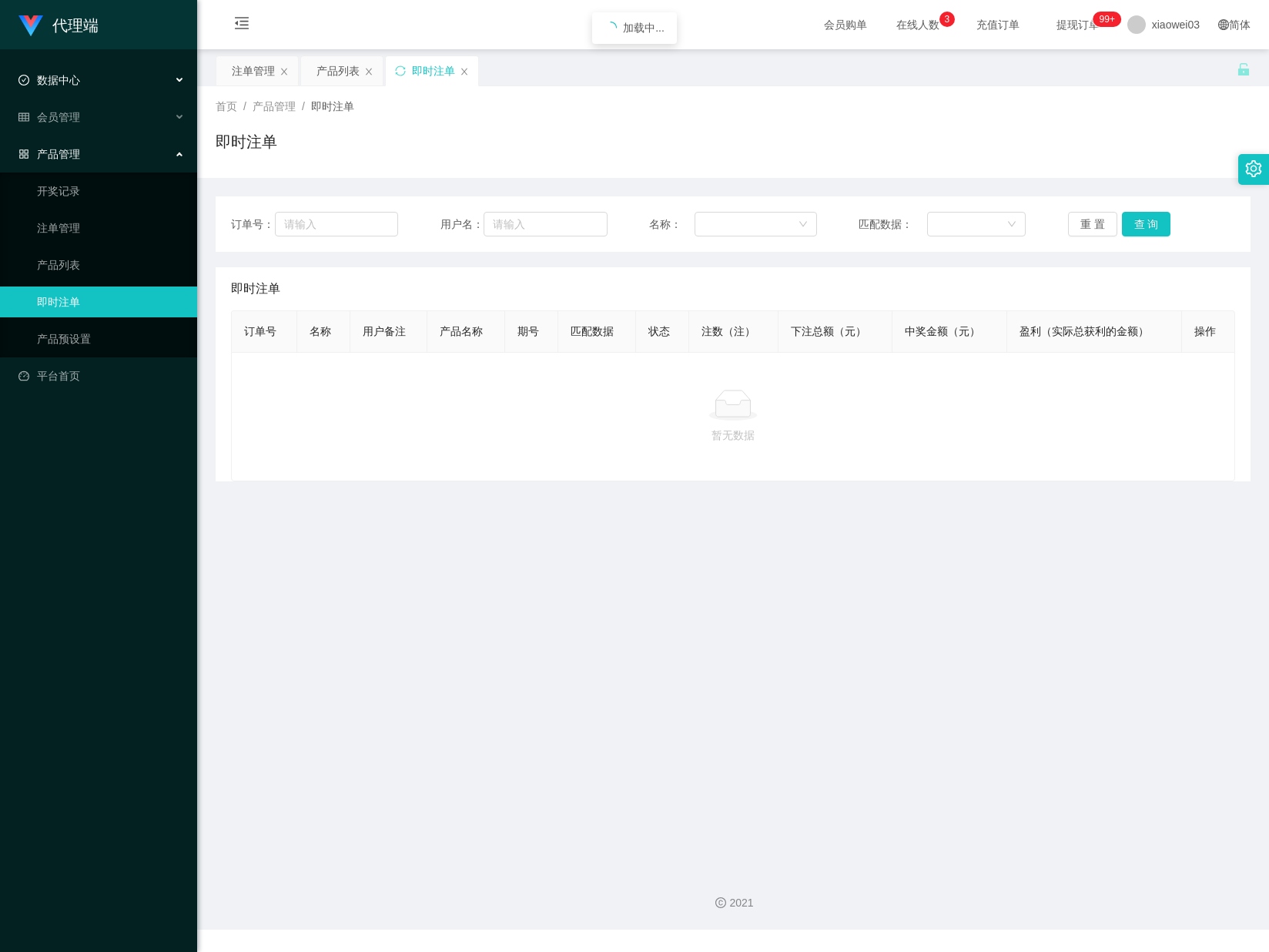
click at [62, 71] on div "数据中心" at bounding box center [98, 80] width 197 height 31
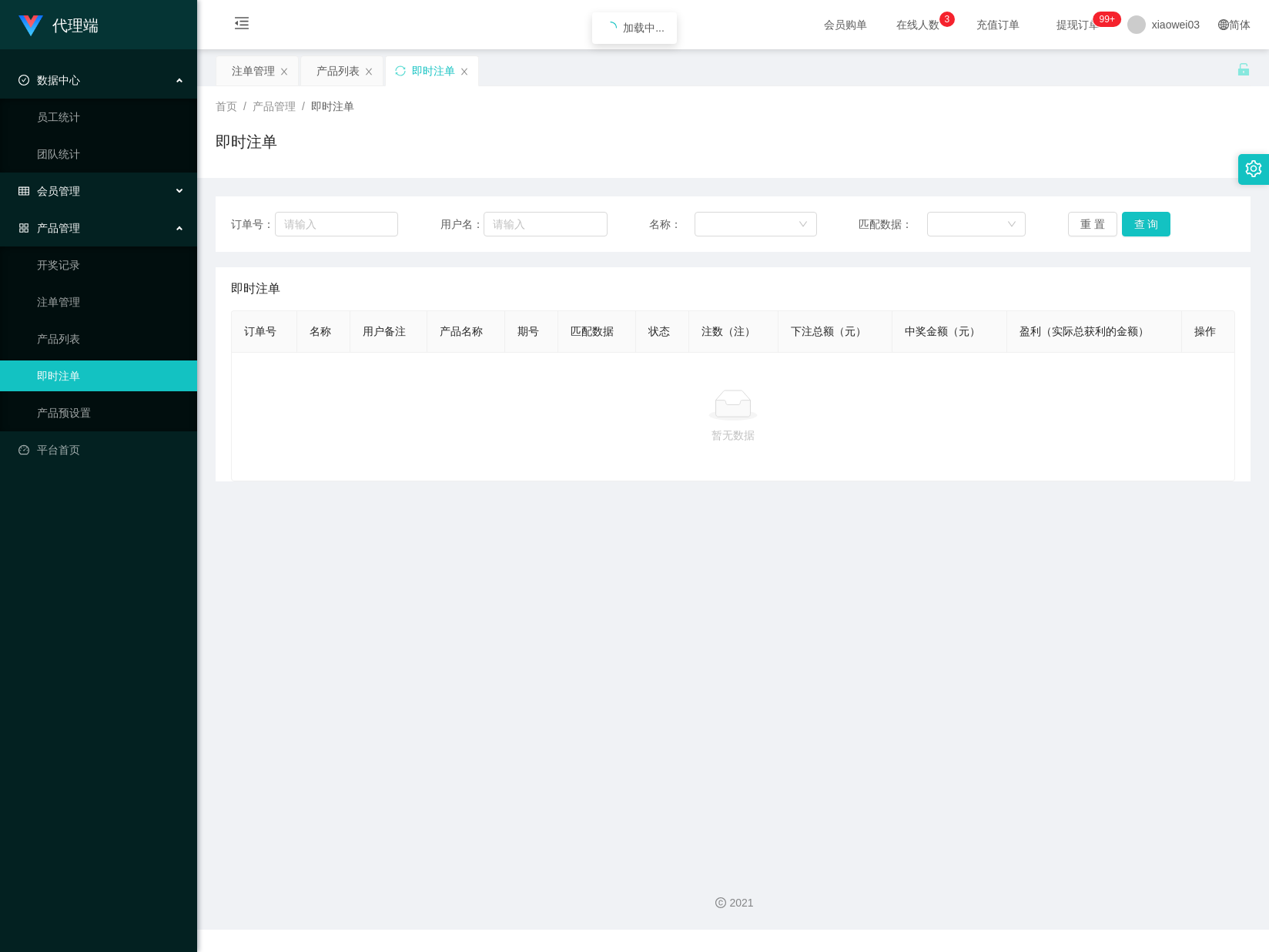
click at [45, 191] on span "会员管理" at bounding box center [49, 190] width 61 height 12
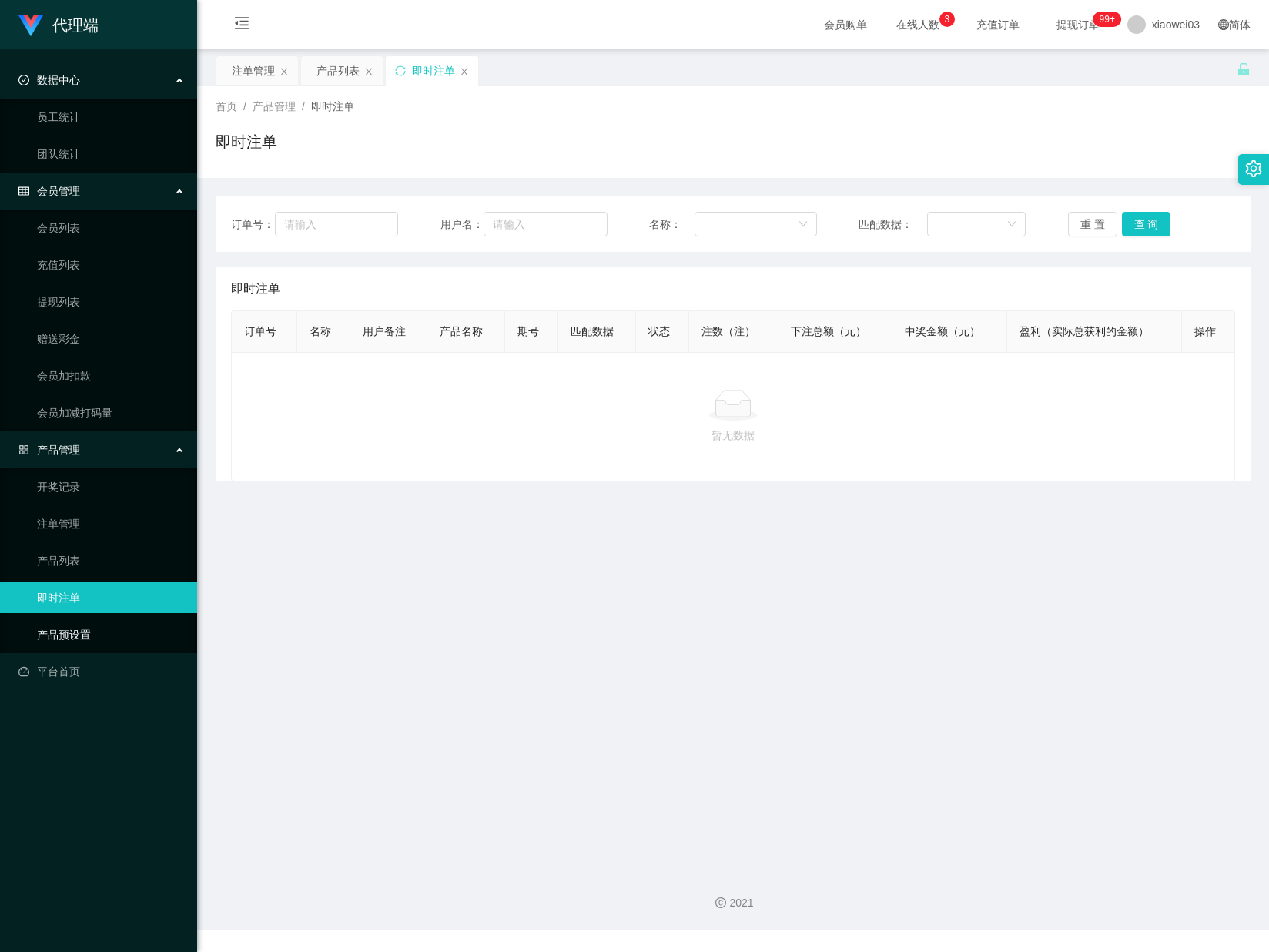
click at [68, 622] on link "产品预设置" at bounding box center [110, 634] width 148 height 31
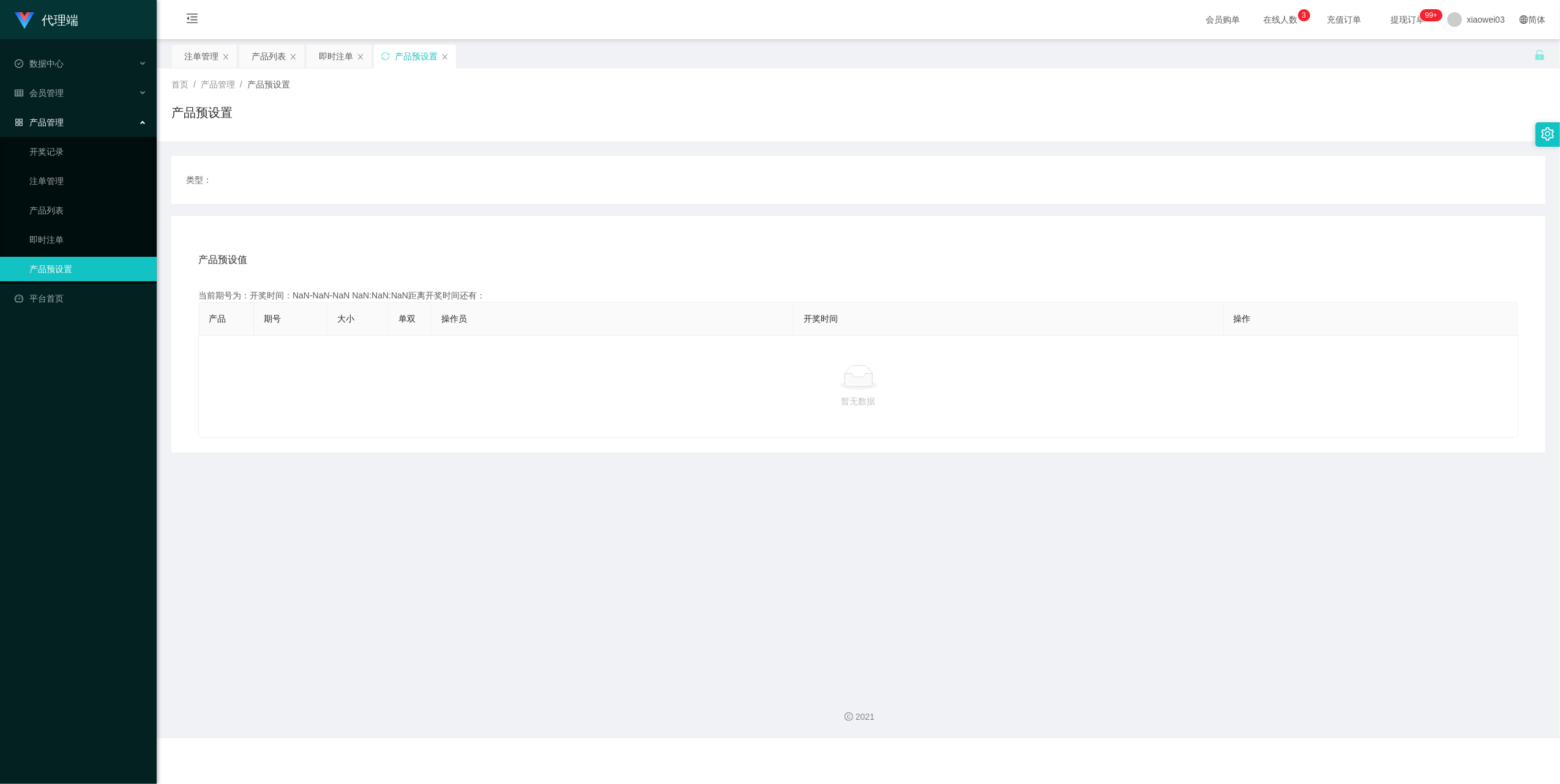
click at [403, 54] on div "产品预设置" at bounding box center [416, 56] width 43 height 23
click at [336, 61] on div "即时注单" at bounding box center [336, 56] width 34 height 23
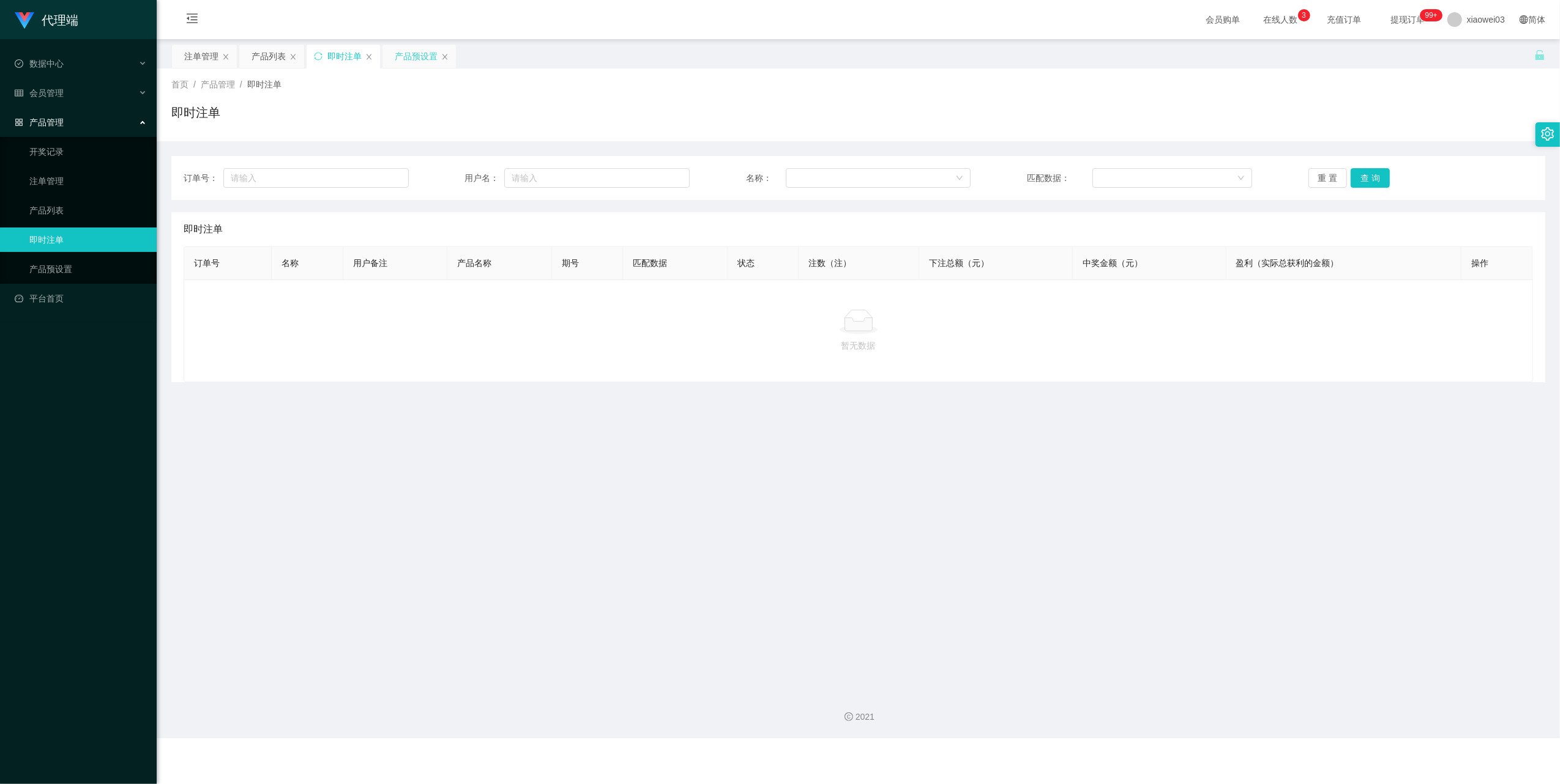
click at [417, 51] on div "产品预设置" at bounding box center [416, 56] width 43 height 23
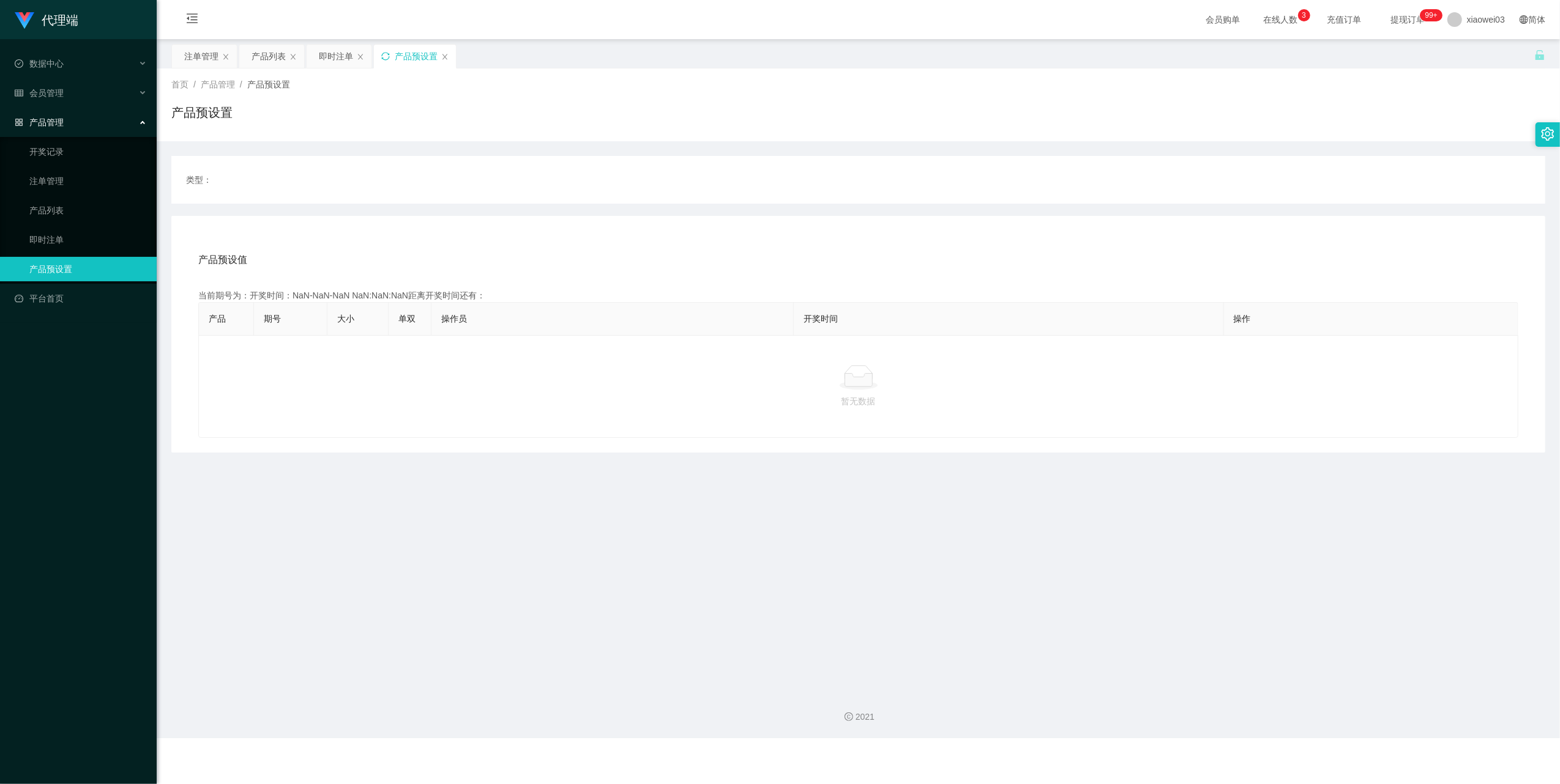
click at [387, 52] on icon "图标: sync" at bounding box center [386, 56] width 9 height 9
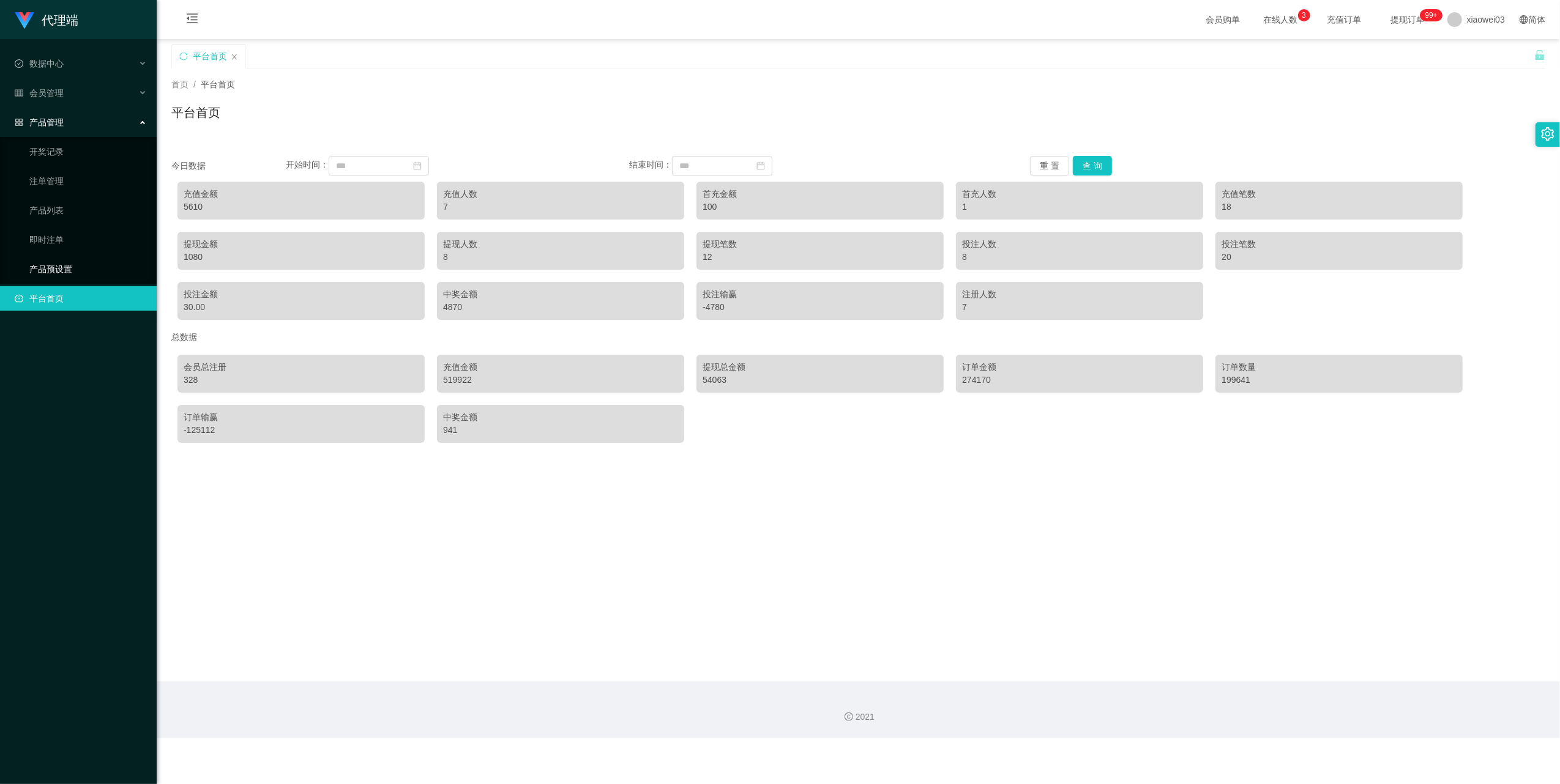
click at [62, 266] on link "产品预设置" at bounding box center [88, 269] width 117 height 25
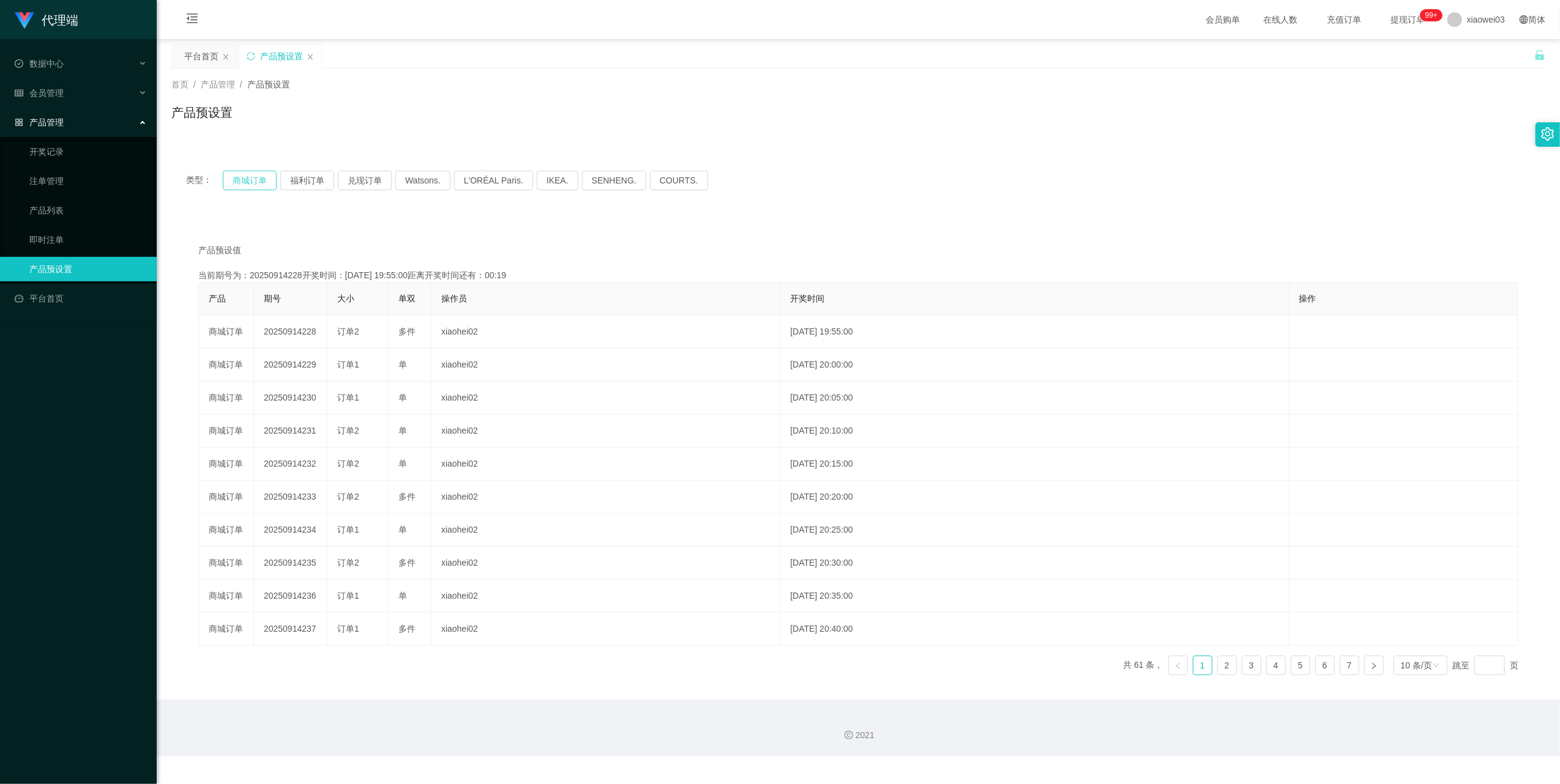
click at [257, 186] on button "商城订单" at bounding box center [249, 180] width 54 height 20
click at [246, 172] on button "商城订单" at bounding box center [249, 180] width 54 height 20
click at [258, 55] on div "产品预设置" at bounding box center [280, 56] width 82 height 23
click at [257, 55] on div "产品预设置" at bounding box center [280, 56] width 82 height 23
click at [250, 55] on icon "图标: sync" at bounding box center [251, 56] width 9 height 9
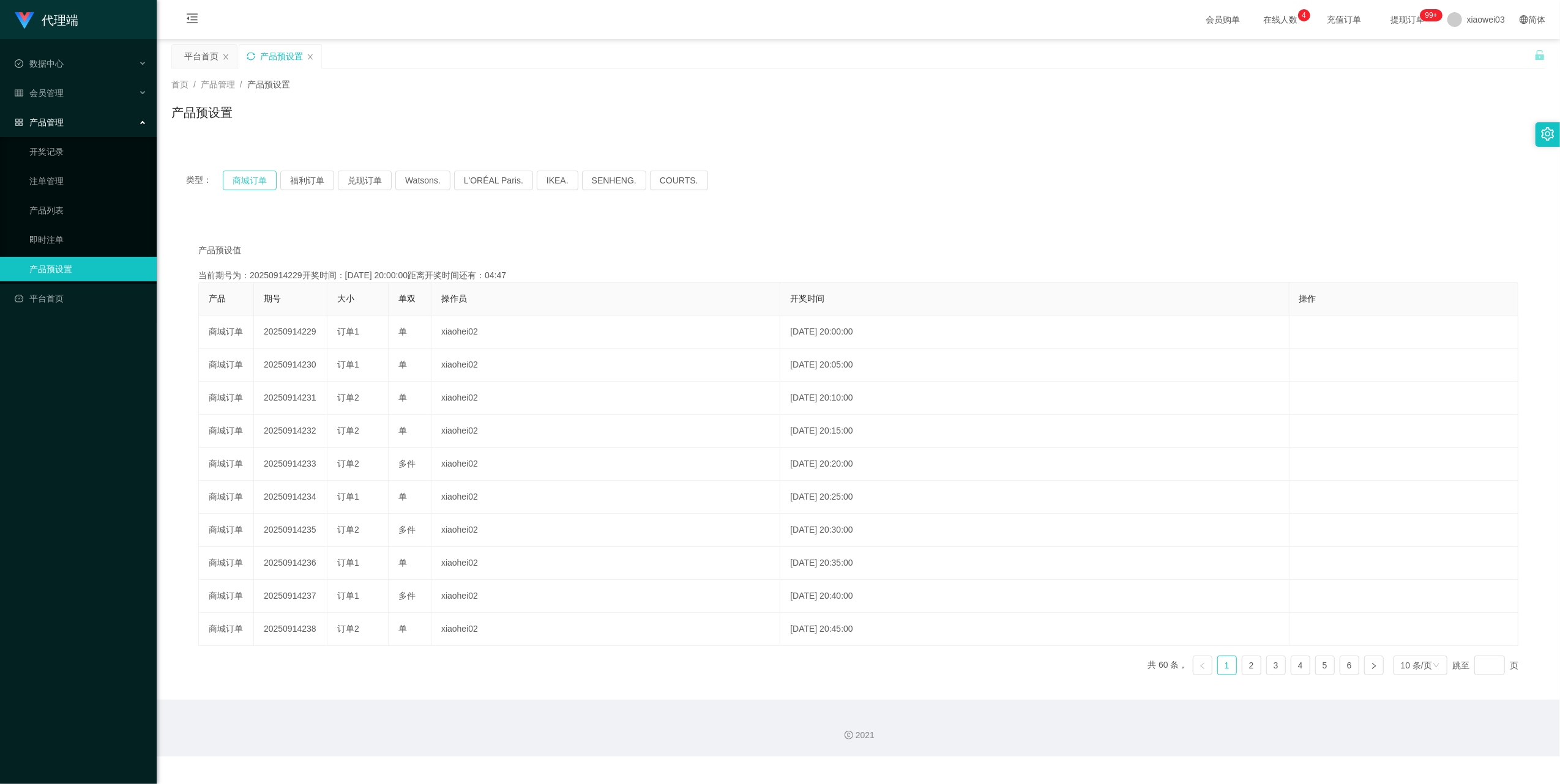
click at [238, 181] on button "商城订单" at bounding box center [249, 180] width 54 height 20
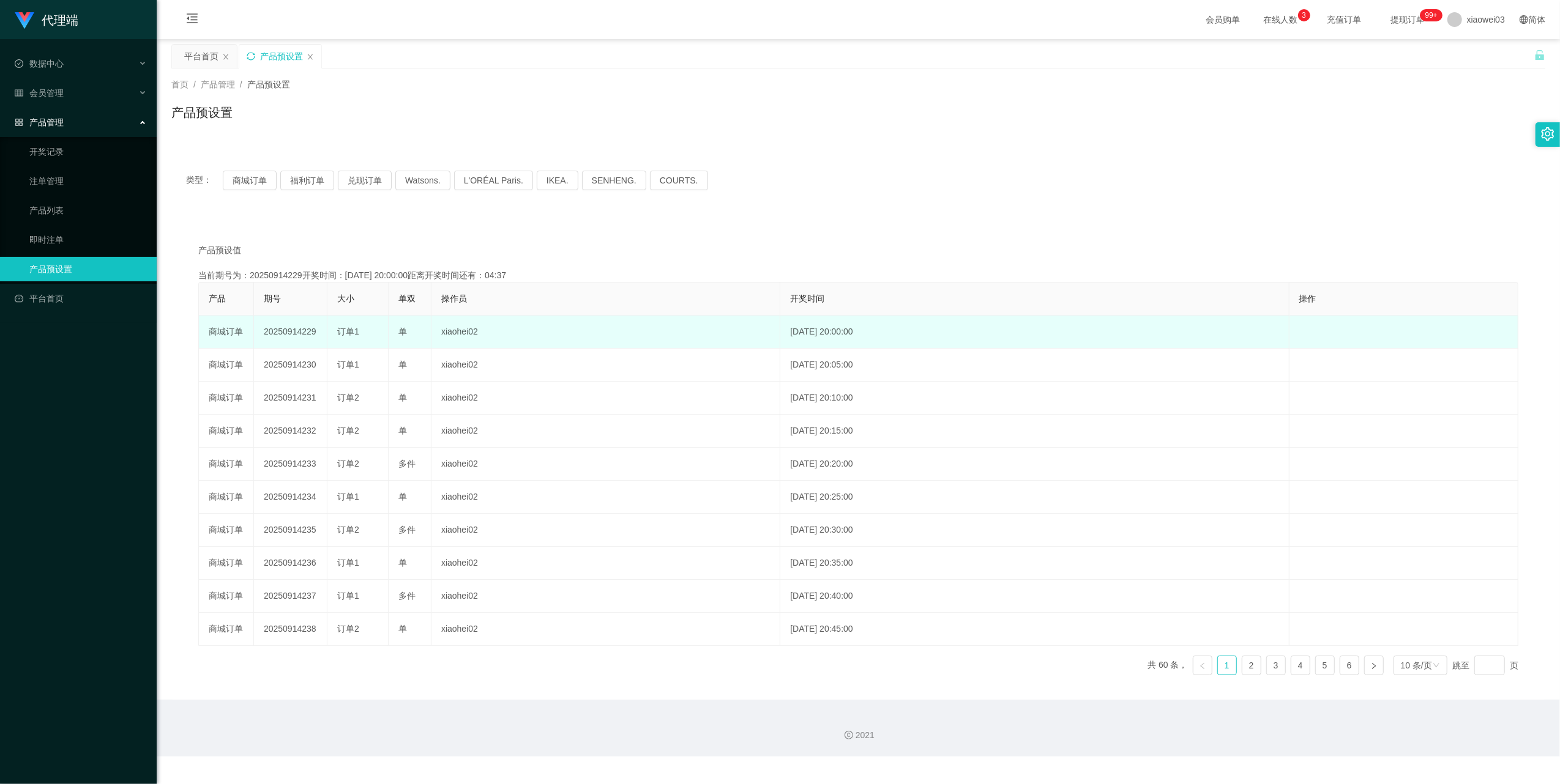
click at [301, 330] on td "20250914229" at bounding box center [291, 332] width 74 height 33
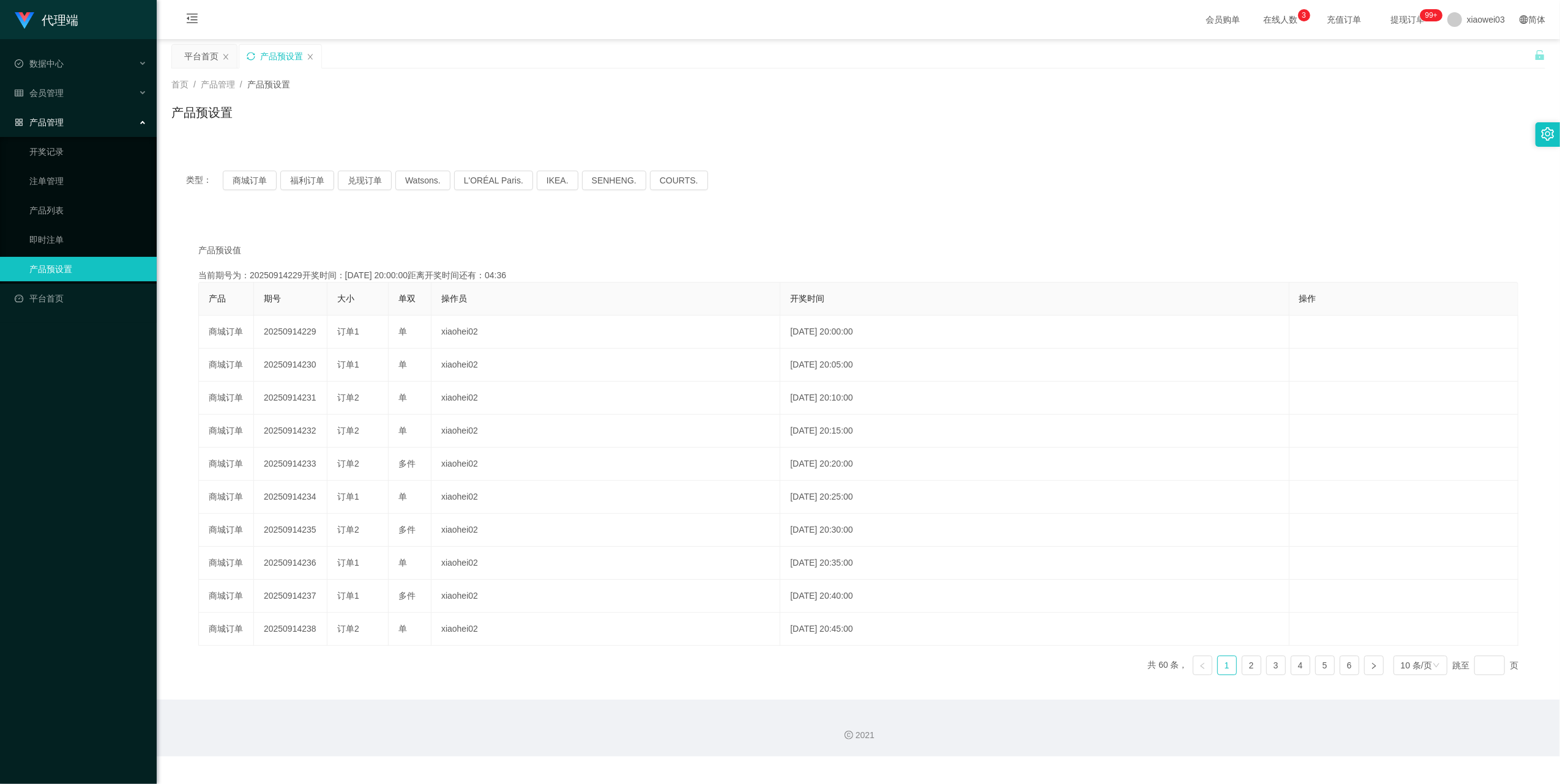
copy td "20250914229"
click at [253, 186] on button "商城订单" at bounding box center [249, 180] width 54 height 20
click at [233, 181] on button "商城订单" at bounding box center [249, 180] width 54 height 20
click at [256, 187] on button "商城订单" at bounding box center [249, 180] width 54 height 20
click at [34, 238] on link "即时注单" at bounding box center [88, 240] width 117 height 25
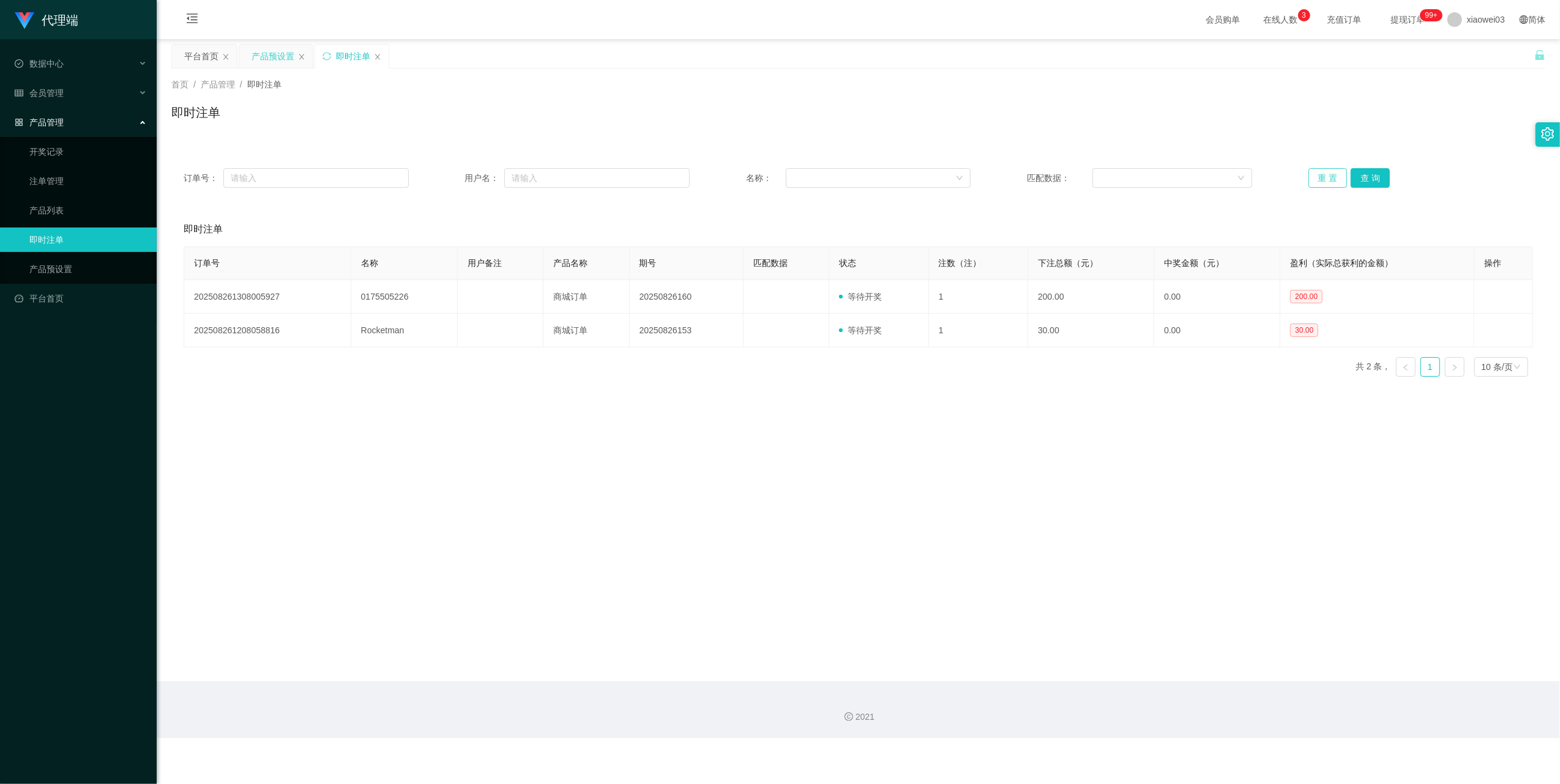
click at [1317, 176] on button "重 置" at bounding box center [1328, 178] width 39 height 20
click at [376, 60] on icon "图标: close" at bounding box center [378, 57] width 8 height 8
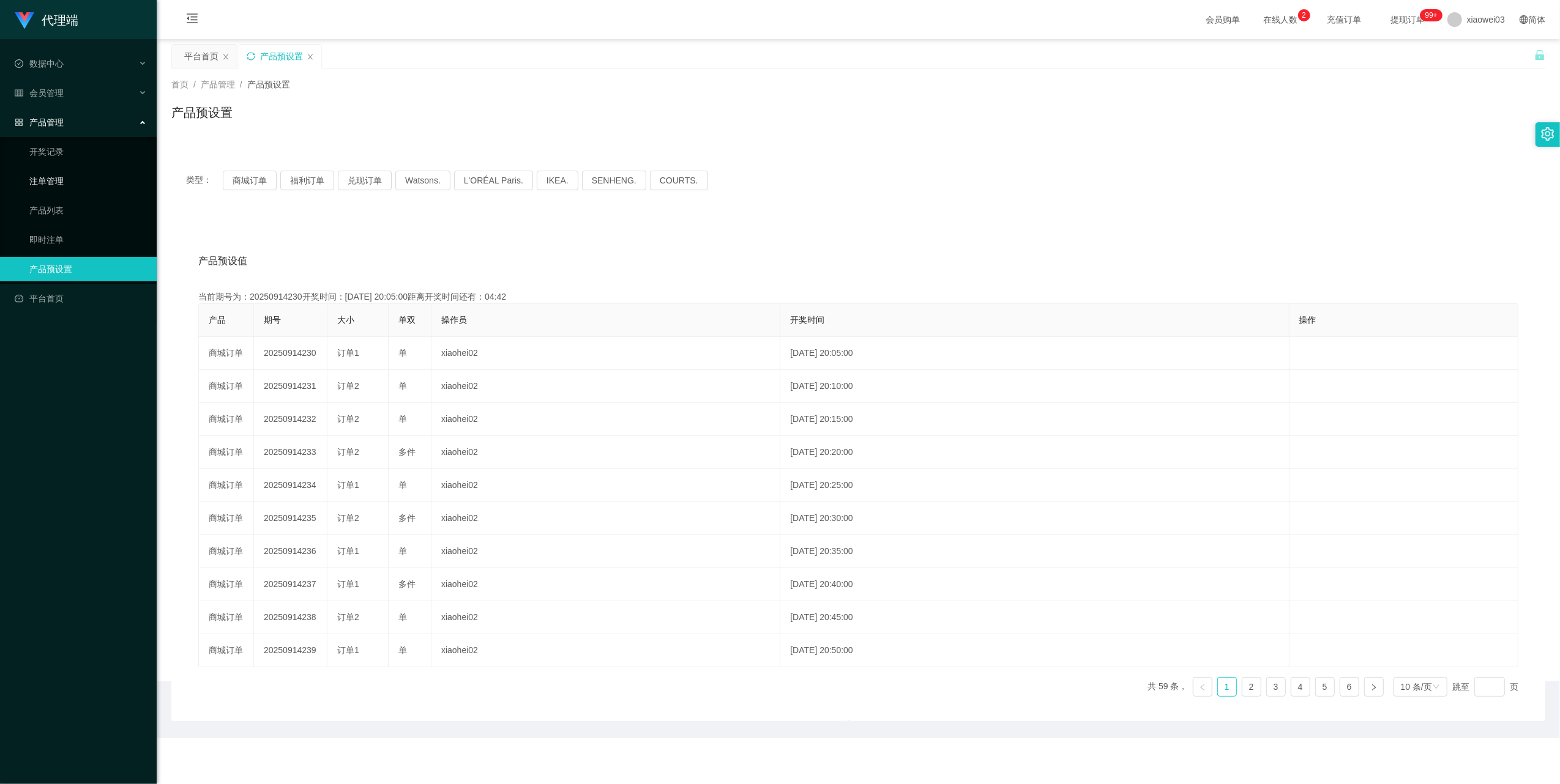
click at [57, 181] on link "注单管理" at bounding box center [88, 181] width 117 height 25
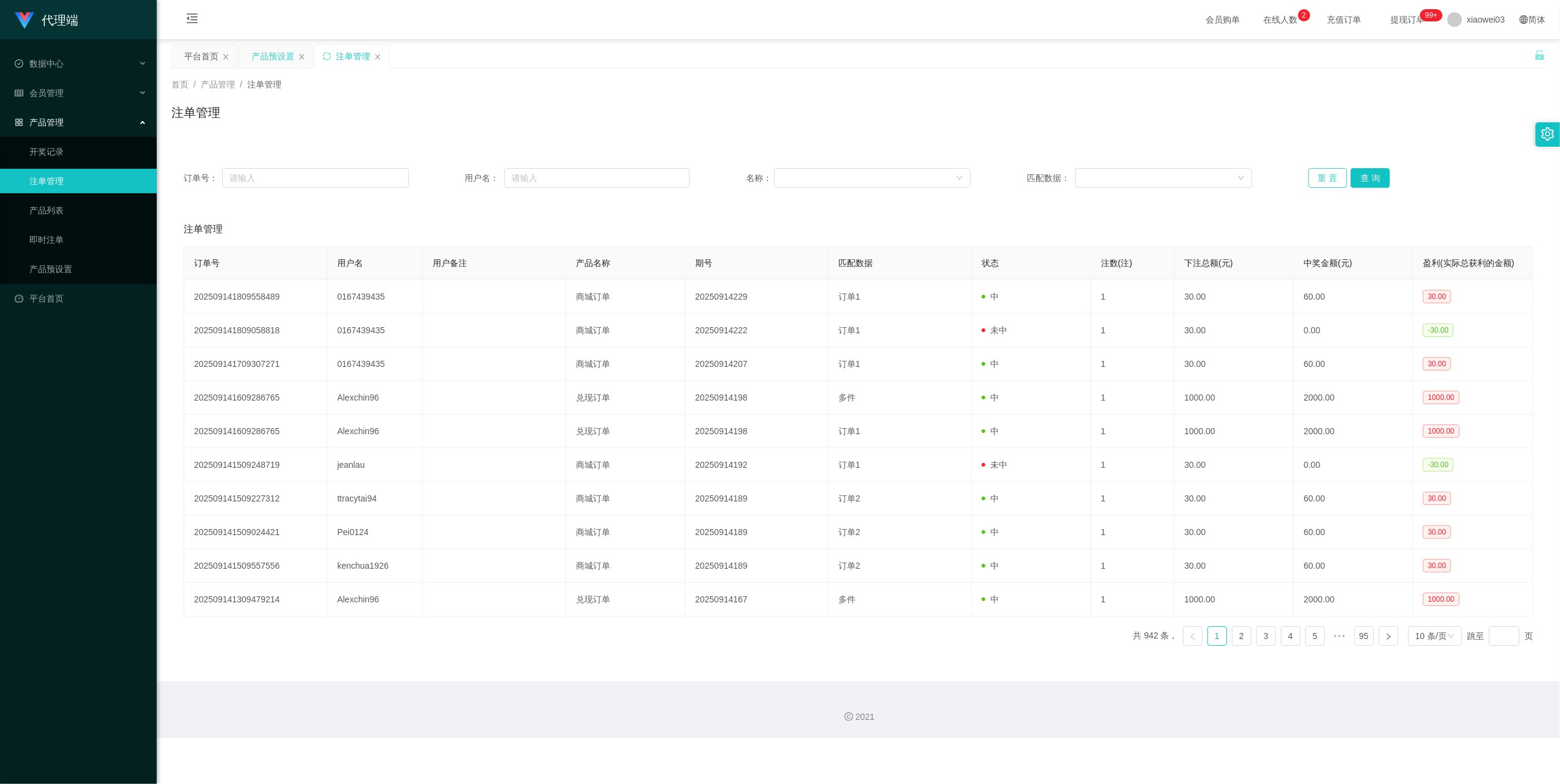
click at [1311, 184] on button "重 置" at bounding box center [1328, 178] width 39 height 20
